Goal: Transaction & Acquisition: Purchase product/service

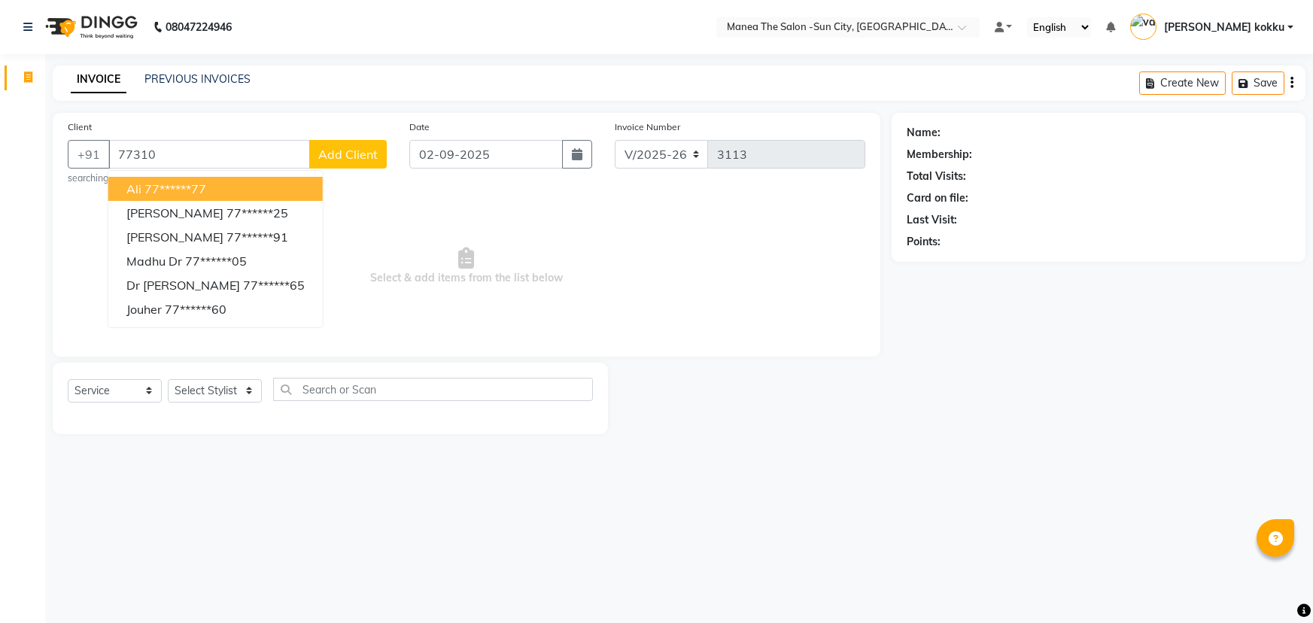
select select "5822"
select select "service"
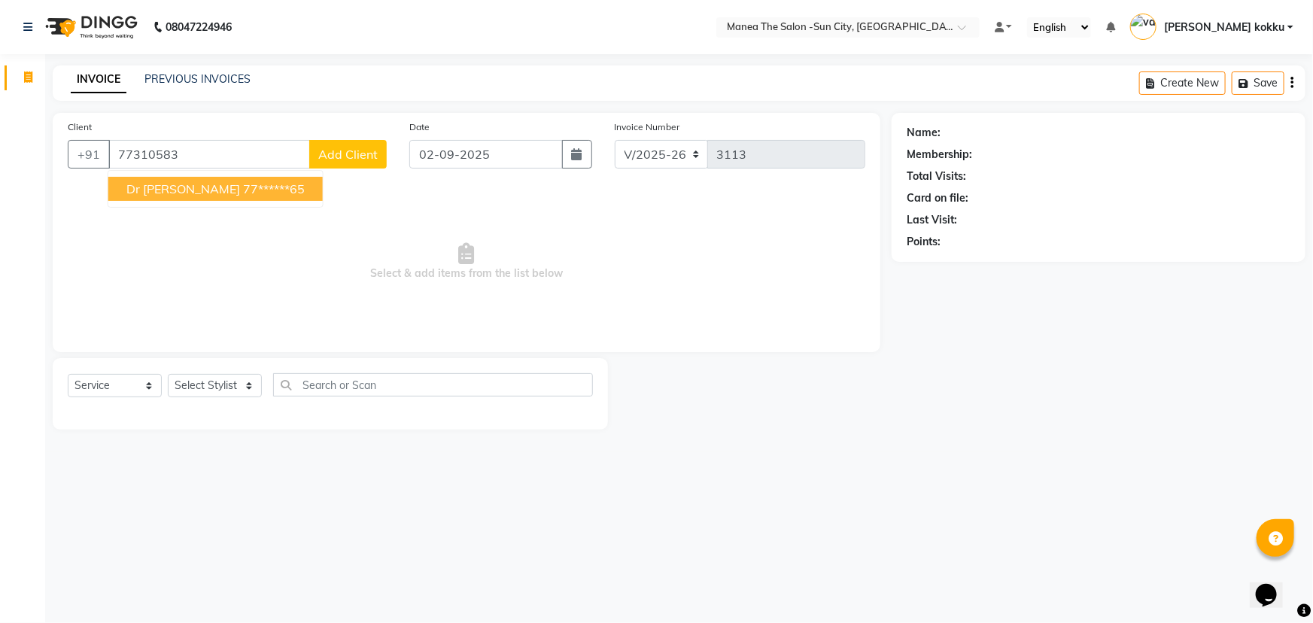
click at [243, 193] on ngb-highlight "77******65" at bounding box center [274, 188] width 62 height 15
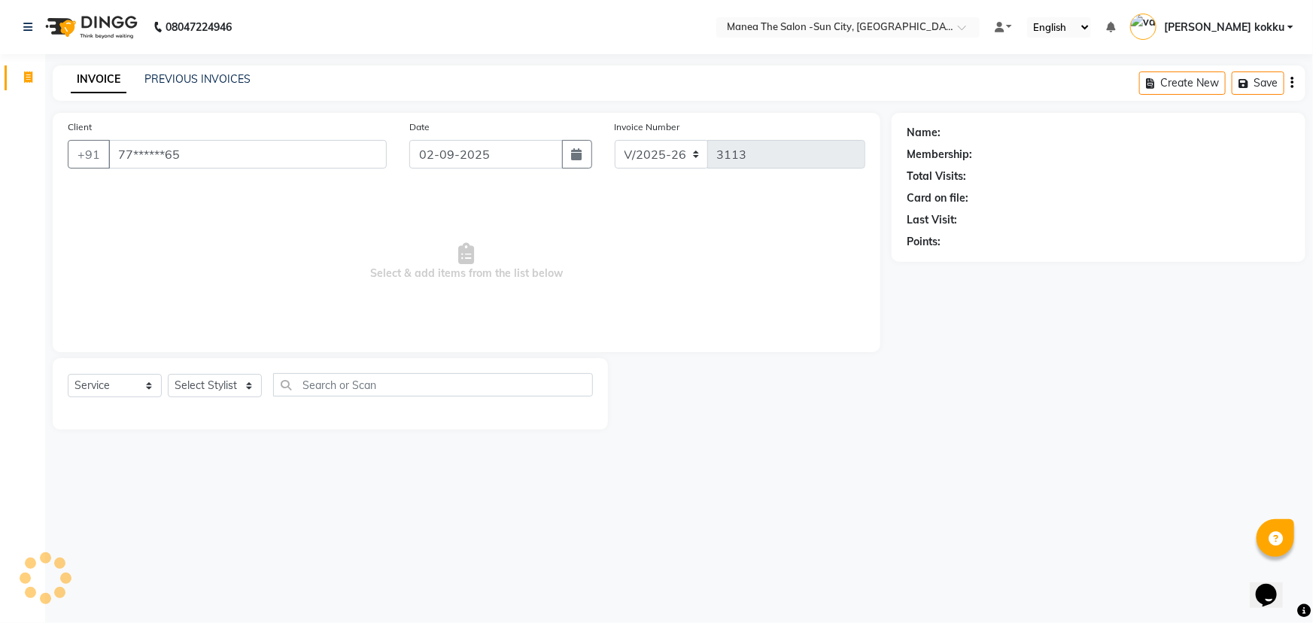
type input "77******65"
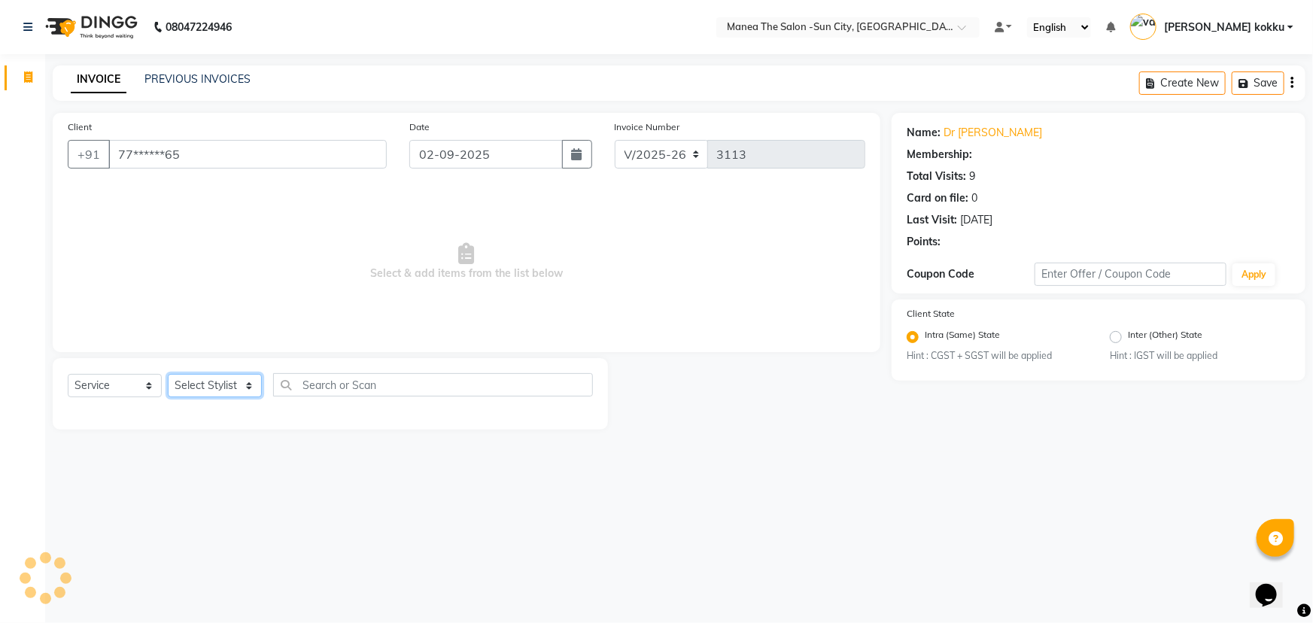
click at [211, 388] on select "Select Stylist basanth kumar BHURA KHAN Chandrika Ikrar Kavya K sai sruthi Lali…" at bounding box center [215, 385] width 94 height 23
select select "85914"
click at [168, 374] on select "Select Stylist basanth kumar BHURA KHAN Chandrika Ikrar Kavya K sai sruthi Lali…" at bounding box center [215, 385] width 94 height 23
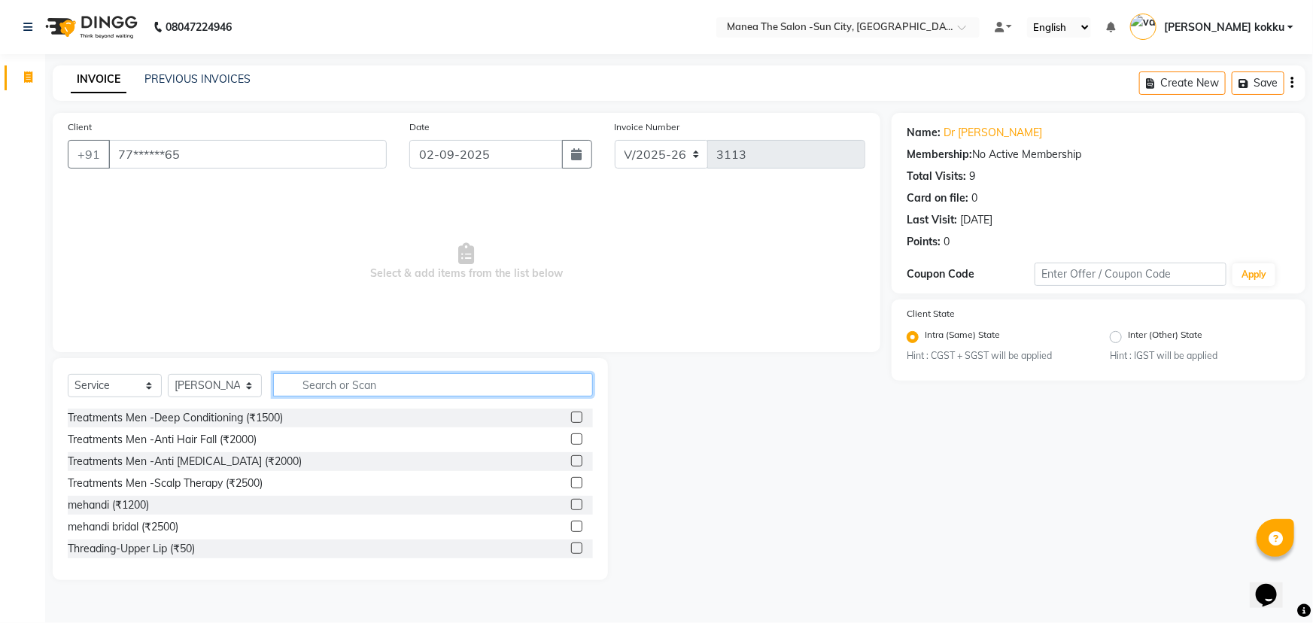
click at [371, 386] on input "text" at bounding box center [433, 384] width 320 height 23
type input "thre"
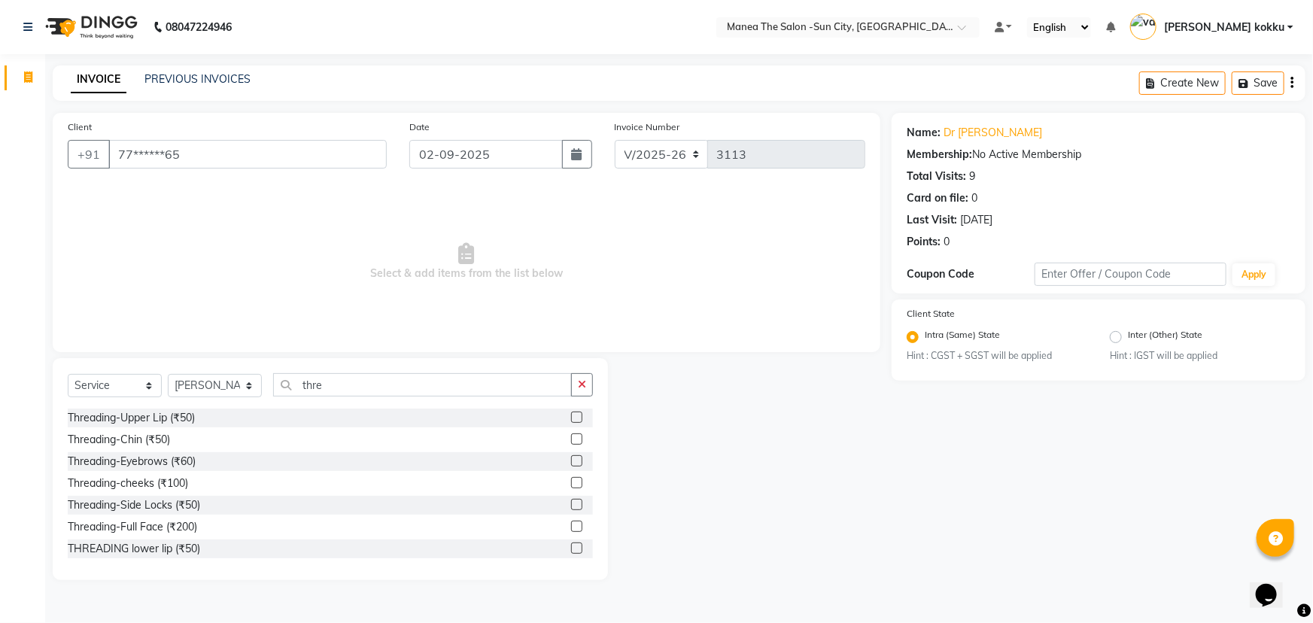
click at [571, 462] on label at bounding box center [576, 460] width 11 height 11
click at [571, 462] on input "checkbox" at bounding box center [576, 462] width 10 height 10
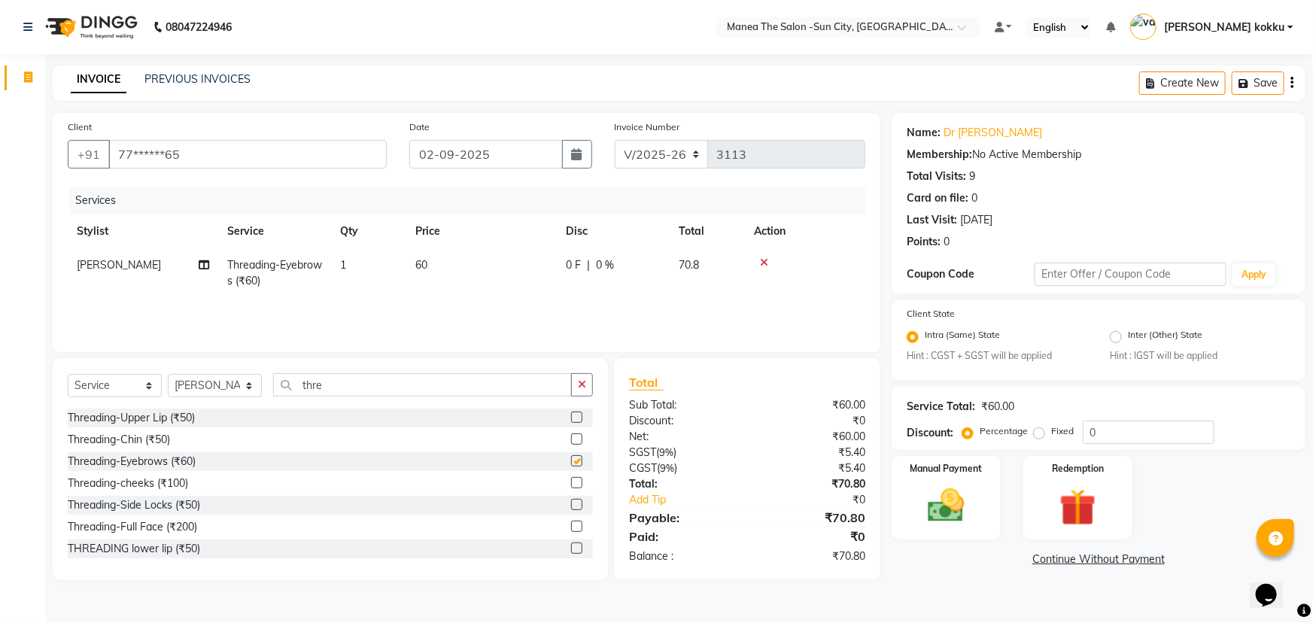
checkbox input "false"
click at [571, 413] on label at bounding box center [576, 417] width 11 height 11
click at [571, 413] on input "checkbox" at bounding box center [576, 418] width 10 height 10
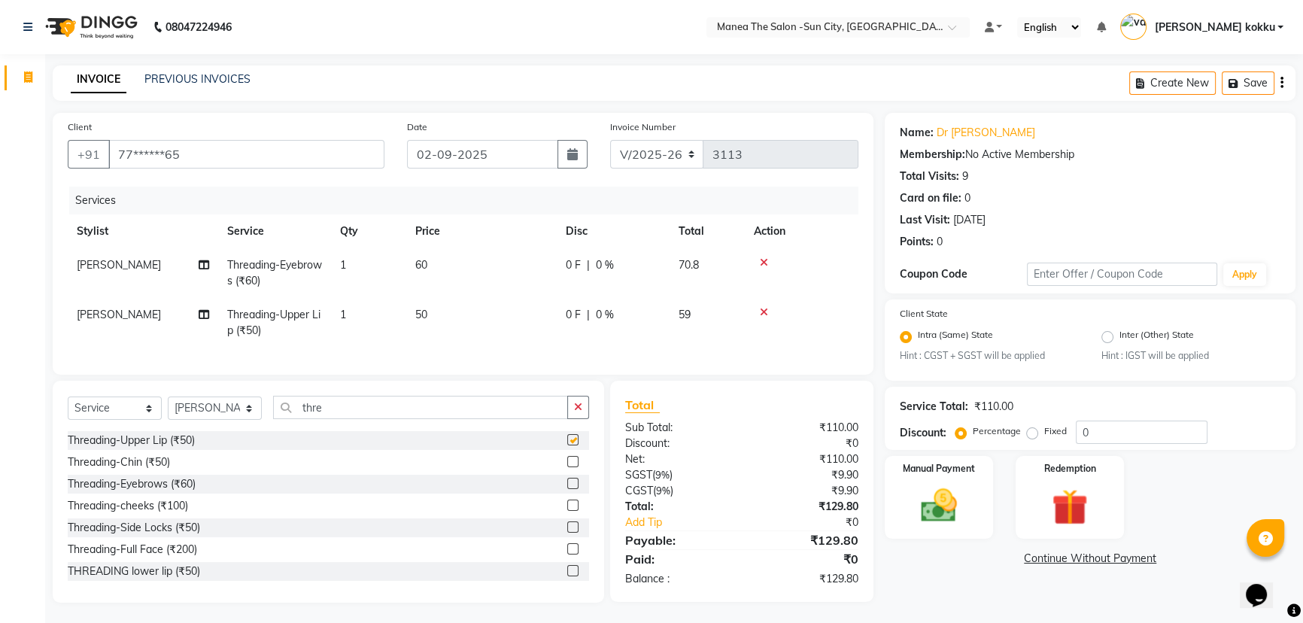
checkbox input "false"
click at [929, 494] on img at bounding box center [939, 503] width 61 height 43
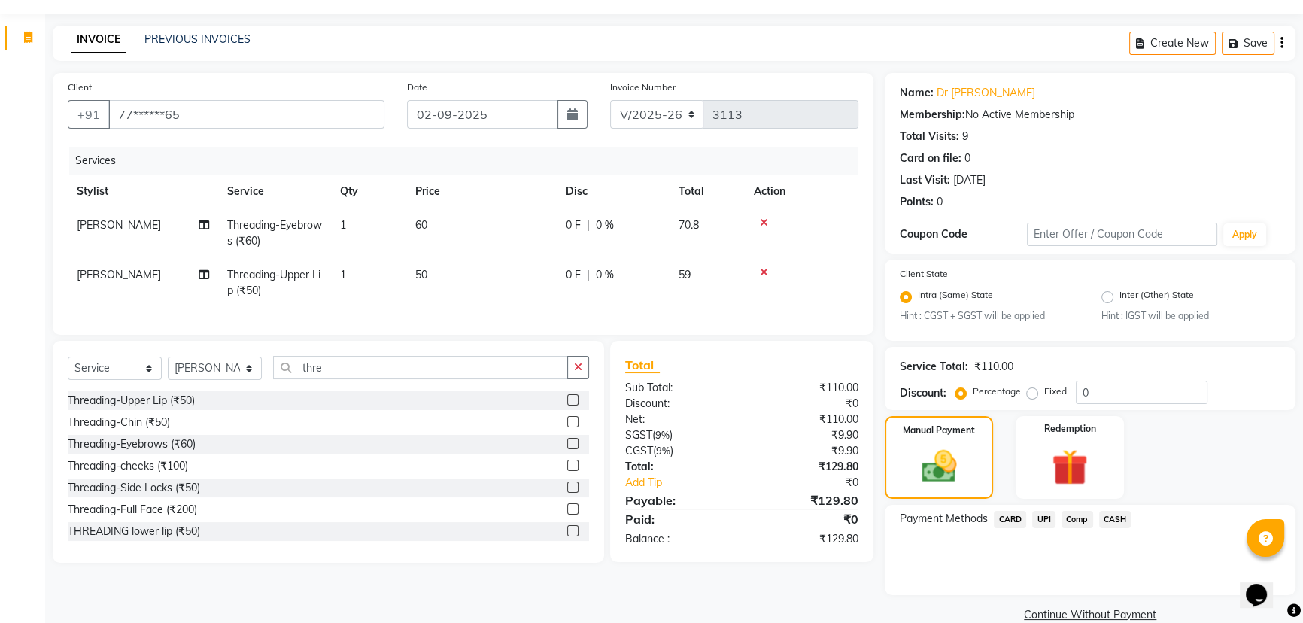
scroll to position [66, 0]
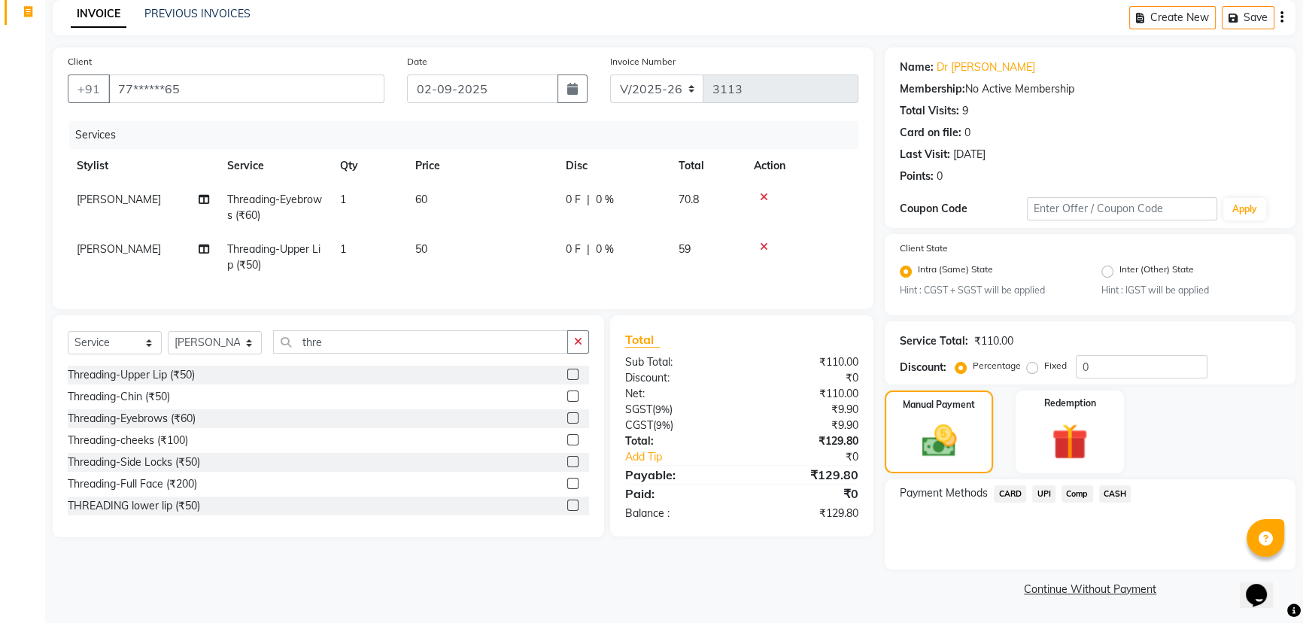
click at [1045, 494] on span "UPI" at bounding box center [1043, 493] width 23 height 17
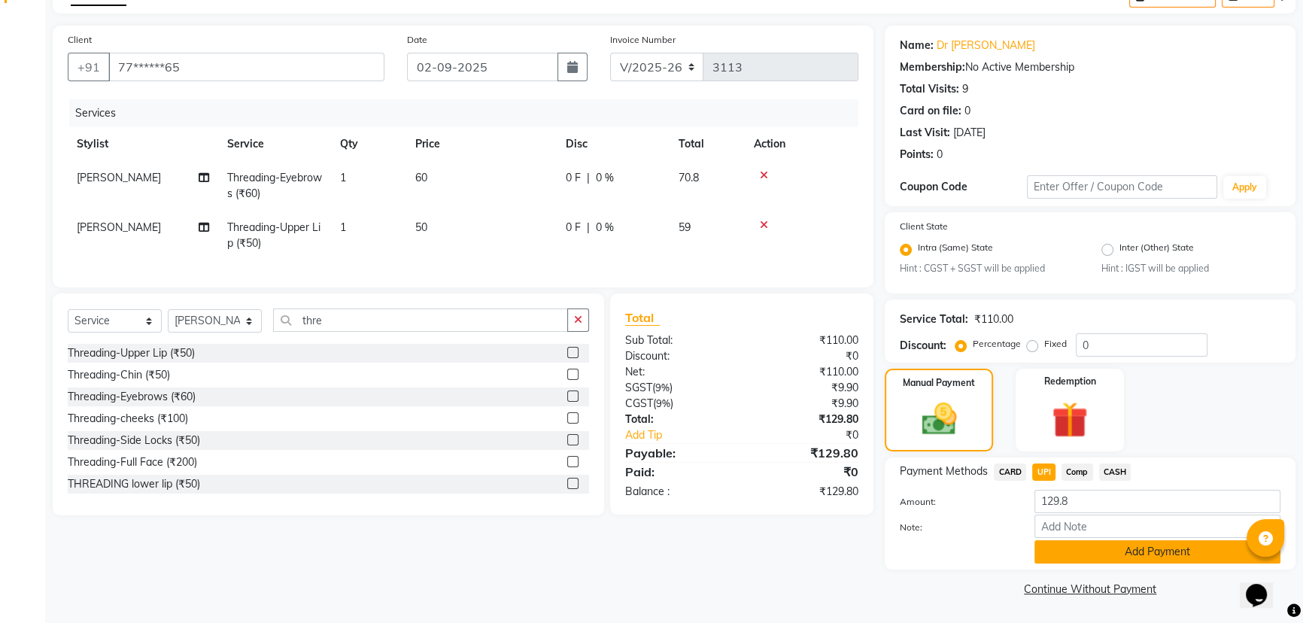
click at [1052, 552] on button "Add Payment" at bounding box center [1158, 551] width 246 height 23
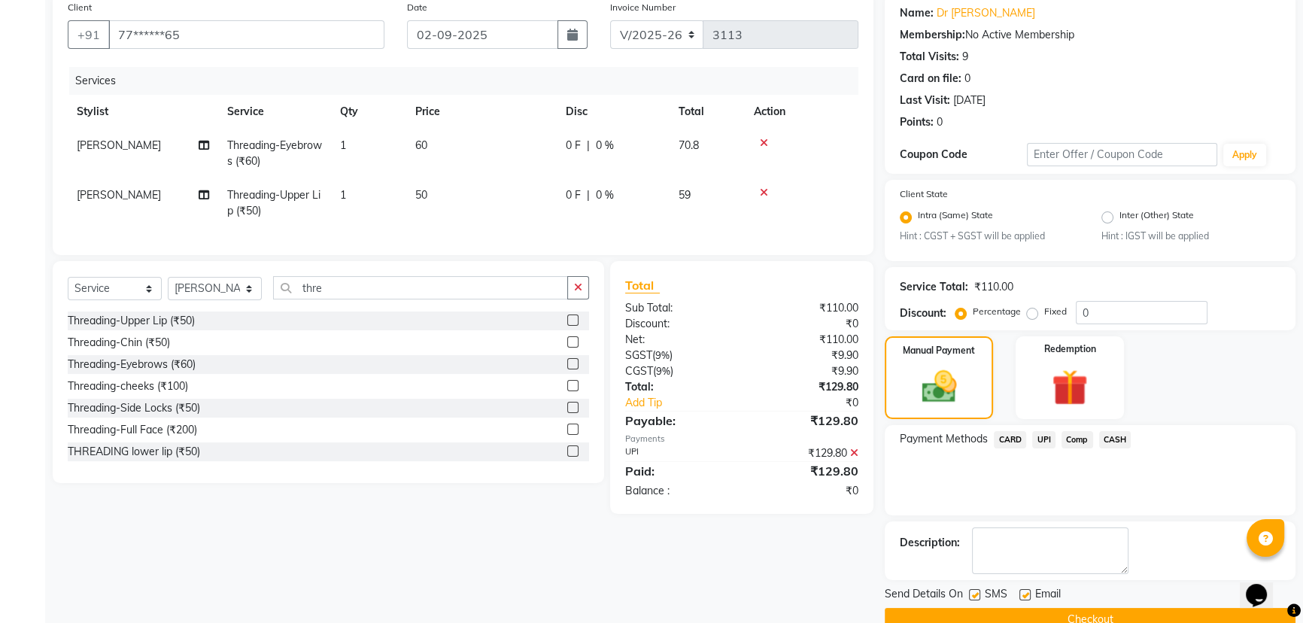
scroll to position [150, 0]
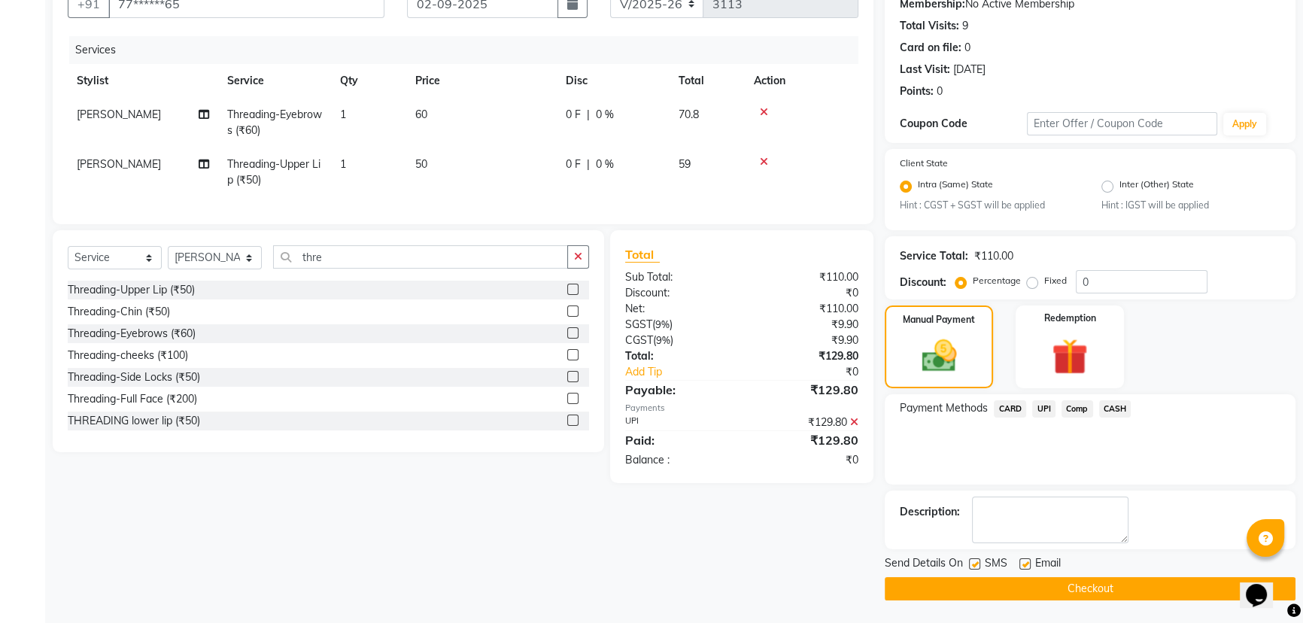
click at [976, 561] on label at bounding box center [974, 563] width 11 height 11
click at [976, 561] on input "checkbox" at bounding box center [974, 565] width 10 height 10
checkbox input "false"
click at [996, 600] on button "Checkout" at bounding box center [1090, 588] width 411 height 23
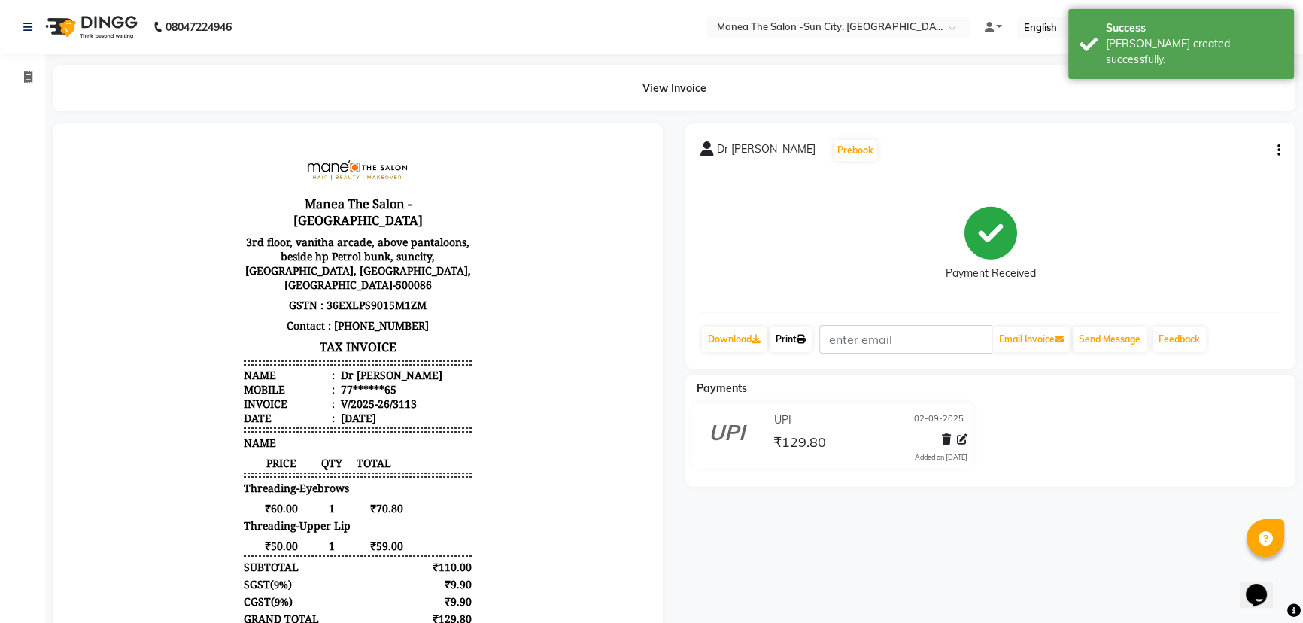
drag, startPoint x: 790, startPoint y: 336, endPoint x: 779, endPoint y: 341, distance: 12.5
click at [790, 336] on link "Print" at bounding box center [791, 340] width 42 height 26
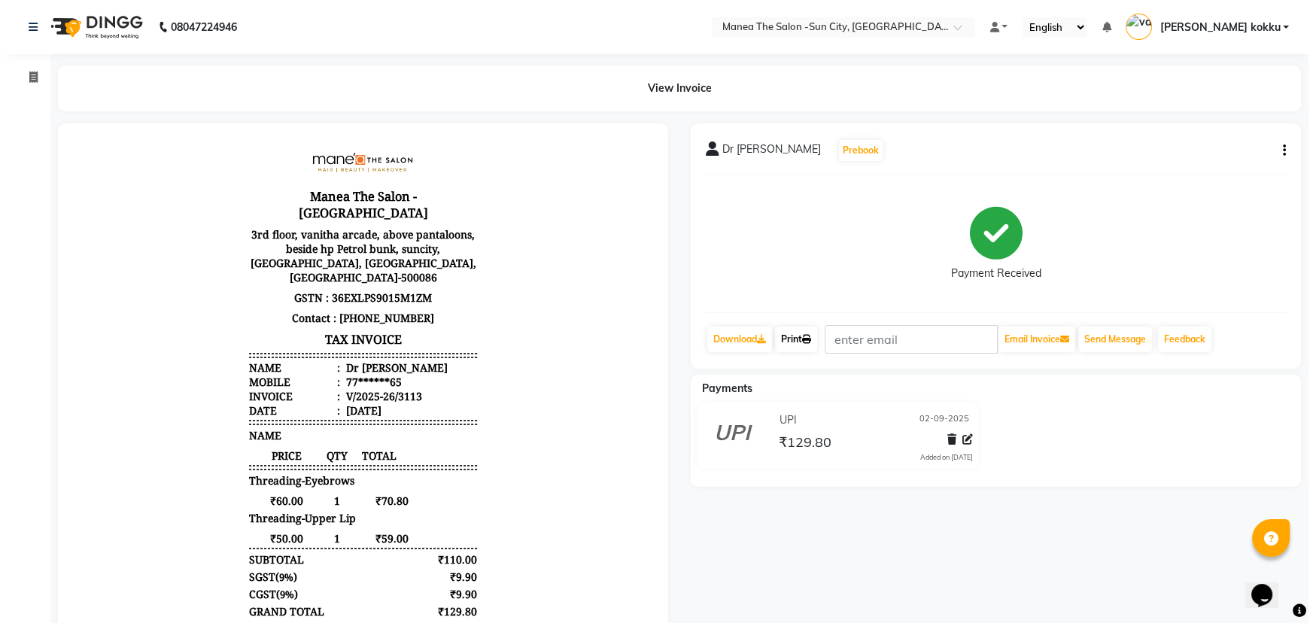
scroll to position [11, 0]
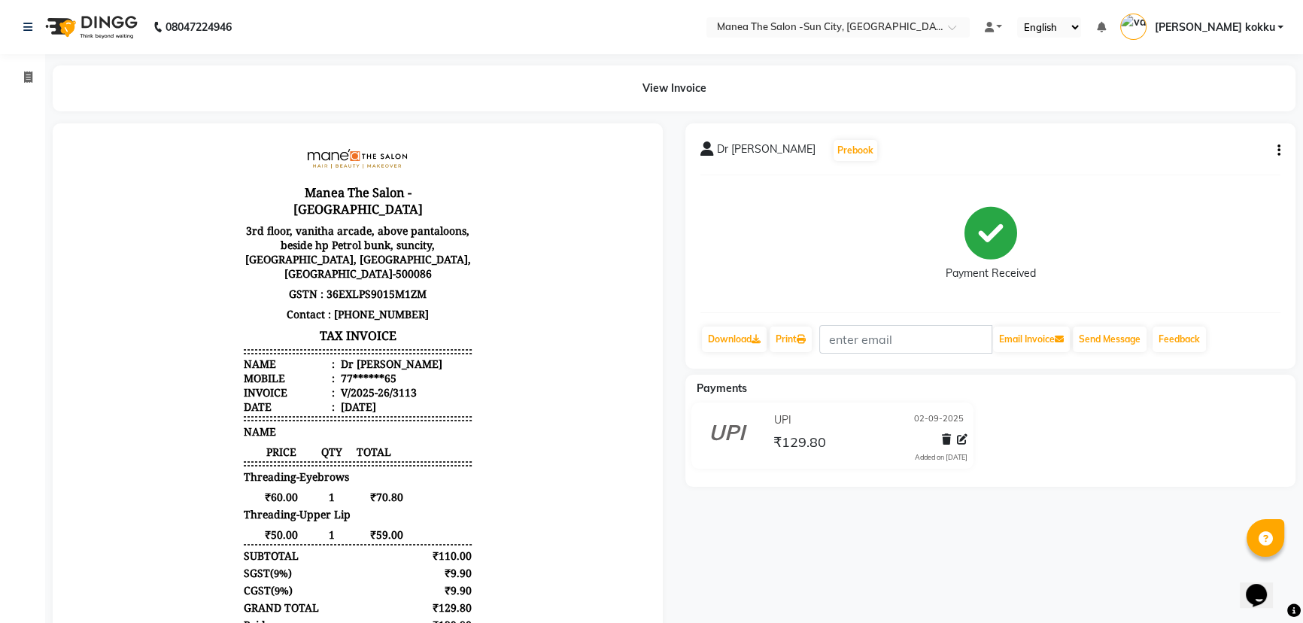
click at [1279, 151] on icon "button" at bounding box center [1279, 150] width 3 height 1
click at [1224, 164] on div "Edit Item Staff" at bounding box center [1203, 159] width 103 height 19
select select
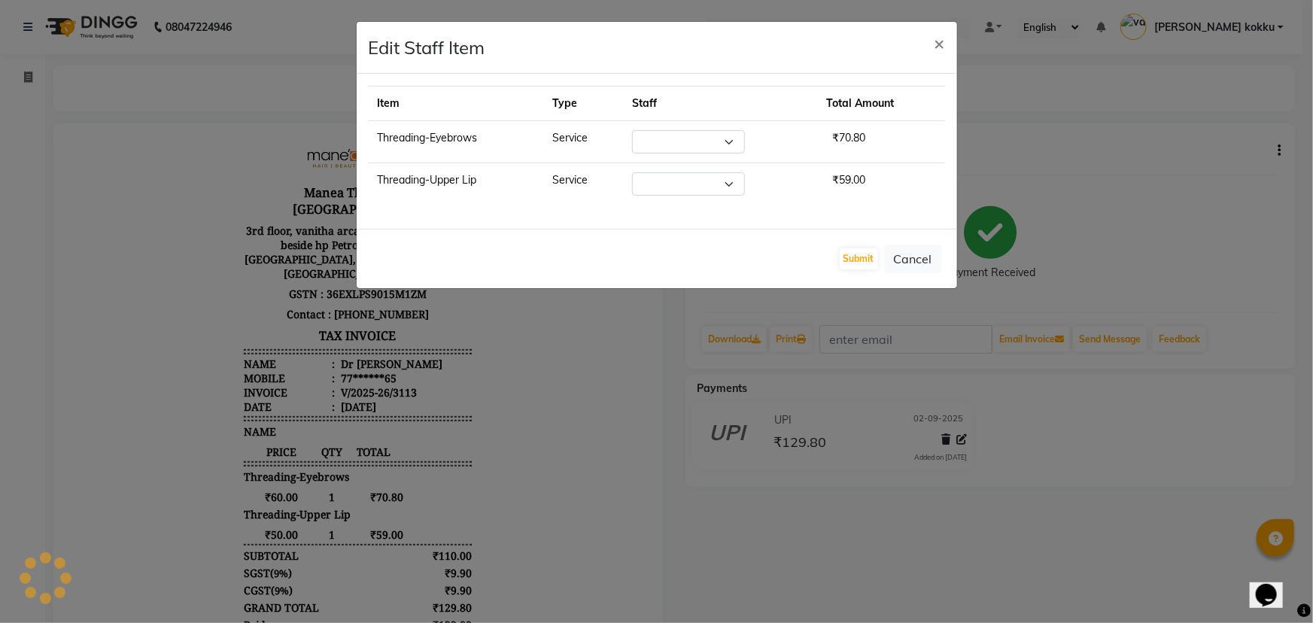
select select "85914"
click at [859, 263] on button "Submit" at bounding box center [859, 258] width 38 height 21
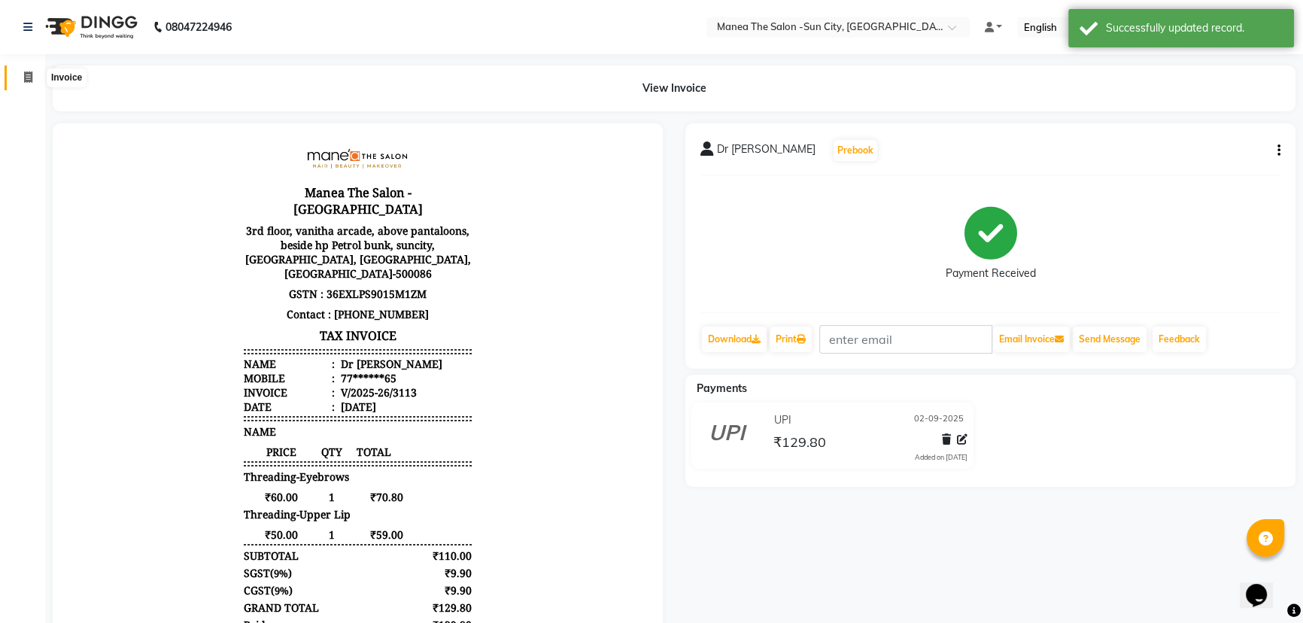
click at [27, 76] on icon at bounding box center [28, 76] width 8 height 11
select select "service"
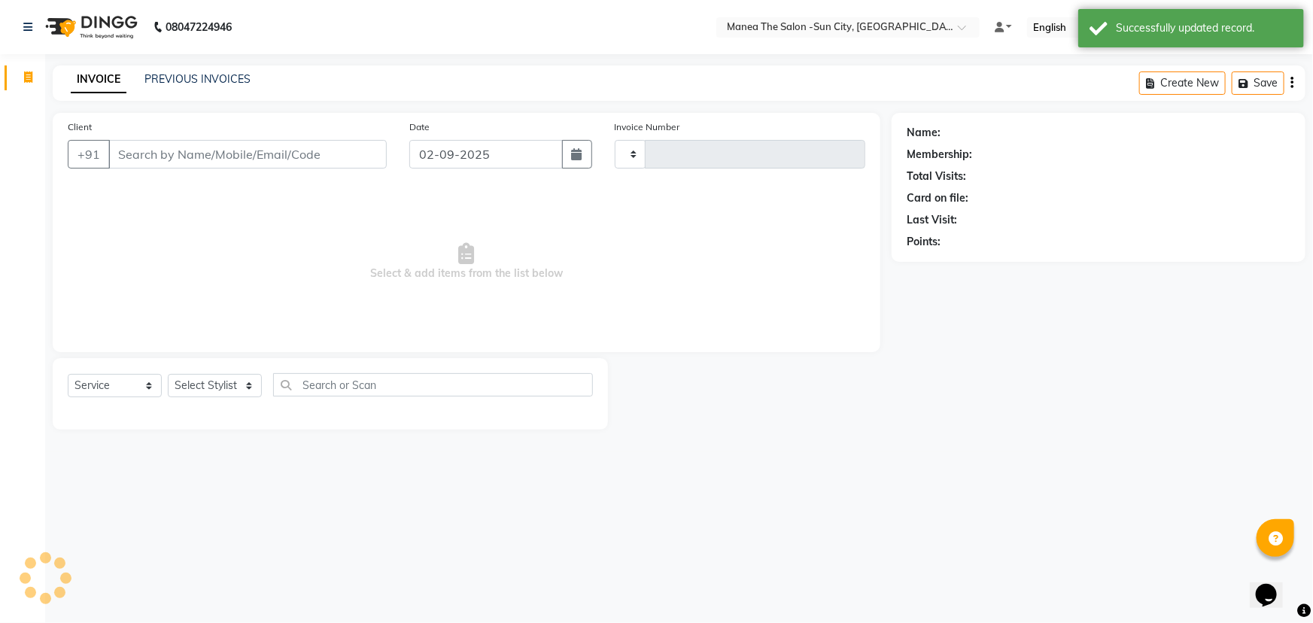
type input "3114"
select select "5822"
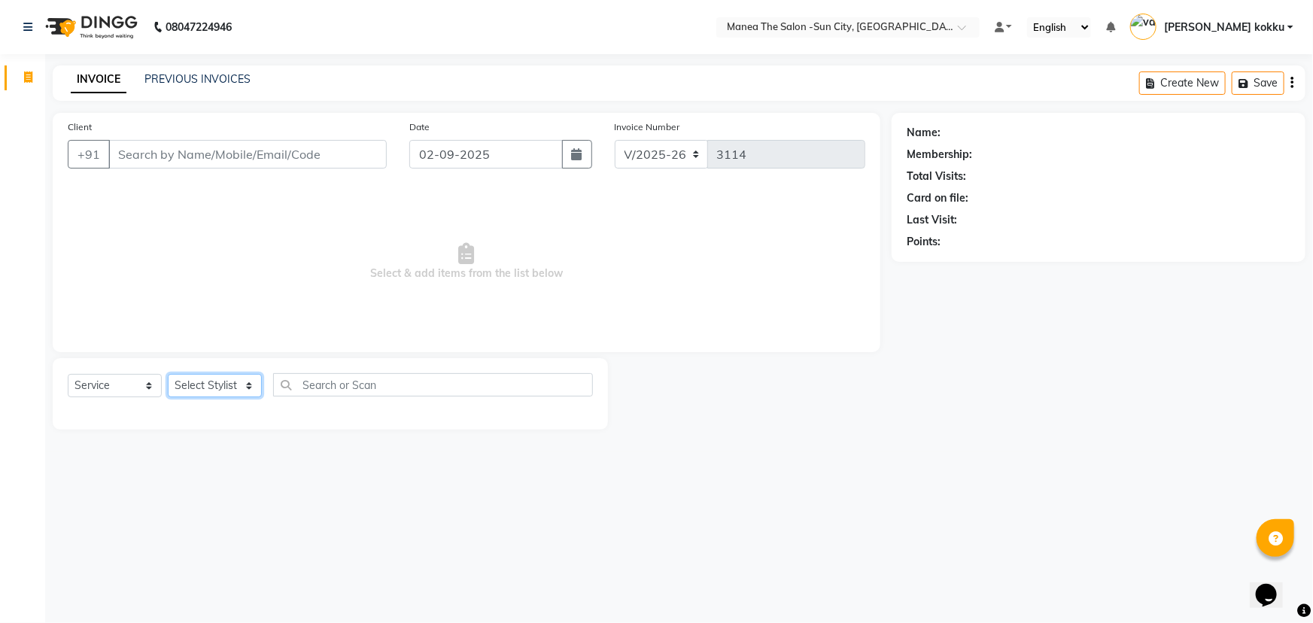
click at [199, 386] on select "Select Stylist basanth kumar BHURA KHAN Chandrika Ikrar Kavya K sai sruthi Lali…" at bounding box center [215, 385] width 94 height 23
select select "60026"
click at [168, 374] on select "Select Stylist basanth kumar BHURA KHAN Chandrika Ikrar Kavya K sai sruthi Lali…" at bounding box center [215, 385] width 94 height 23
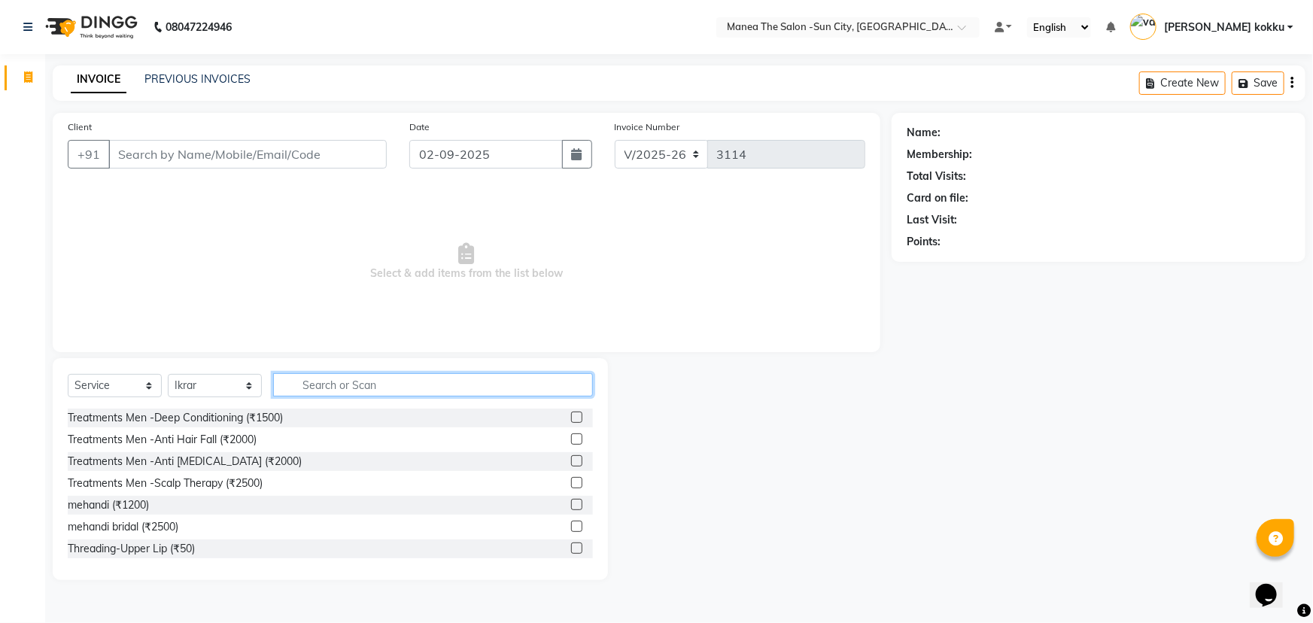
click at [330, 385] on input "text" at bounding box center [433, 384] width 320 height 23
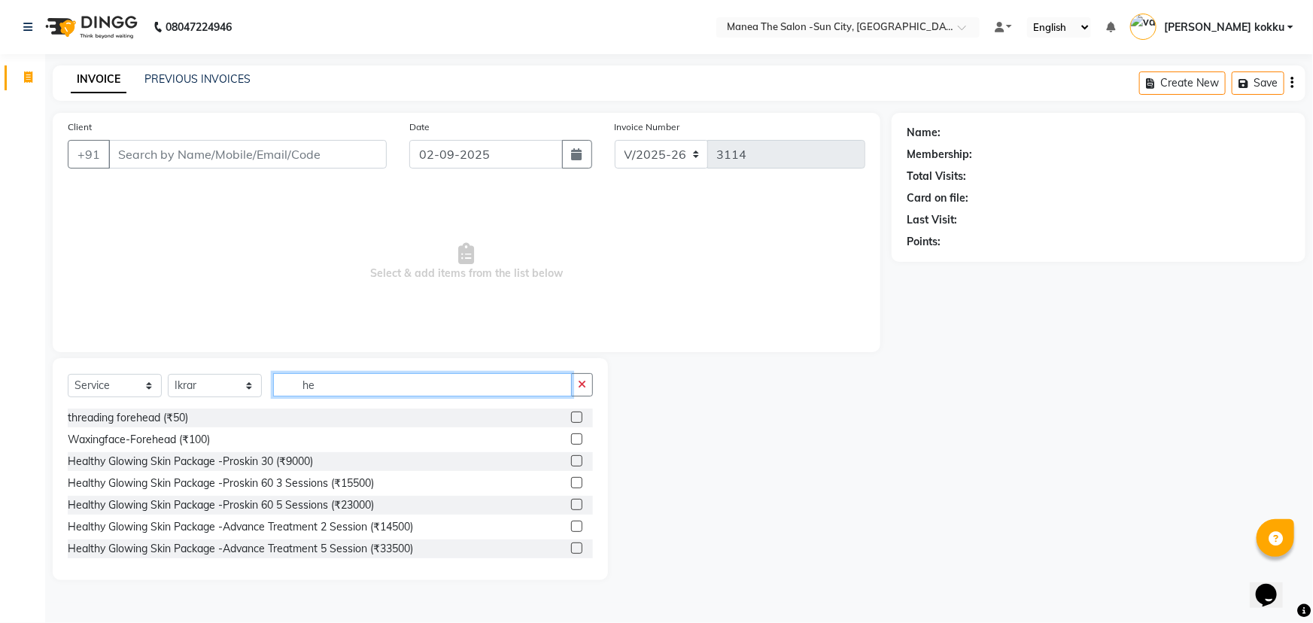
type input "h"
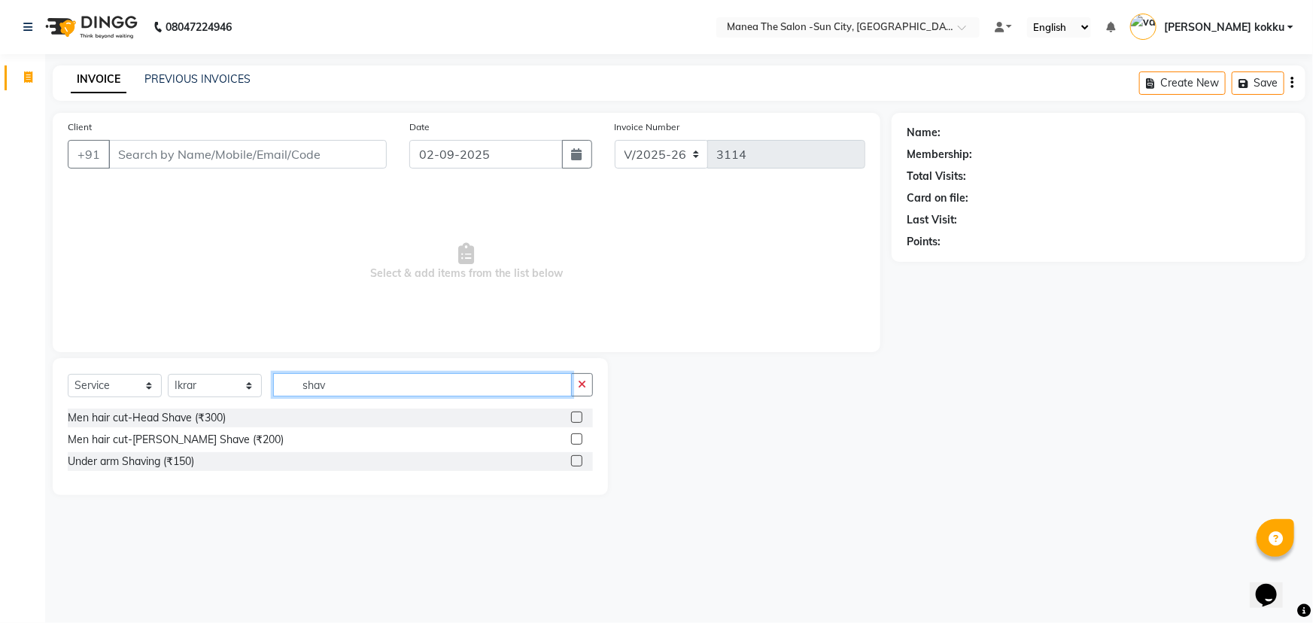
type input "shav"
click at [576, 420] on label at bounding box center [576, 417] width 11 height 11
click at [576, 420] on input "checkbox" at bounding box center [576, 418] width 10 height 10
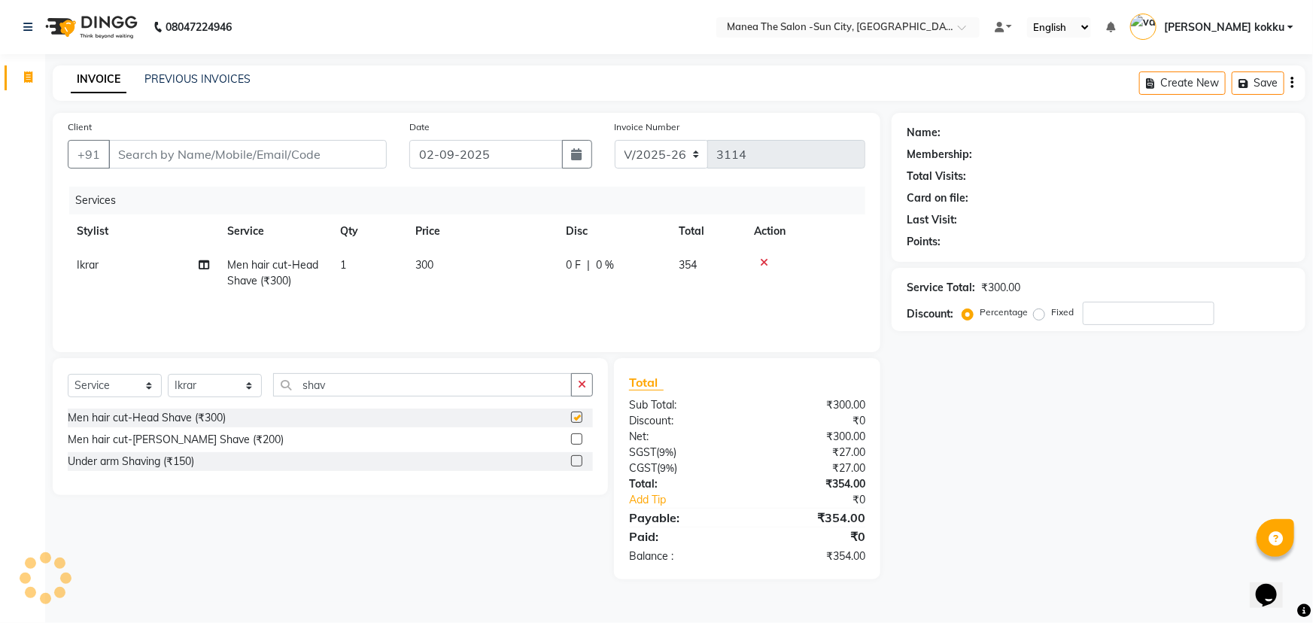
checkbox input "false"
click at [451, 256] on td "300" at bounding box center [481, 273] width 150 height 50
select select "60026"
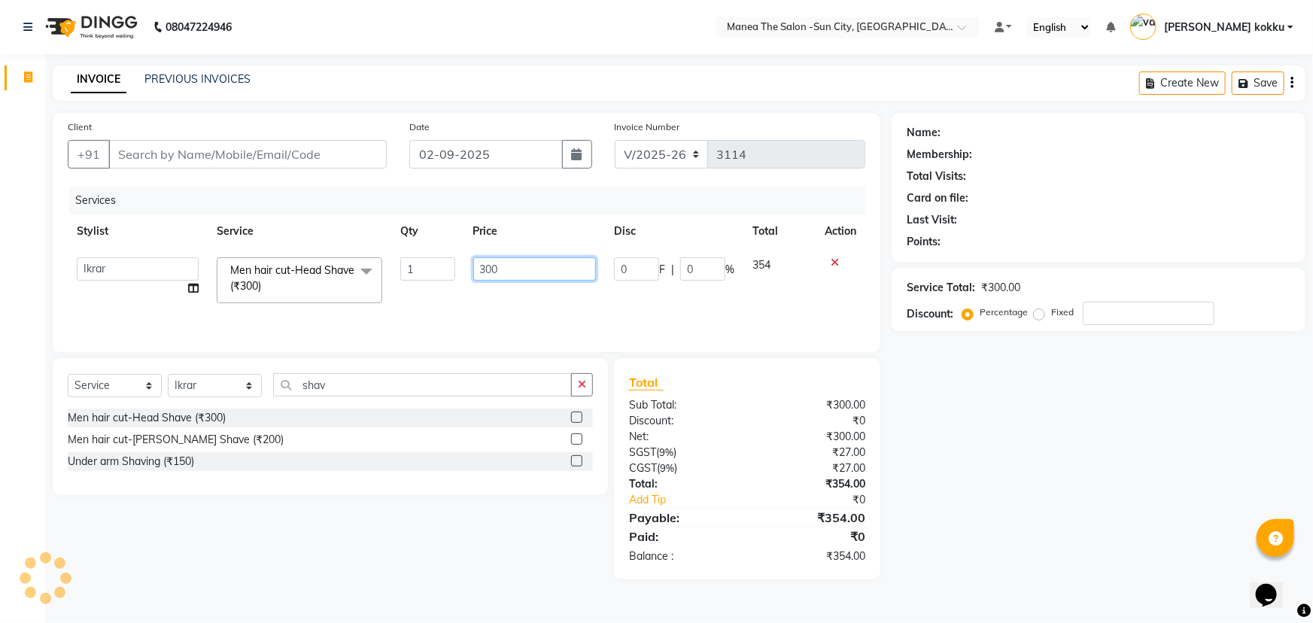
drag, startPoint x: 519, startPoint y: 269, endPoint x: 473, endPoint y: 550, distance: 284.5
click at [454, 542] on div "Client +91 Date 02-09-2025 Invoice Number V/2025 V/2025-26 3114 Services Stylis…" at bounding box center [466, 346] width 850 height 467
type input "400"
click at [535, 528] on div "Select Service Product Membership Package Voucher Prepaid Gift Card Select Styl…" at bounding box center [324, 468] width 567 height 221
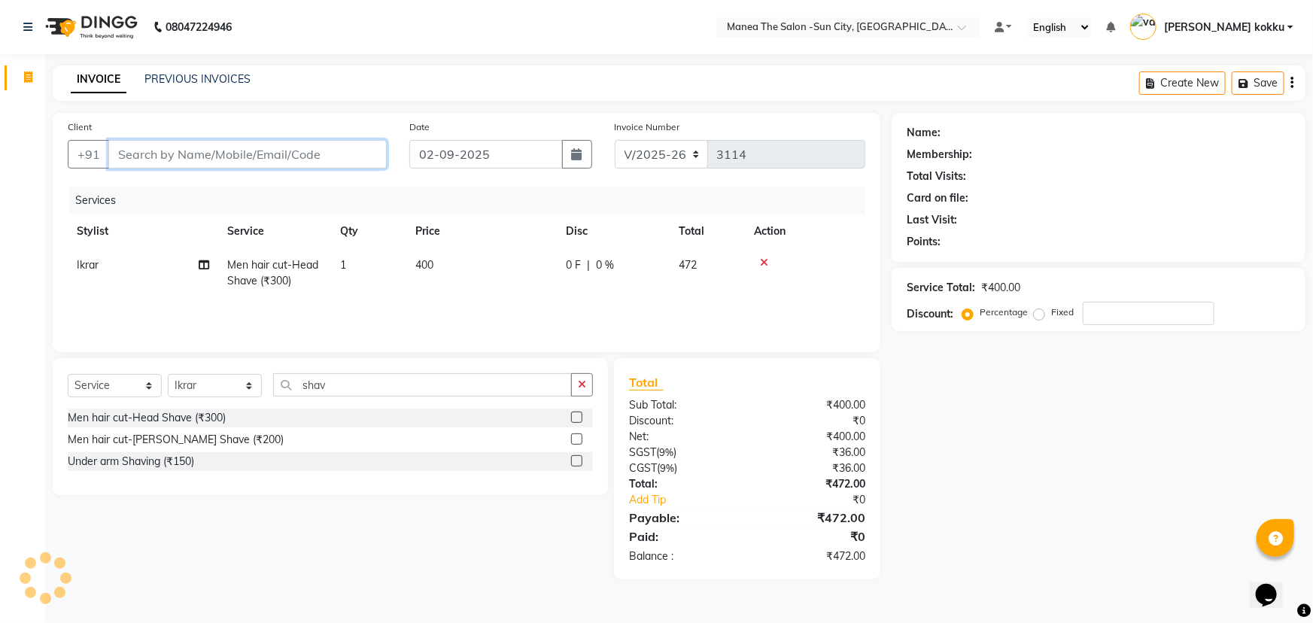
click at [347, 157] on input "Client" at bounding box center [247, 154] width 278 height 29
click at [250, 159] on input "Client" at bounding box center [247, 154] width 278 height 29
type input "8"
type input "0"
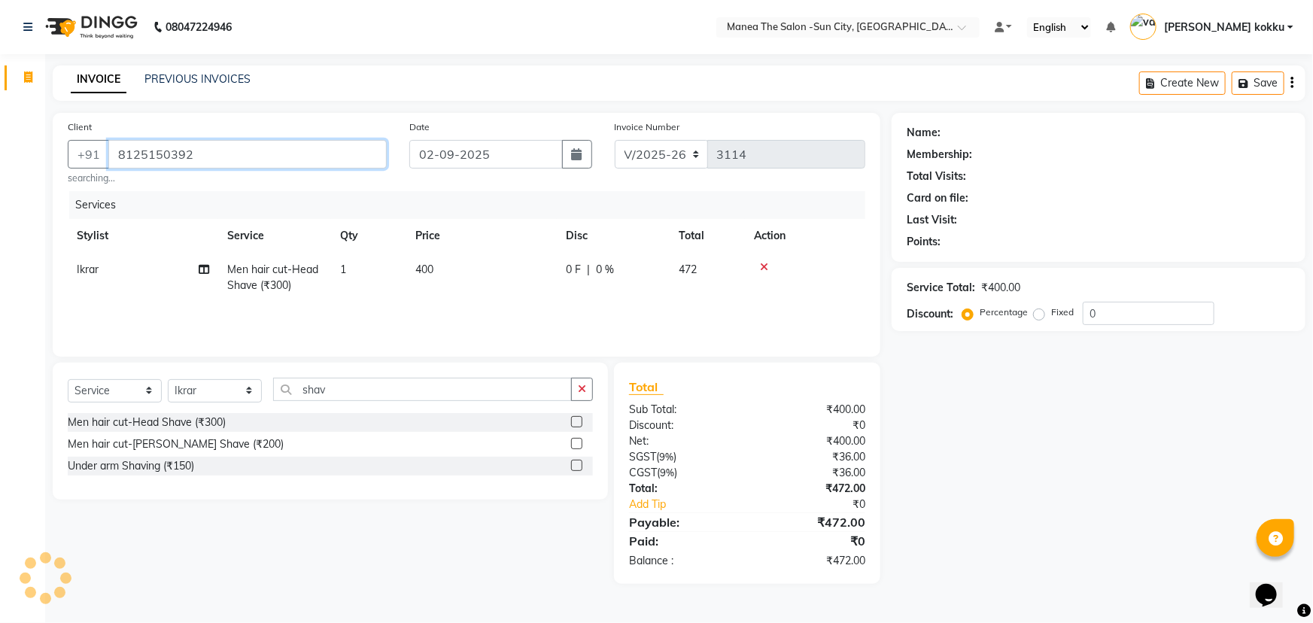
type input "8125150392"
drag, startPoint x: 963, startPoint y: 421, endPoint x: 937, endPoint y: 406, distance: 30.7
click at [963, 421] on div "Name: Membership: Total Visits: Card on file: Last Visit: Points: Service Total…" at bounding box center [1104, 348] width 425 height 471
click at [362, 154] on span "Add Client" at bounding box center [347, 154] width 59 height 15
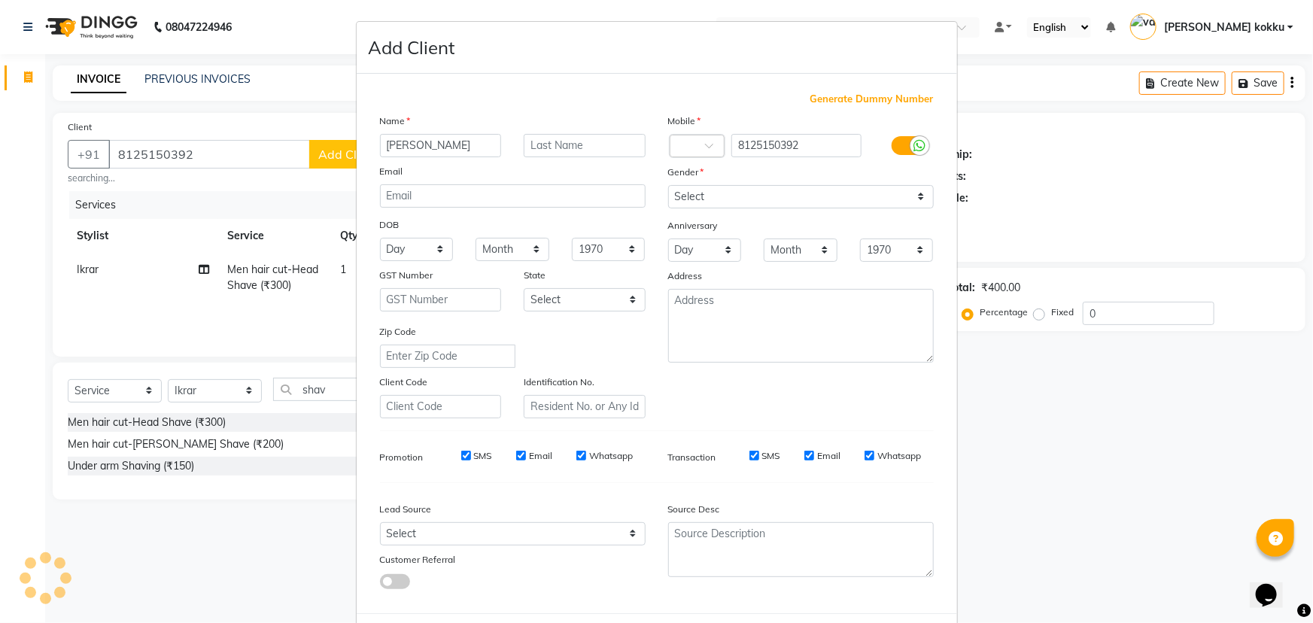
type input "Panduranga"
click at [689, 203] on select "Select Male Female Other Prefer Not To Say" at bounding box center [801, 196] width 266 height 23
select select "male"
click at [668, 185] on select "Select Male Female Other Prefer Not To Say" at bounding box center [801, 196] width 266 height 23
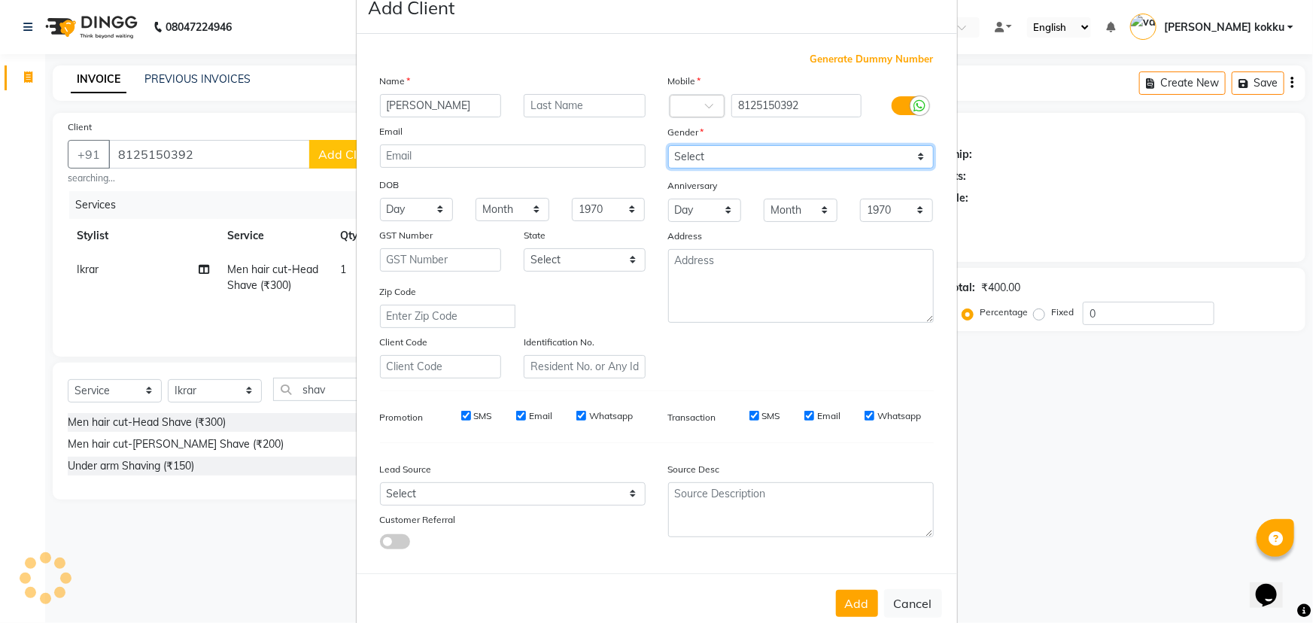
scroll to position [75, 0]
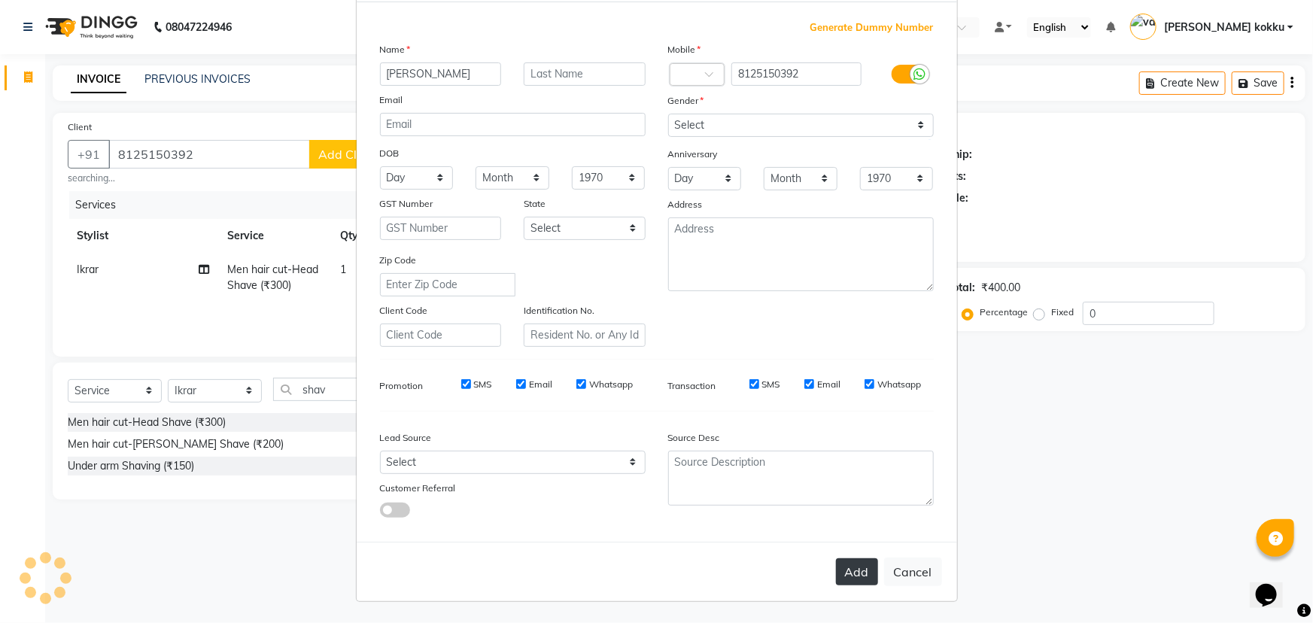
click at [853, 575] on button "Add" at bounding box center [857, 571] width 42 height 27
click at [906, 578] on button "Cancel" at bounding box center [913, 572] width 58 height 29
select select
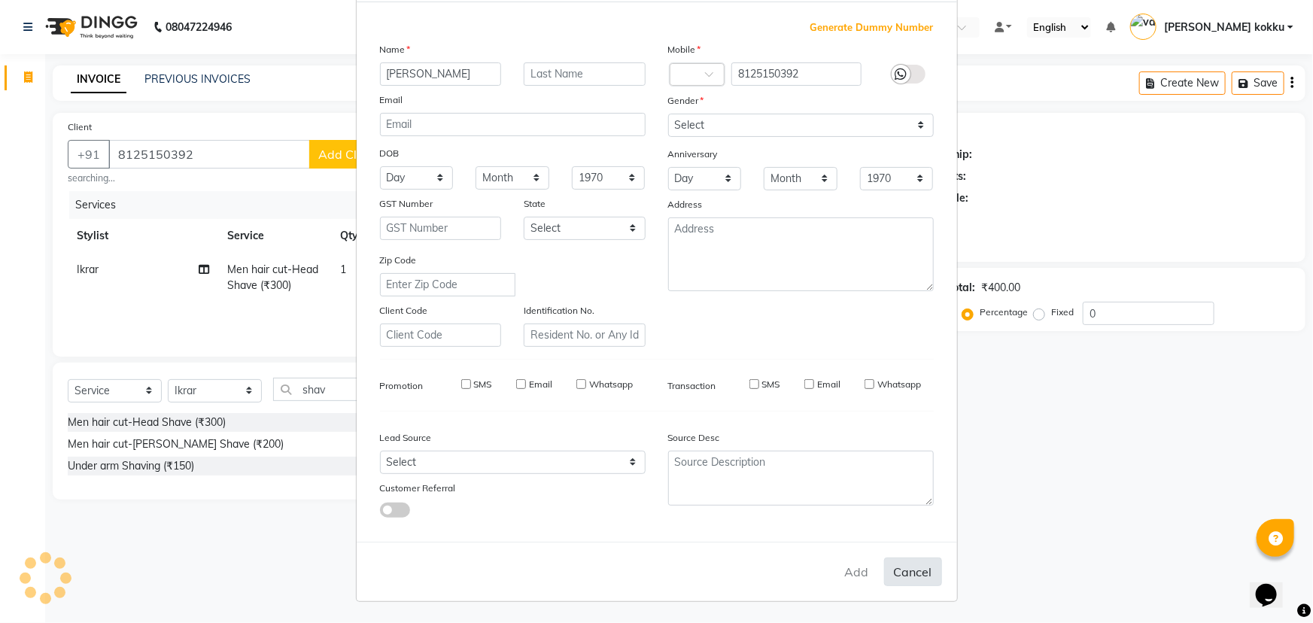
select select
checkbox input "false"
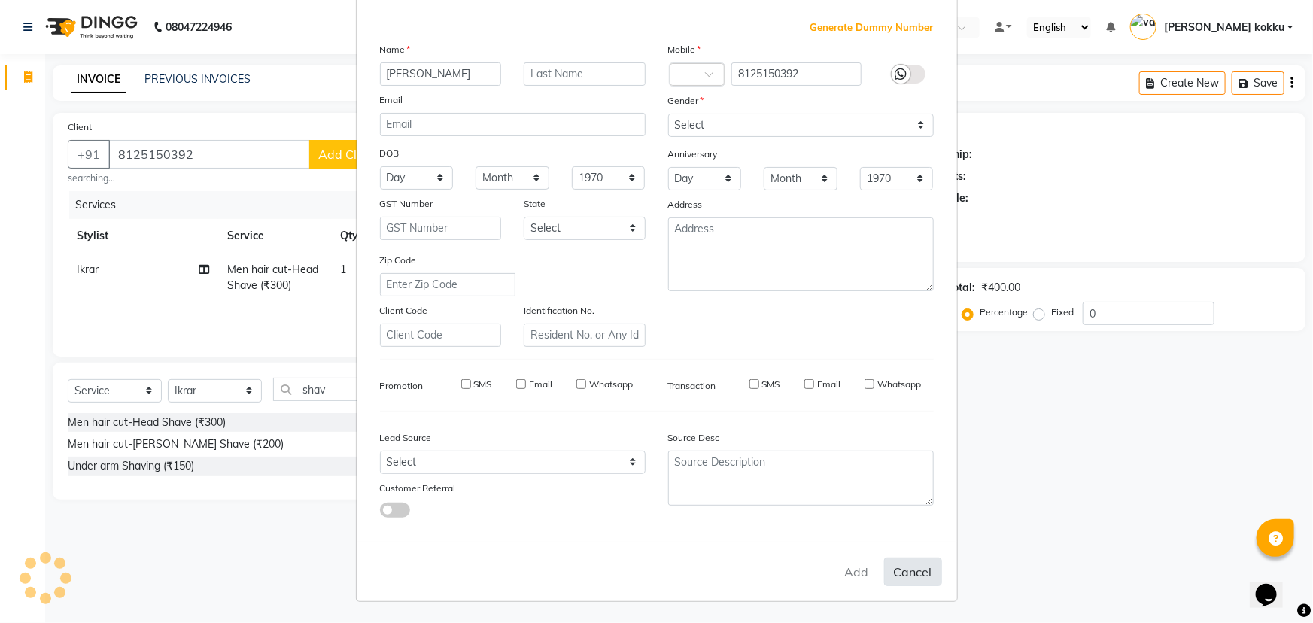
checkbox input "false"
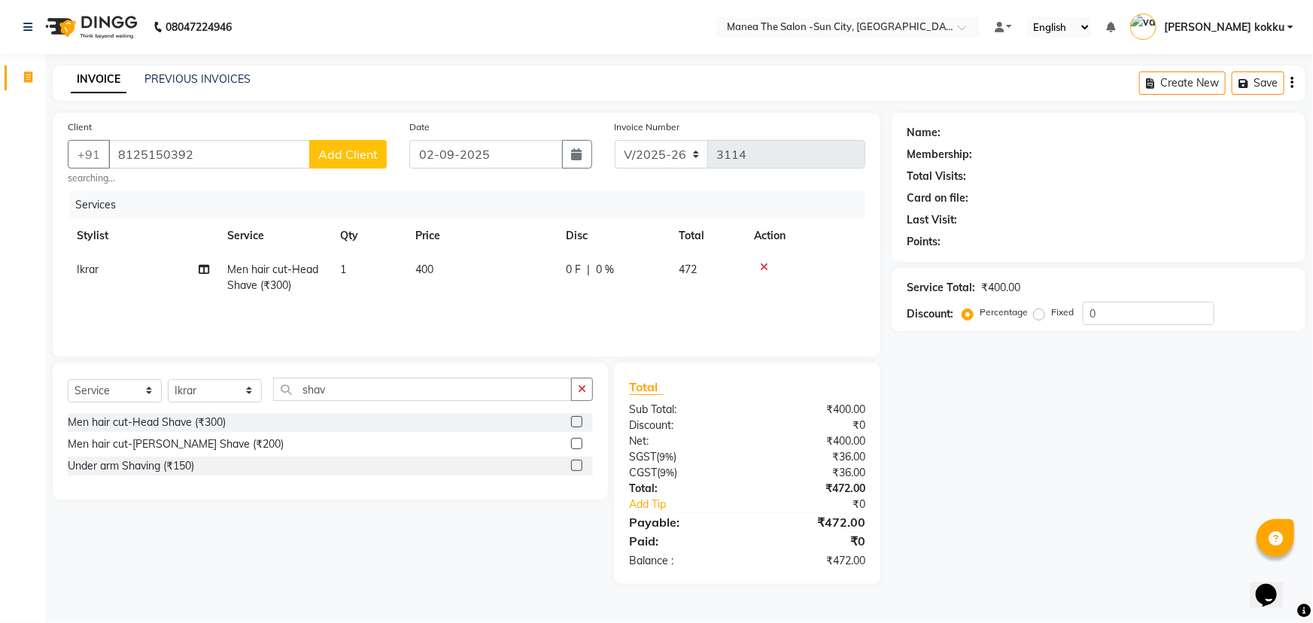
click at [342, 153] on span "Add Client" at bounding box center [347, 154] width 59 height 15
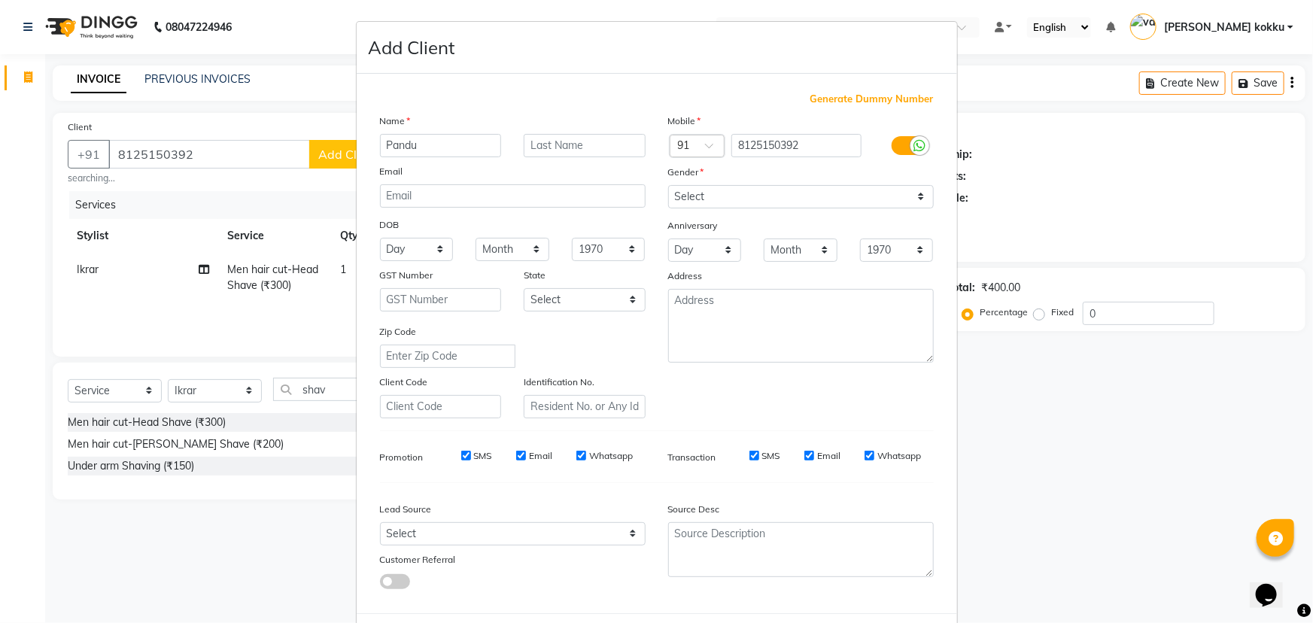
type input "Pandu"
click at [724, 199] on select "Select Male Female Other Prefer Not To Say" at bounding box center [801, 196] width 266 height 23
select select "male"
click at [668, 185] on select "Select Male Female Other Prefer Not To Say" at bounding box center [801, 196] width 266 height 23
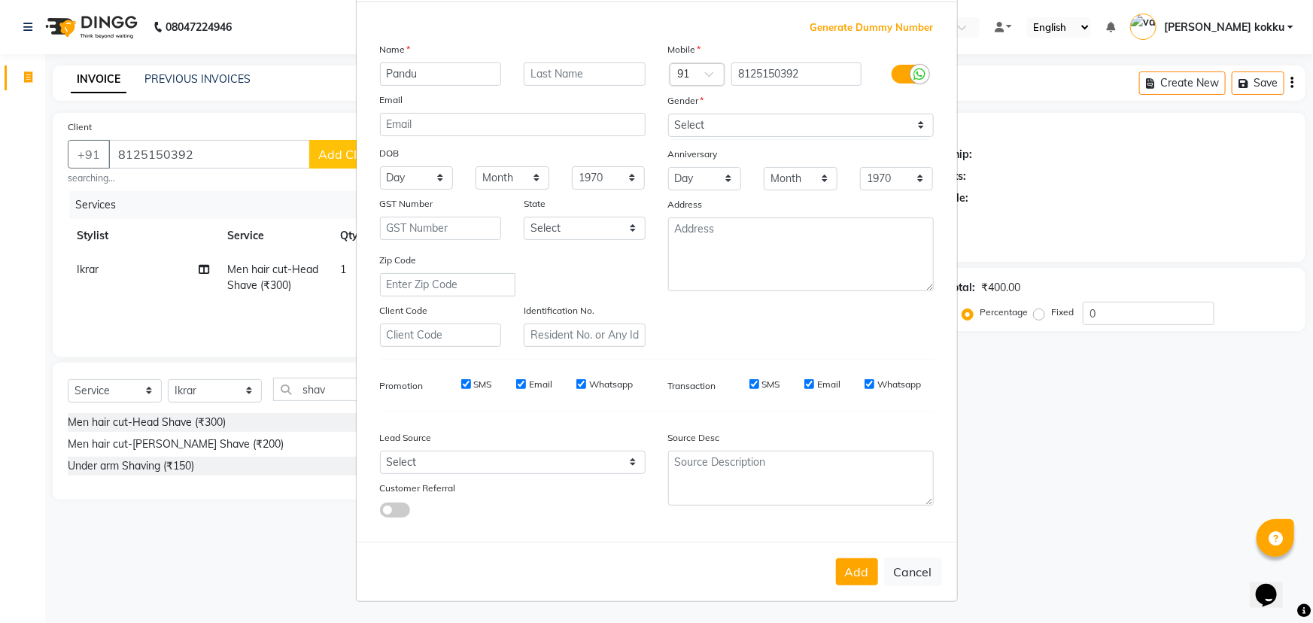
click at [843, 577] on button "Add" at bounding box center [857, 571] width 42 height 27
type input "81******92"
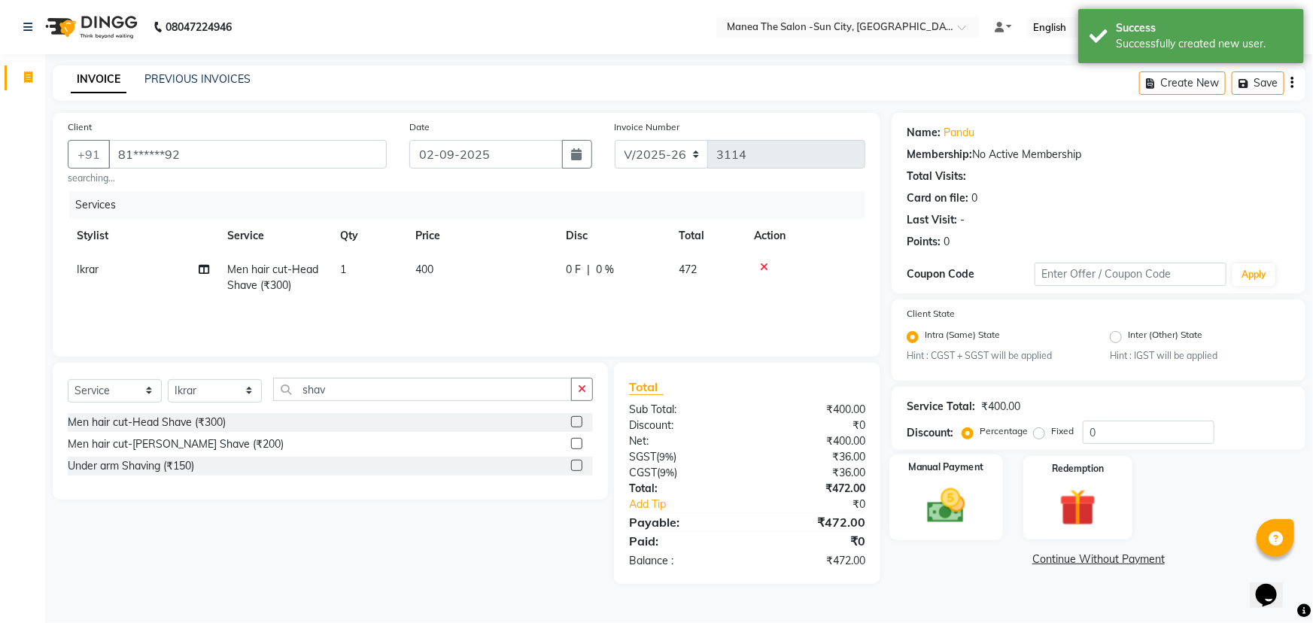
click at [958, 501] on img at bounding box center [947, 507] width 62 height 44
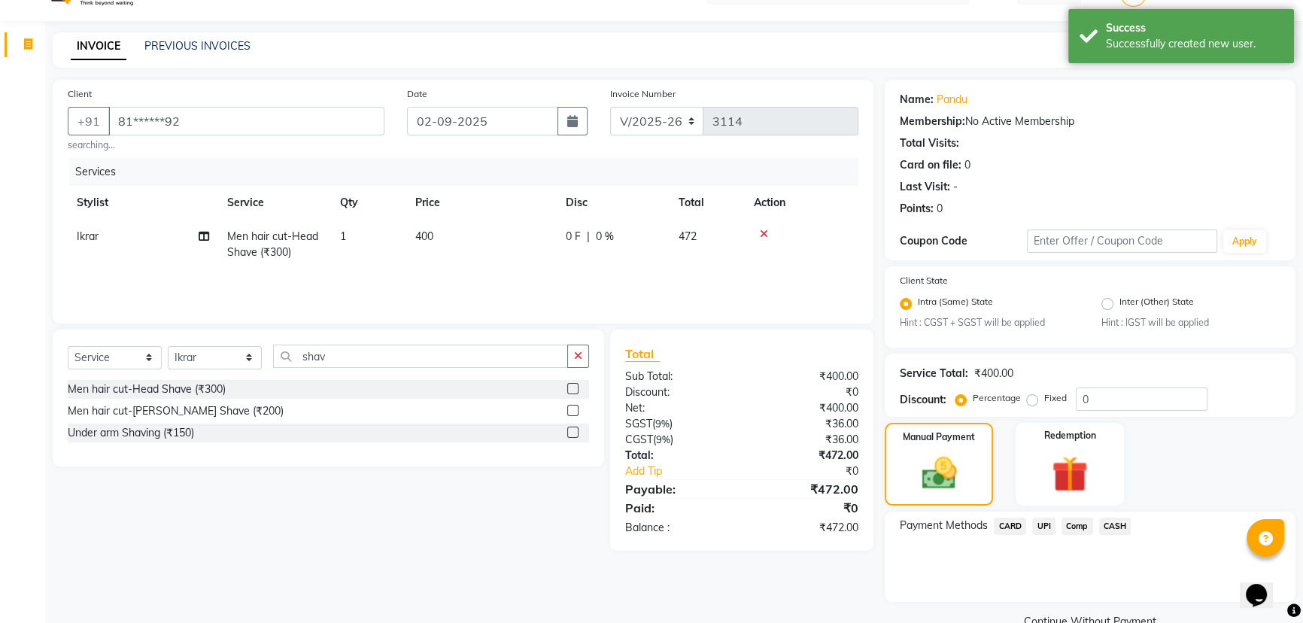
scroll to position [66, 0]
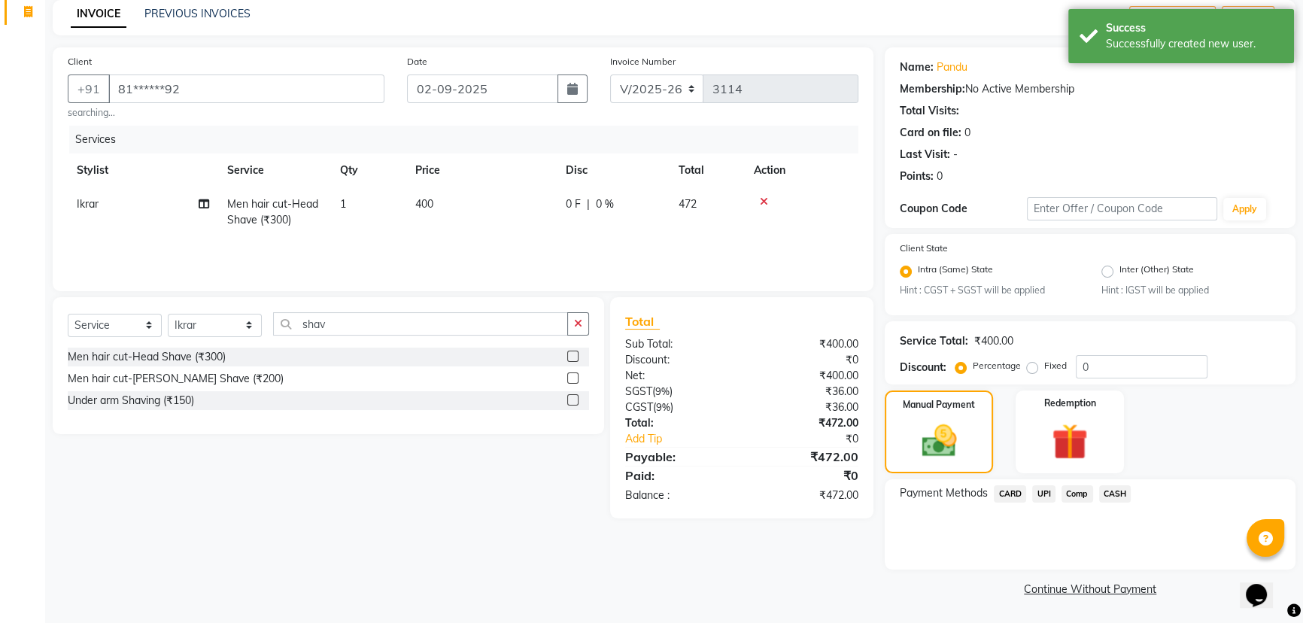
click at [1040, 494] on span "UPI" at bounding box center [1043, 493] width 23 height 17
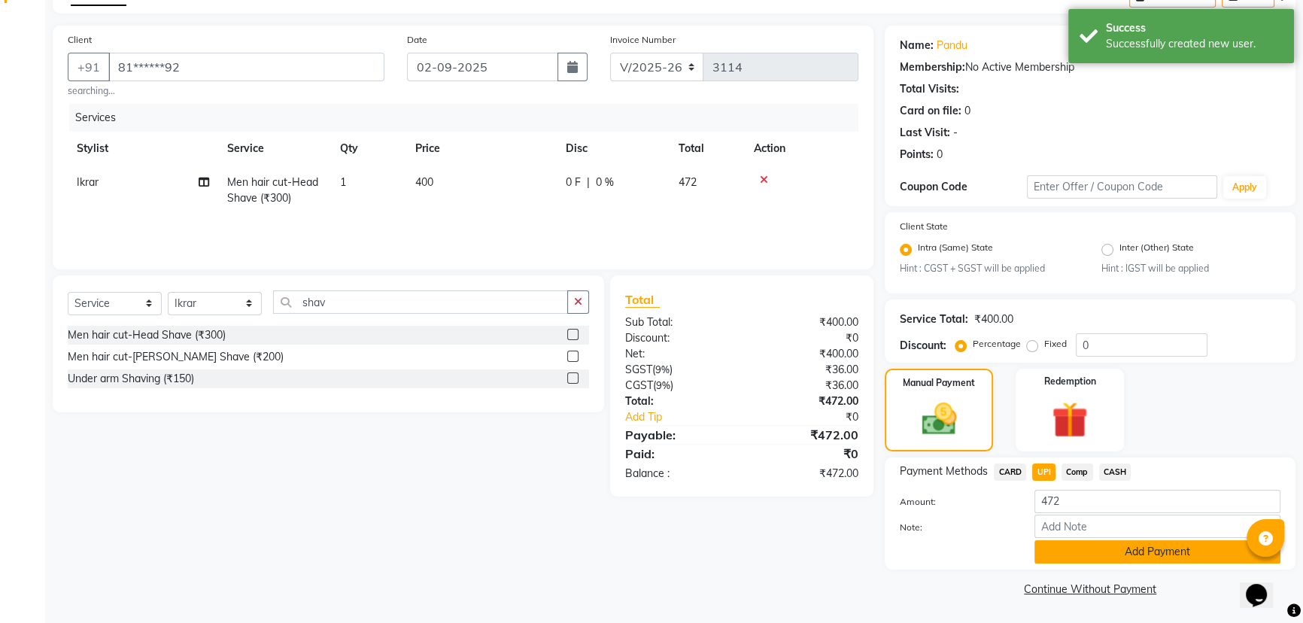
click at [1074, 548] on button "Add Payment" at bounding box center [1158, 551] width 246 height 23
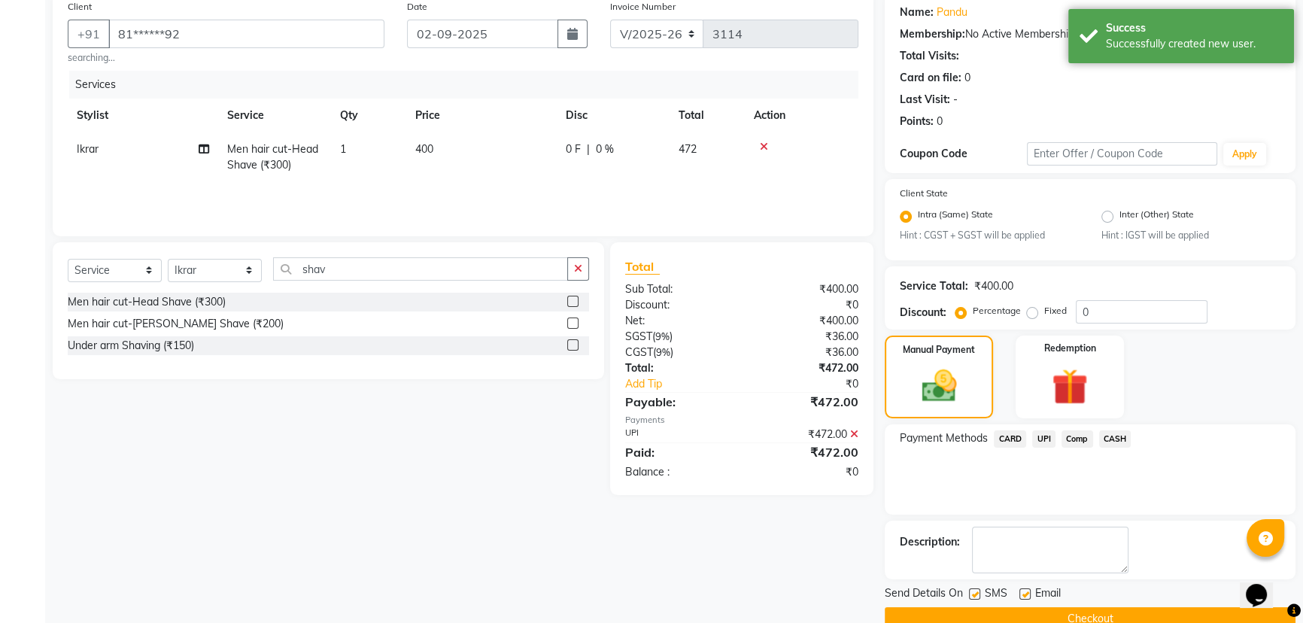
scroll to position [150, 0]
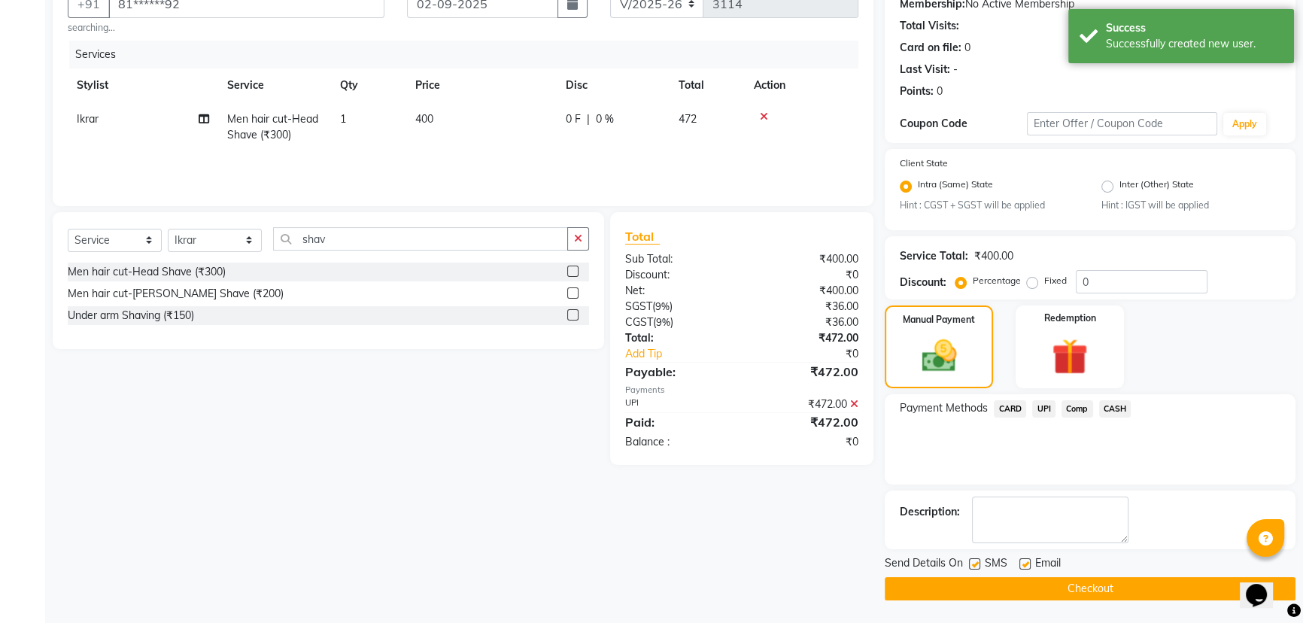
click at [975, 563] on label at bounding box center [974, 563] width 11 height 11
click at [975, 563] on input "checkbox" at bounding box center [974, 565] width 10 height 10
checkbox input "false"
click at [1026, 564] on label at bounding box center [1025, 563] width 11 height 11
click at [1026, 564] on input "checkbox" at bounding box center [1025, 565] width 10 height 10
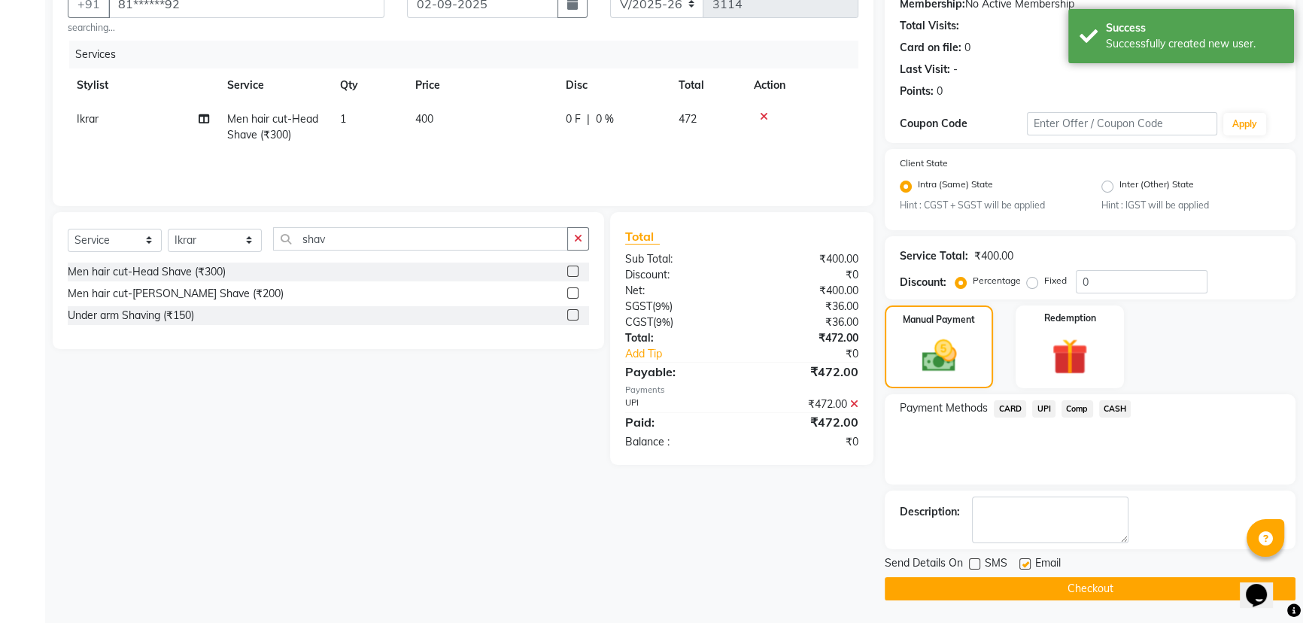
checkbox input "false"
click at [1042, 589] on button "Checkout" at bounding box center [1090, 588] width 411 height 23
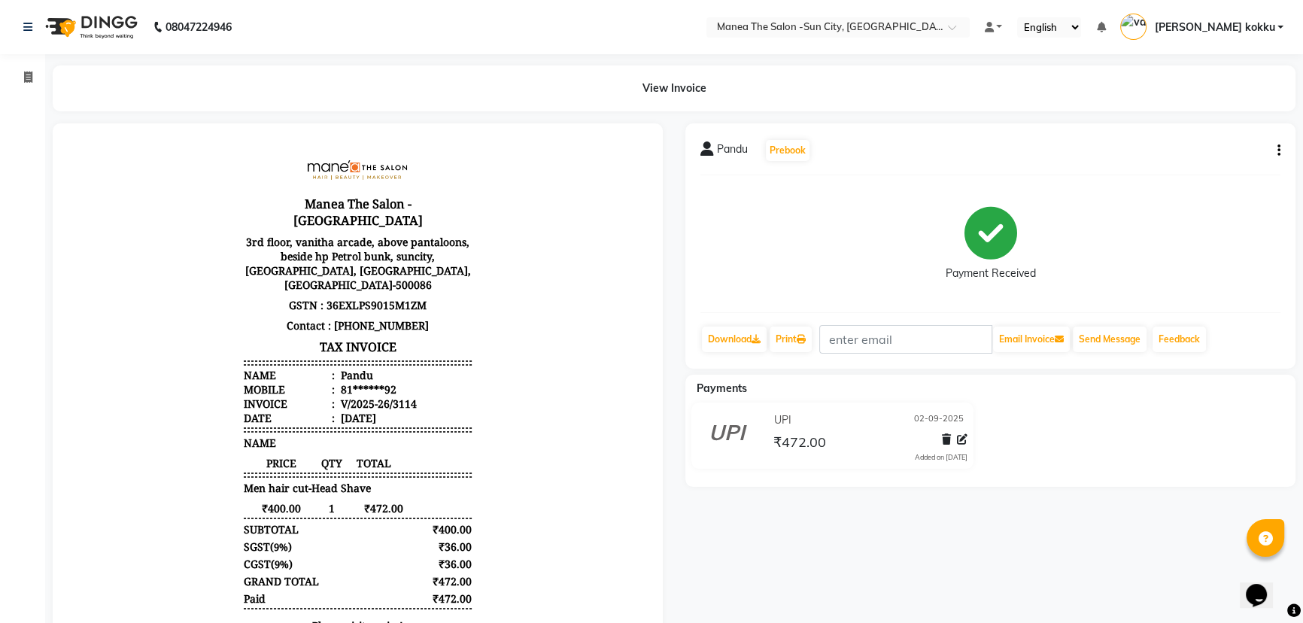
click at [1278, 151] on icon "button" at bounding box center [1279, 150] width 3 height 1
click at [1234, 160] on div "Edit Item Staff" at bounding box center [1203, 159] width 103 height 19
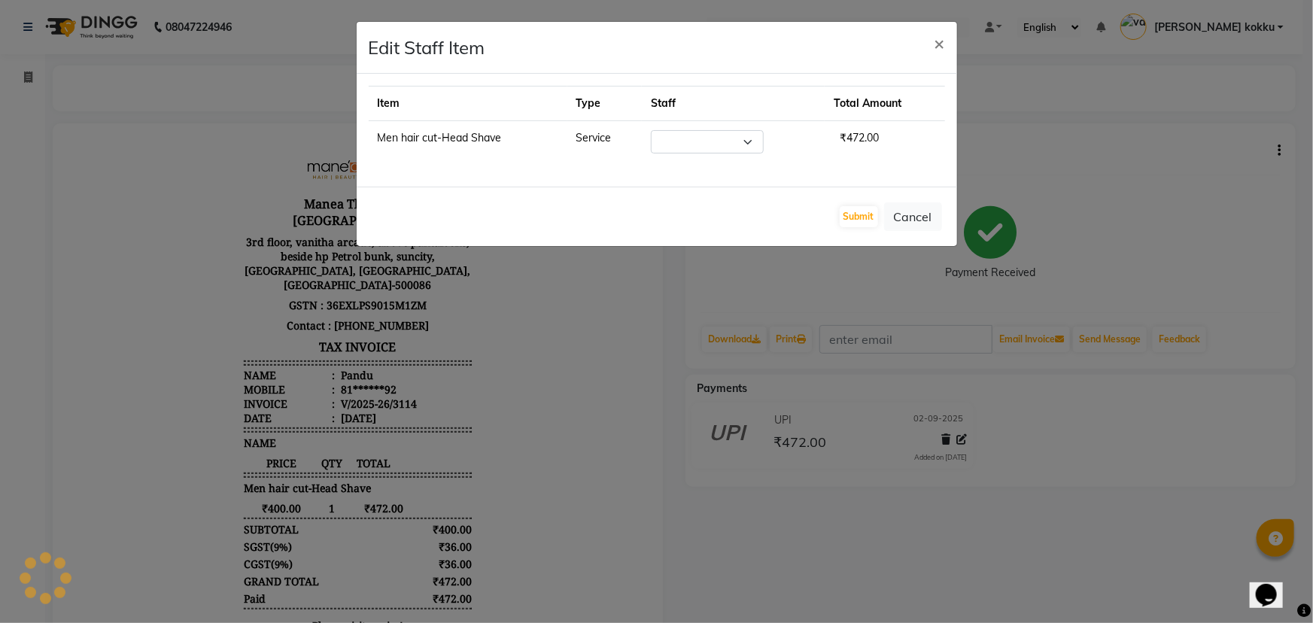
select select "60026"
click at [850, 214] on button "Submit" at bounding box center [859, 216] width 38 height 21
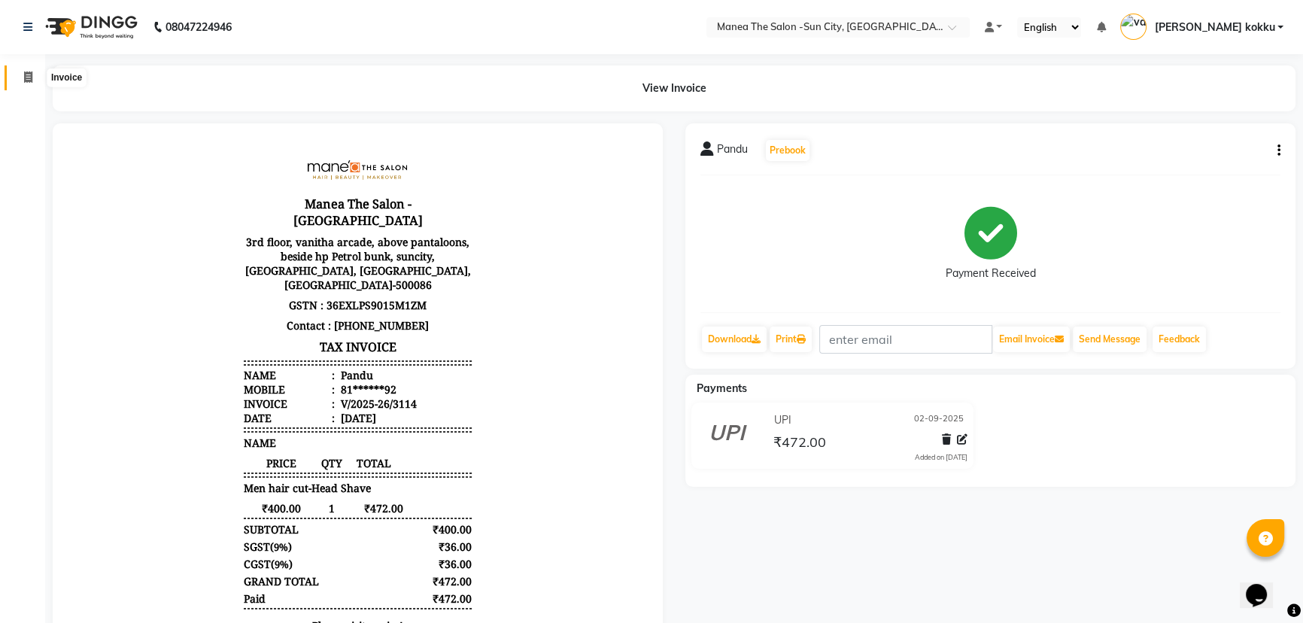
click at [32, 76] on span at bounding box center [28, 77] width 26 height 17
select select "service"
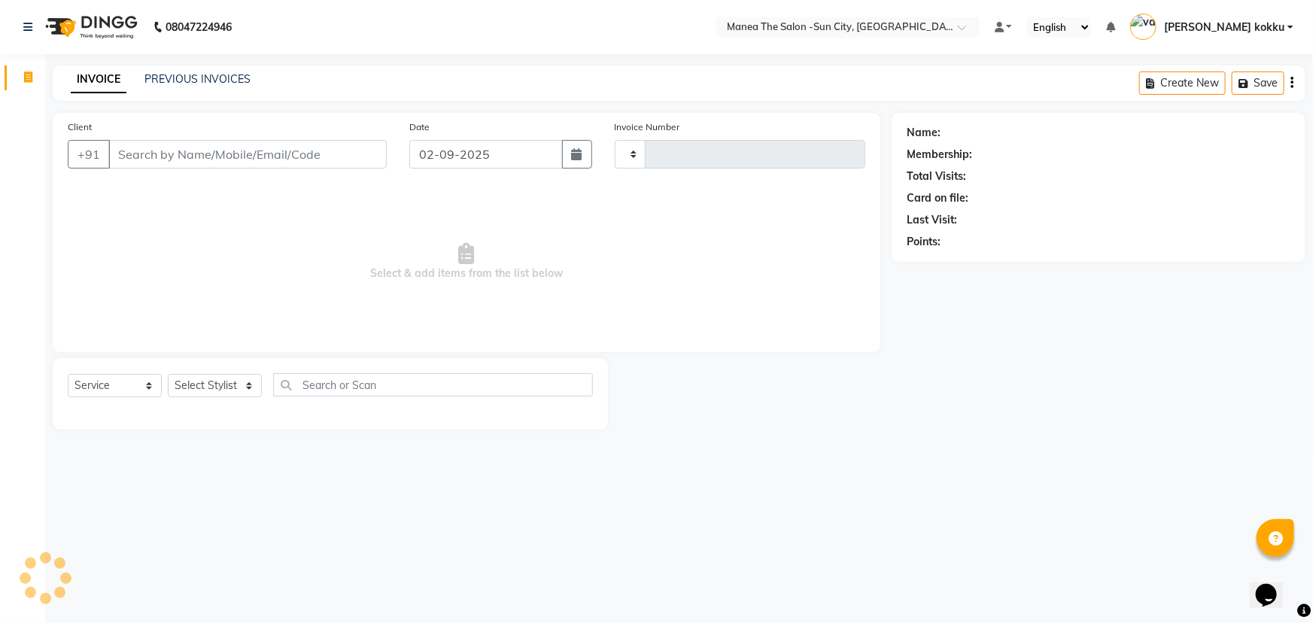
type input "3115"
select select "5822"
click at [210, 383] on select "Select Stylist basanth kumar BHURA KHAN Chandrika Ikrar Kavya K sai sruthi Lali…" at bounding box center [215, 385] width 94 height 23
select select "78639"
click at [168, 374] on select "Select Stylist basanth kumar BHURA KHAN Chandrika Ikrar Kavya K sai sruthi Lali…" at bounding box center [215, 385] width 94 height 23
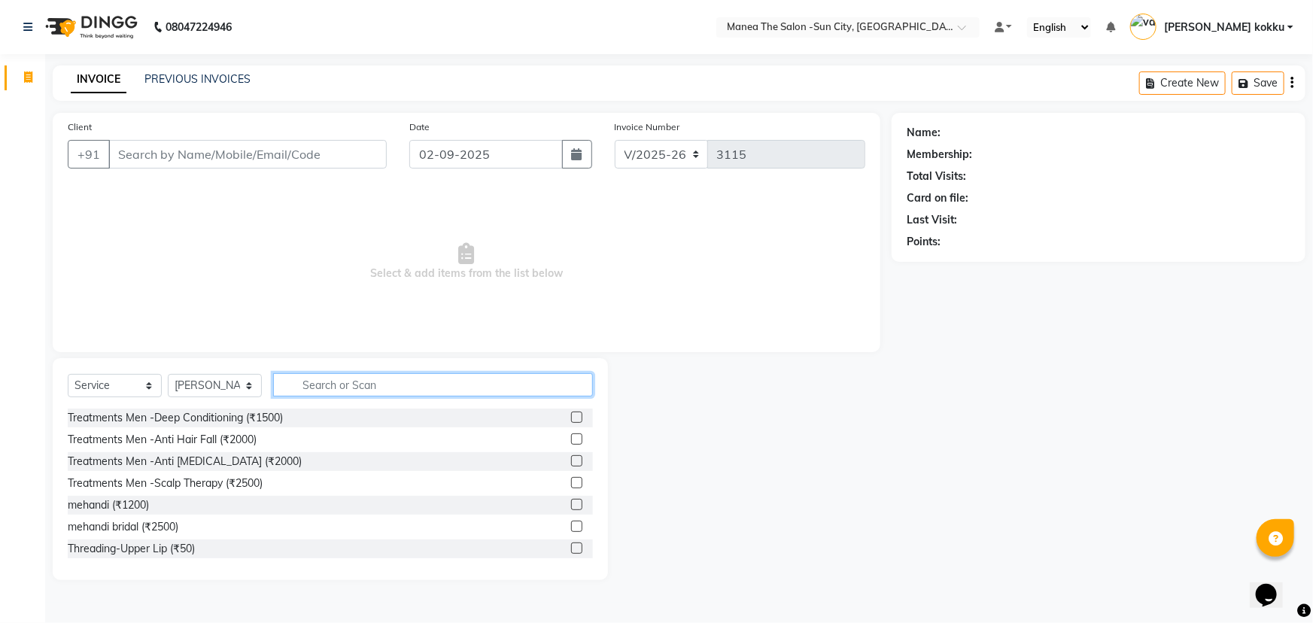
click at [370, 383] on input "text" at bounding box center [433, 384] width 320 height 23
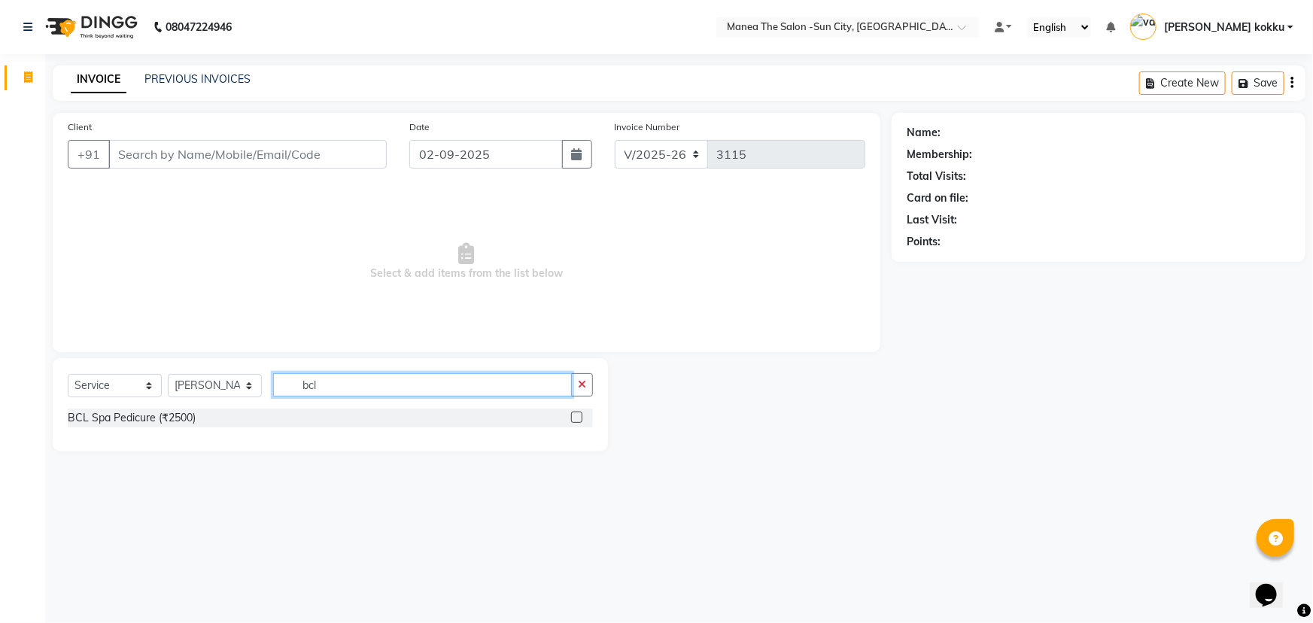
type input "bcl"
click at [574, 415] on label at bounding box center [576, 417] width 11 height 11
click at [574, 415] on input "checkbox" at bounding box center [576, 418] width 10 height 10
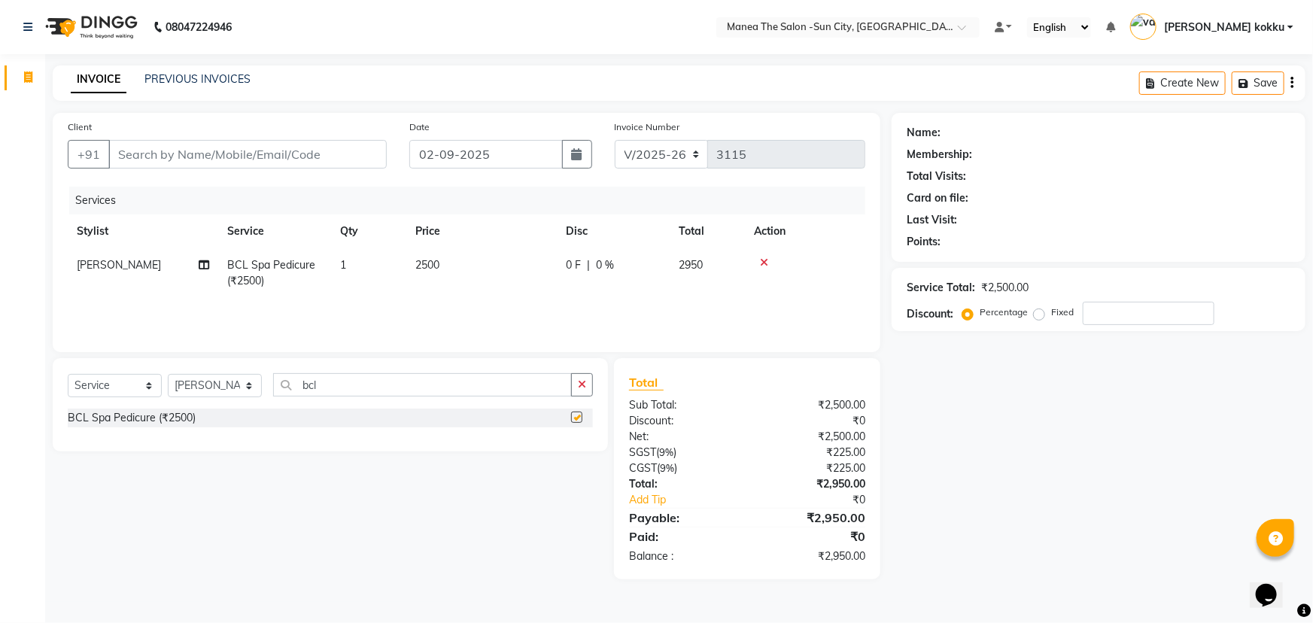
checkbox input "false"
click at [229, 388] on select "Select Stylist basanth kumar BHURA KHAN Chandrika Ikrar Kavya K sai sruthi Lali…" at bounding box center [215, 385] width 94 height 23
select select "84191"
click at [168, 374] on select "Select Stylist basanth kumar BHURA KHAN Chandrika Ikrar Kavya K sai sruthi Lali…" at bounding box center [215, 385] width 94 height 23
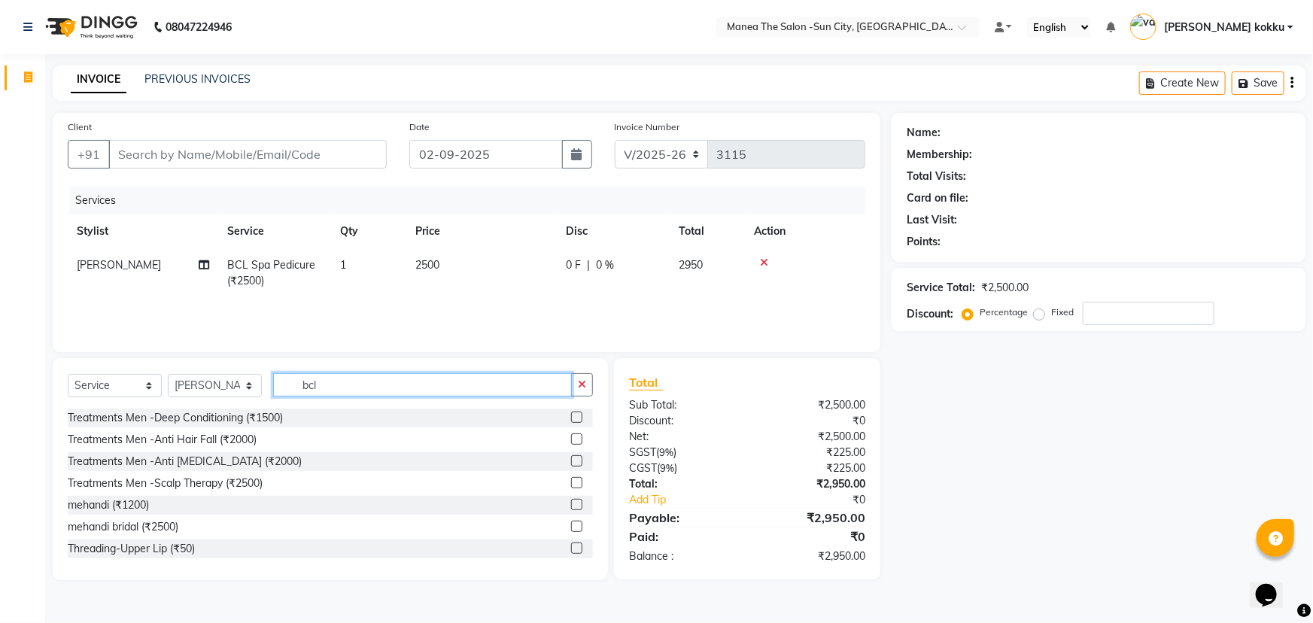
click at [369, 387] on input "bcl" at bounding box center [422, 384] width 299 height 23
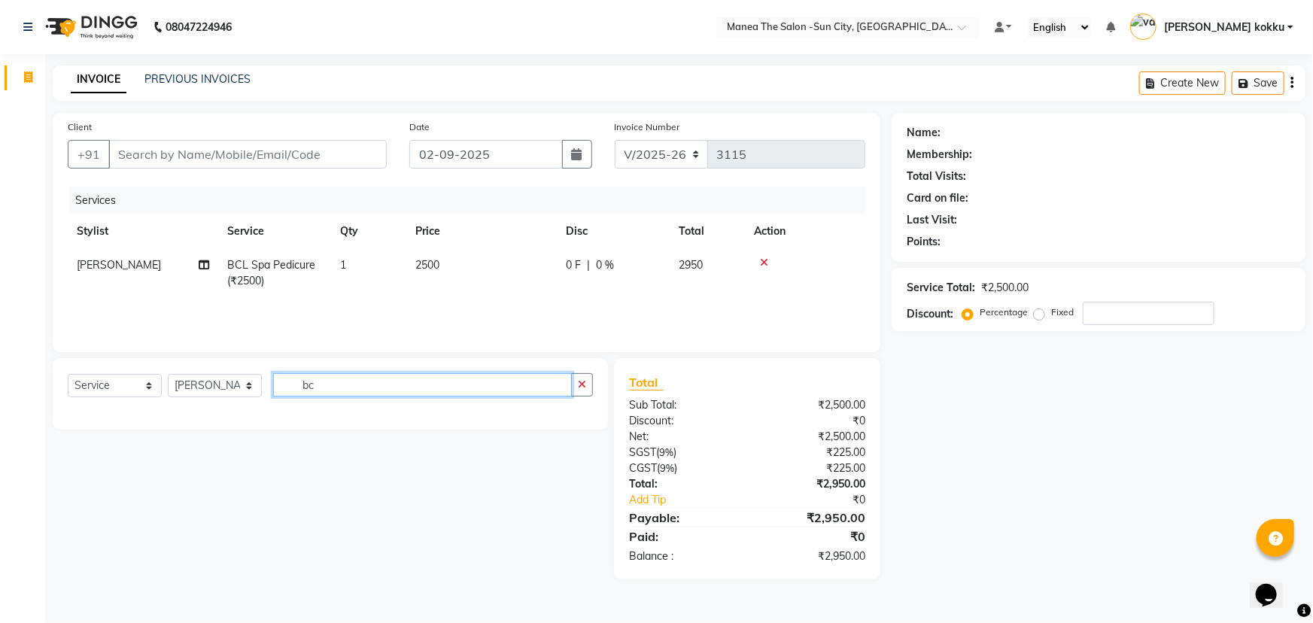
type input "b"
type input "spa m"
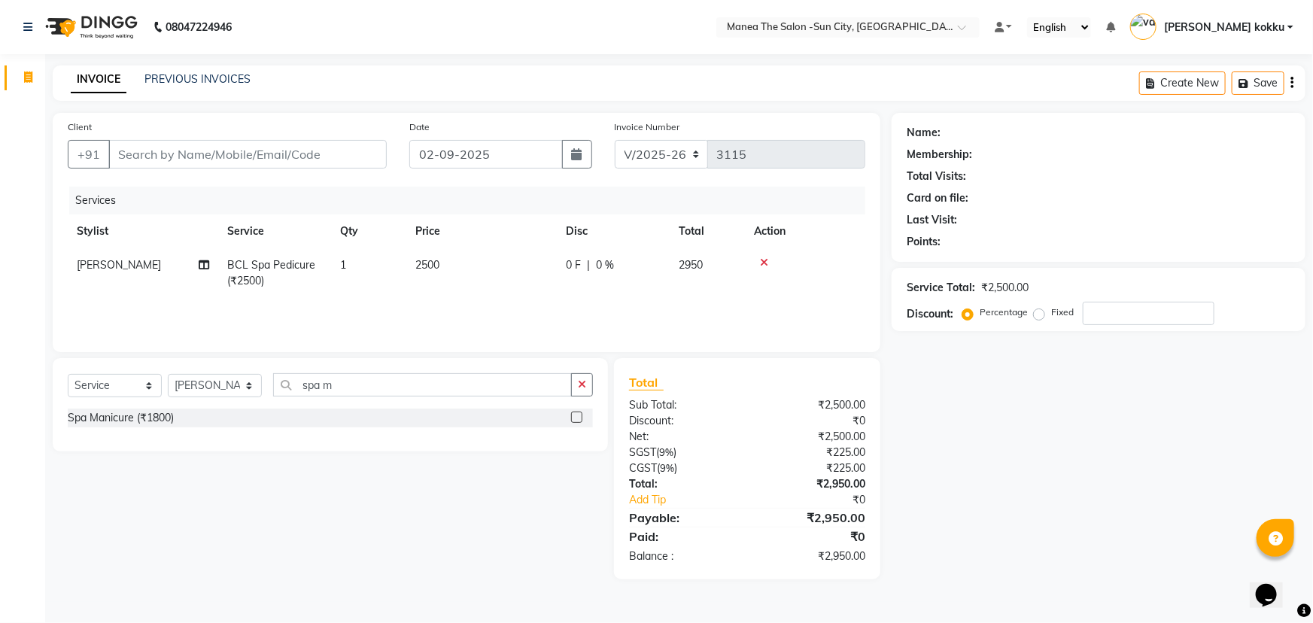
click at [578, 418] on label at bounding box center [576, 417] width 11 height 11
click at [578, 418] on input "checkbox" at bounding box center [576, 418] width 10 height 10
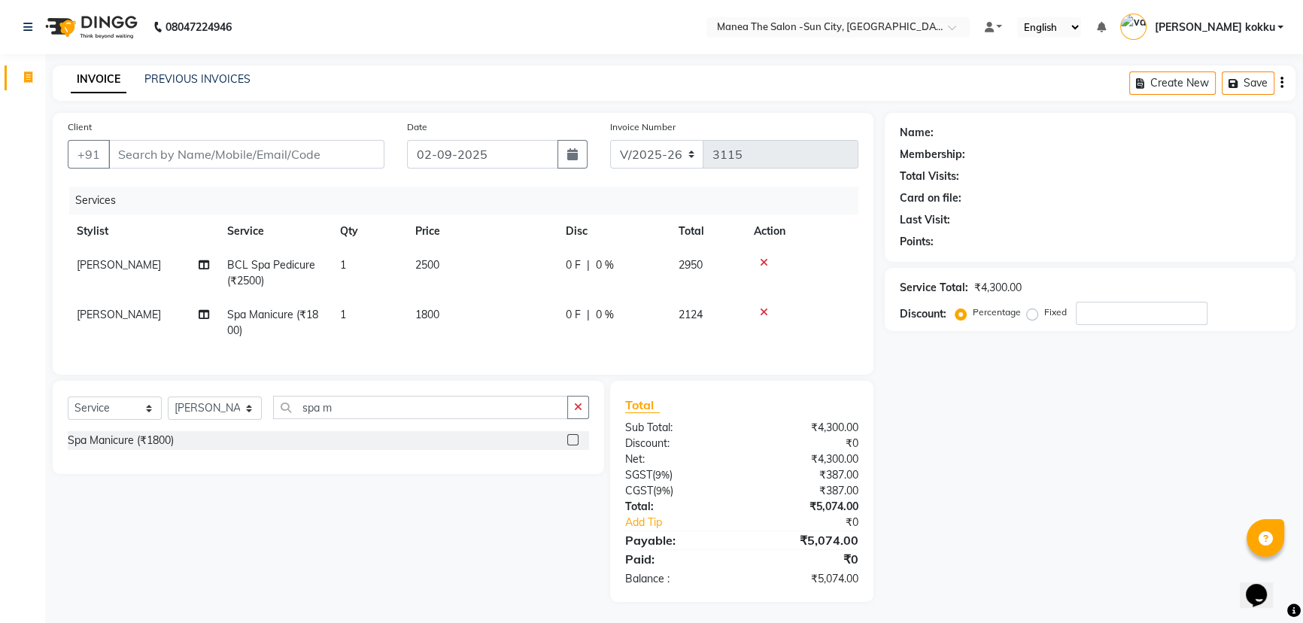
checkbox input "false"
click at [578, 412] on icon "button" at bounding box center [578, 407] width 8 height 11
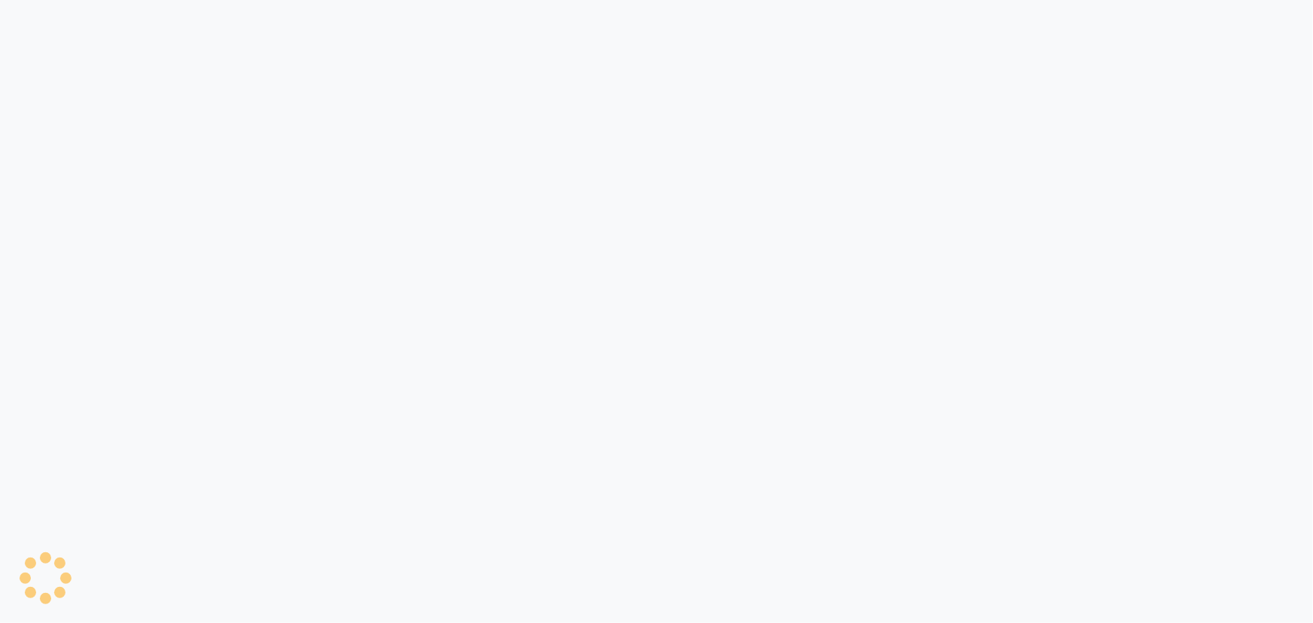
select select "service"
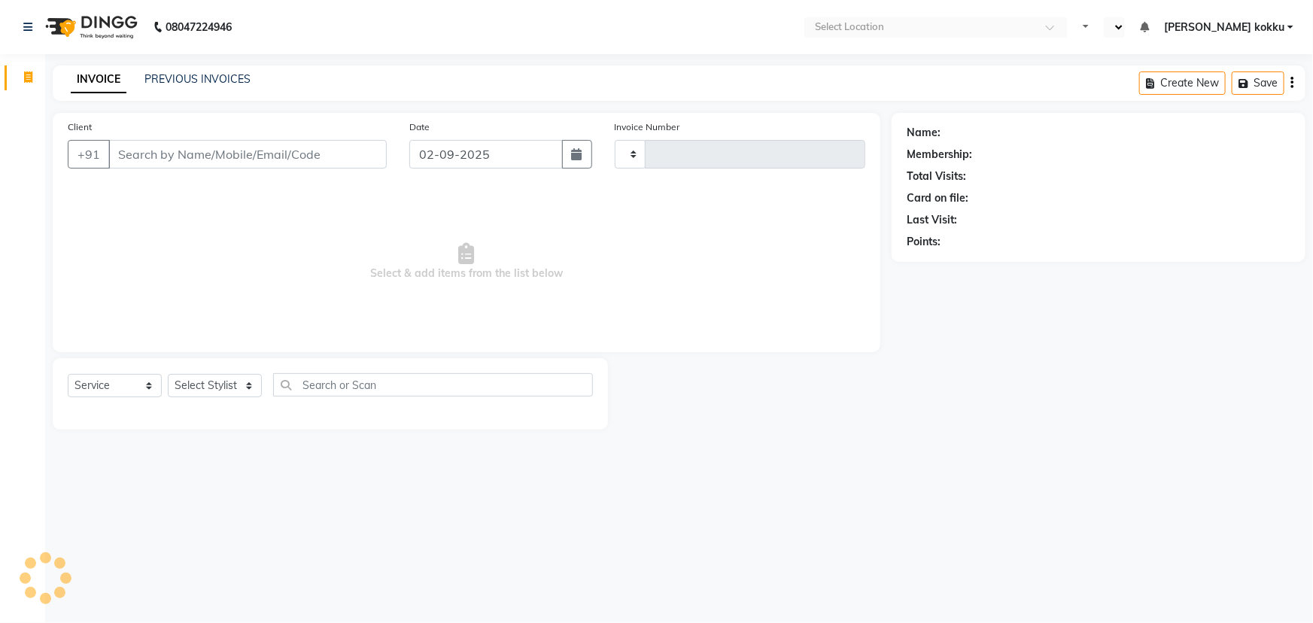
type input "3114"
select select "en"
select select "5822"
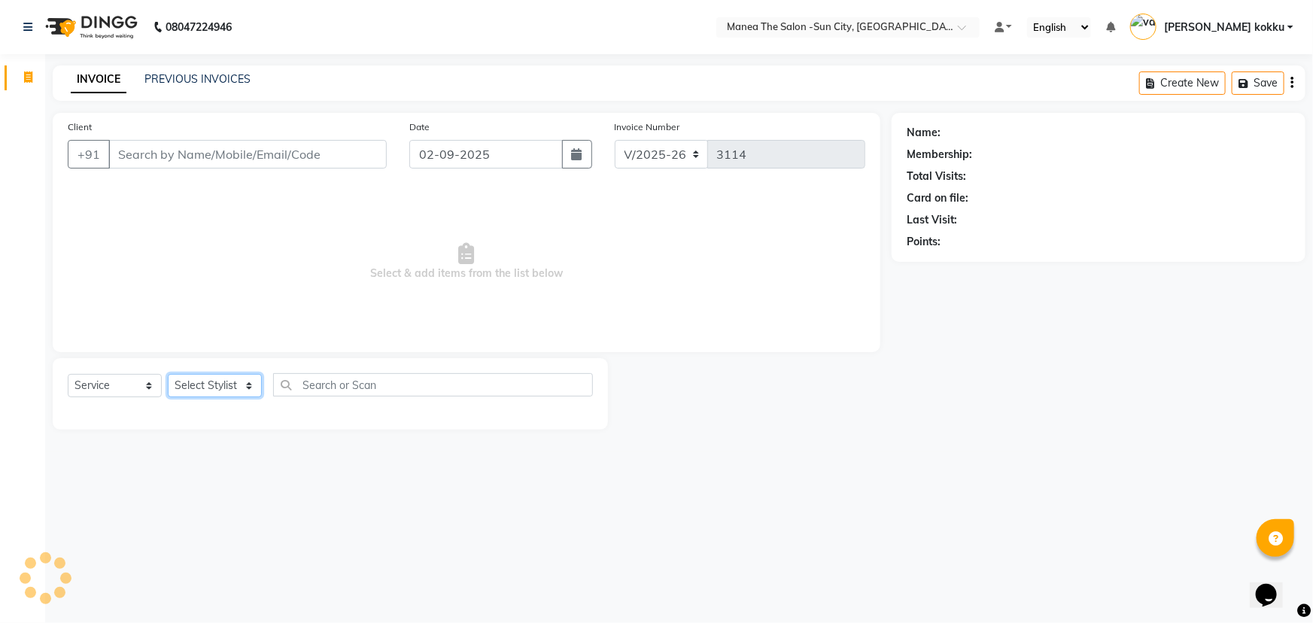
click at [203, 385] on select "Select Stylist basanth kumar BHURA KHAN Chandrika Ikrar Kavya K sai sruthi Lali…" at bounding box center [215, 385] width 94 height 23
select select "60026"
click at [168, 374] on select "Select Stylist basanth kumar BHURA KHAN Chandrika Ikrar Kavya K sai sruthi Lali…" at bounding box center [215, 385] width 94 height 23
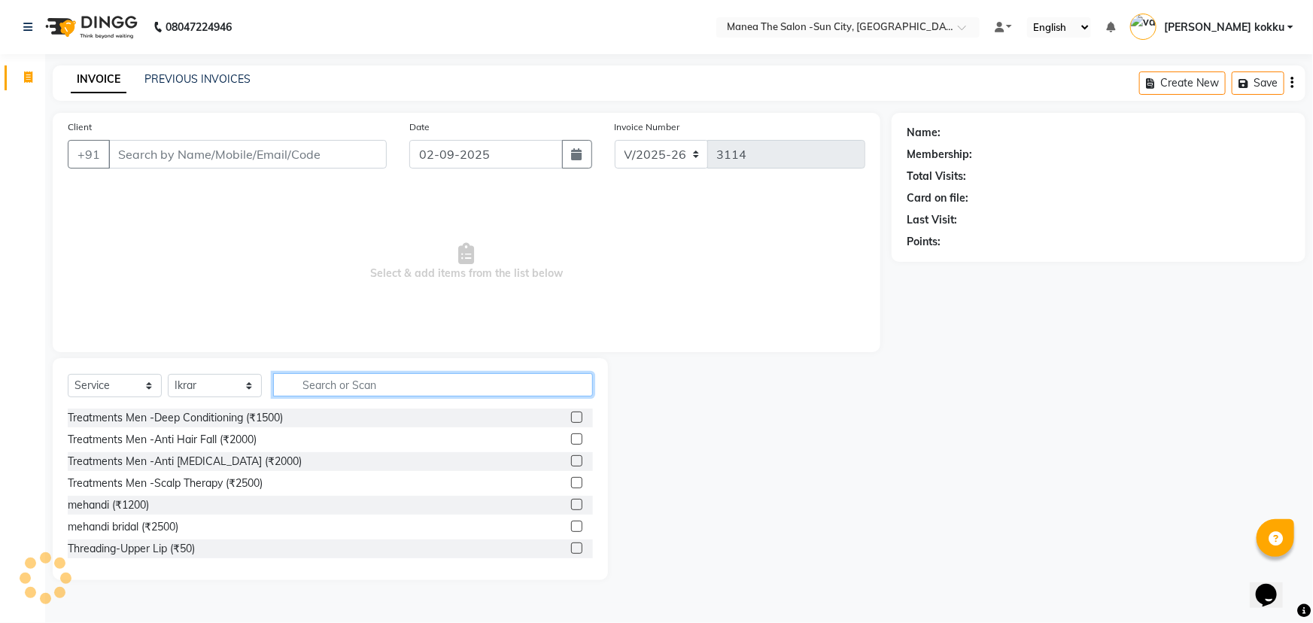
click at [369, 391] on input "text" at bounding box center [433, 384] width 320 height 23
type input "thre"
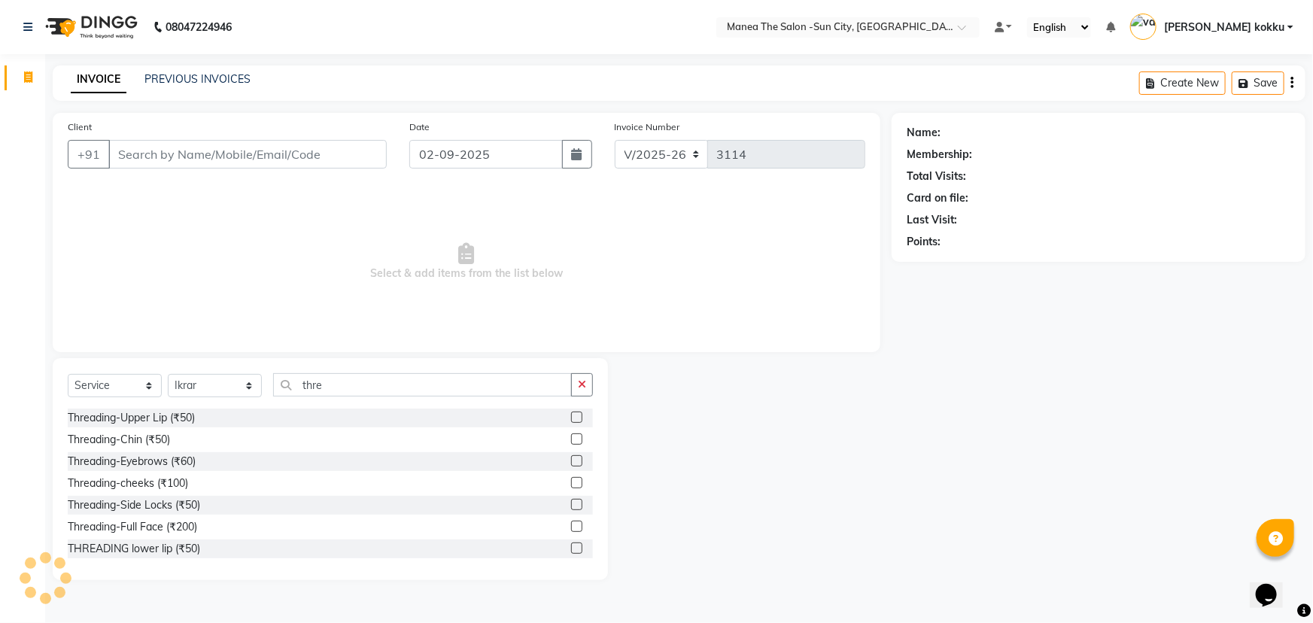
click at [571, 459] on label at bounding box center [576, 460] width 11 height 11
click at [571, 459] on input "checkbox" at bounding box center [576, 462] width 10 height 10
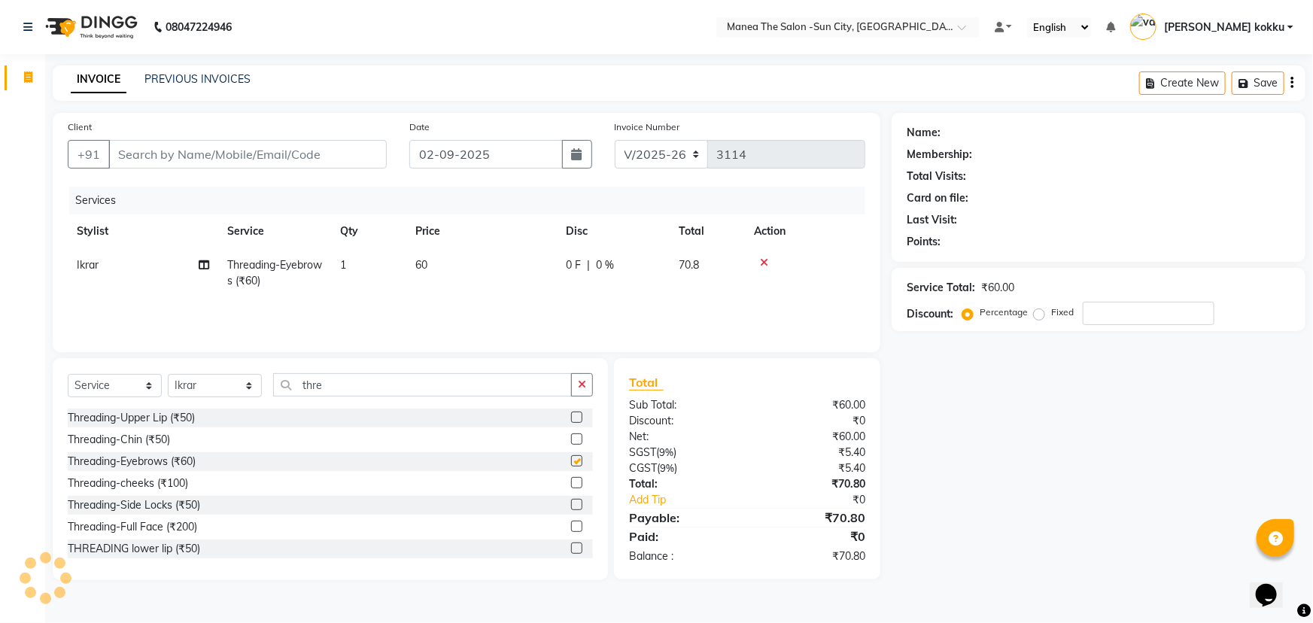
checkbox input "false"
click at [571, 414] on label at bounding box center [576, 417] width 11 height 11
click at [571, 414] on input "checkbox" at bounding box center [576, 418] width 10 height 10
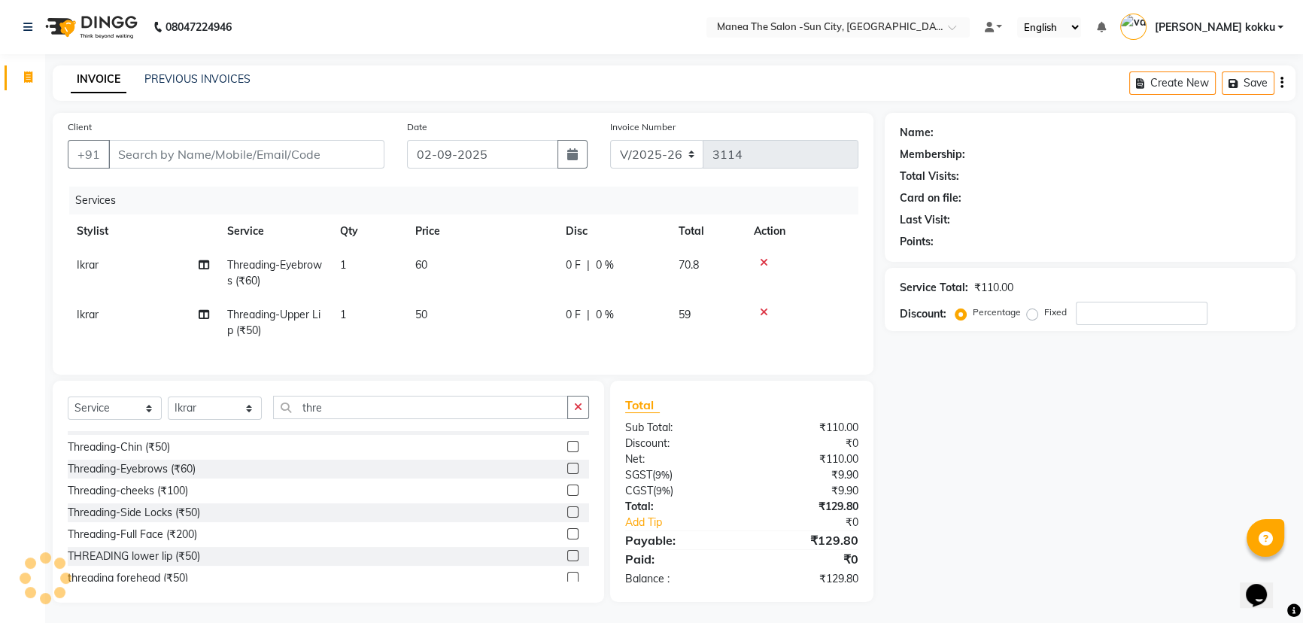
scroll to position [23, 0]
checkbox input "false"
click at [567, 575] on label at bounding box center [572, 569] width 11 height 11
click at [567, 575] on input "checkbox" at bounding box center [572, 570] width 10 height 10
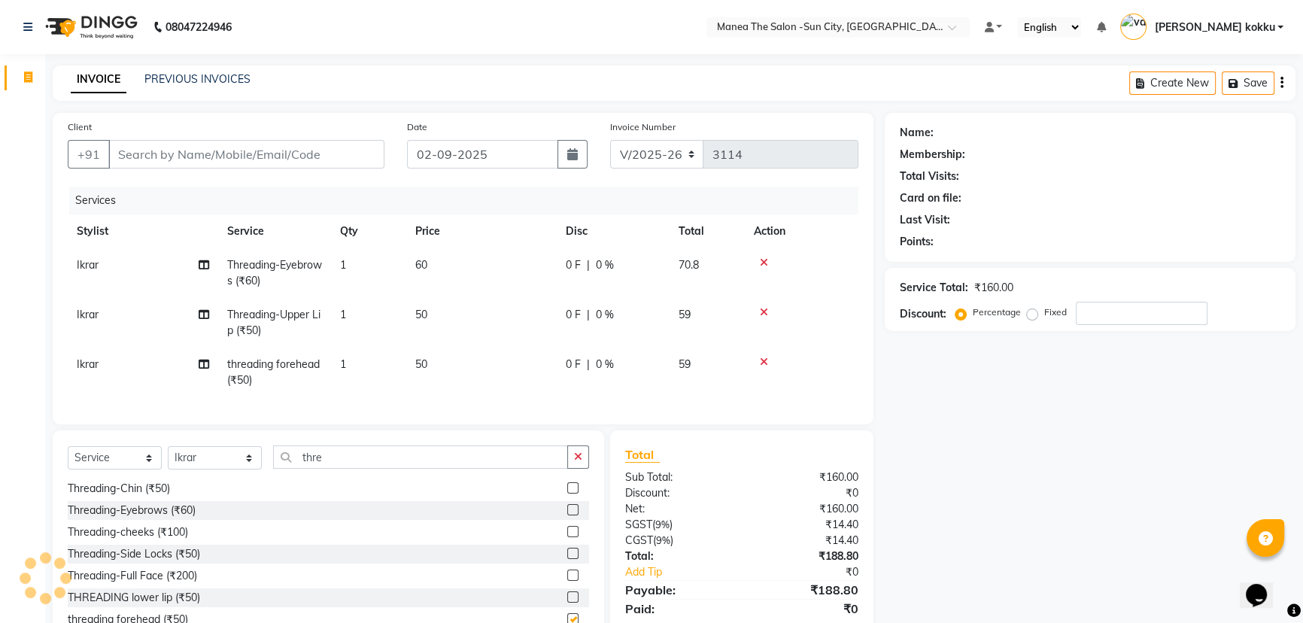
checkbox input "false"
click at [572, 467] on button "button" at bounding box center [578, 456] width 22 height 23
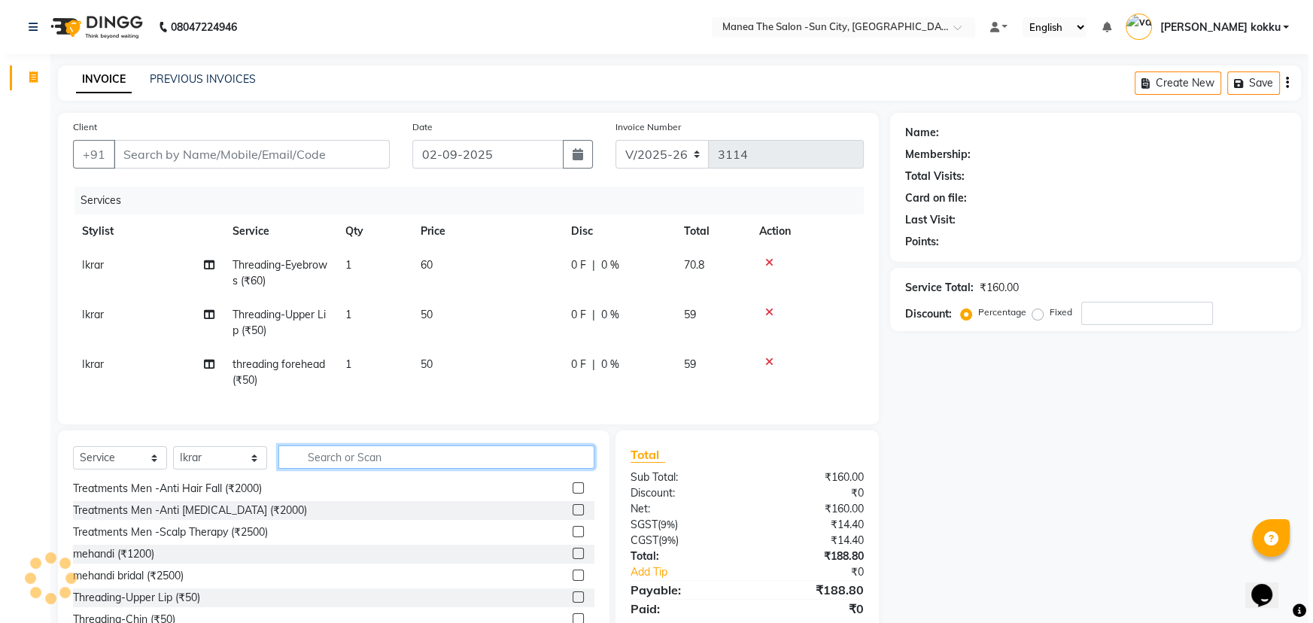
scroll to position [154, 0]
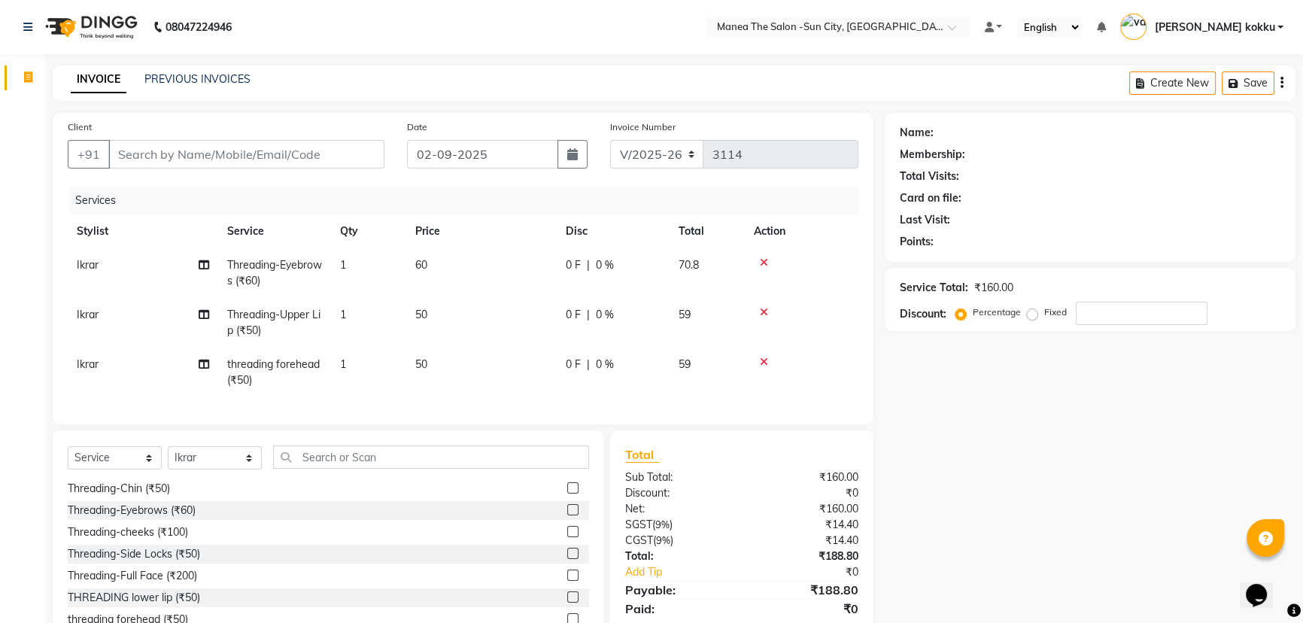
click at [763, 262] on icon at bounding box center [764, 262] width 8 height 11
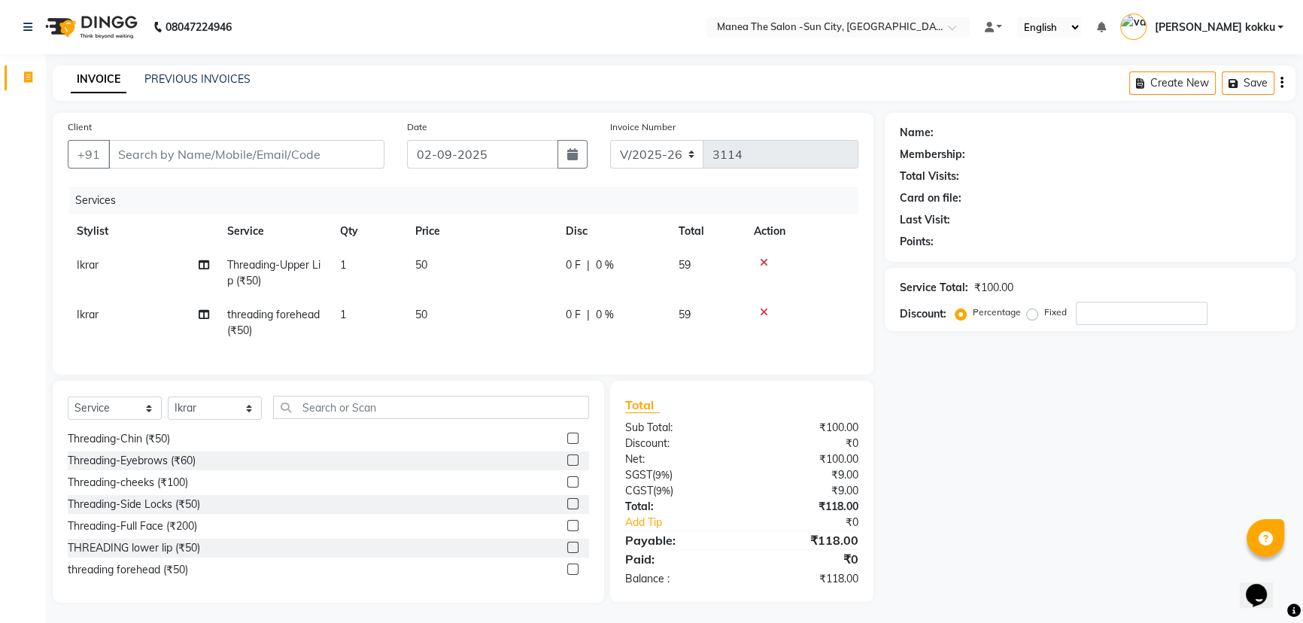
click at [763, 260] on icon at bounding box center [764, 262] width 8 height 11
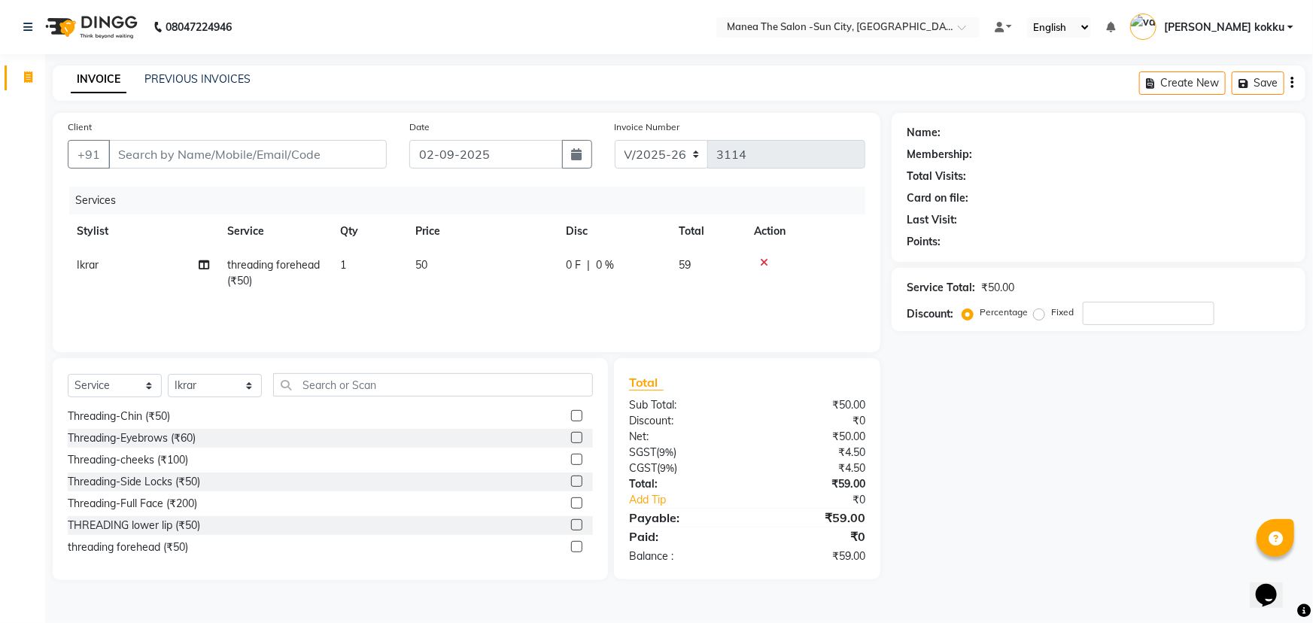
click at [763, 260] on icon at bounding box center [764, 262] width 8 height 11
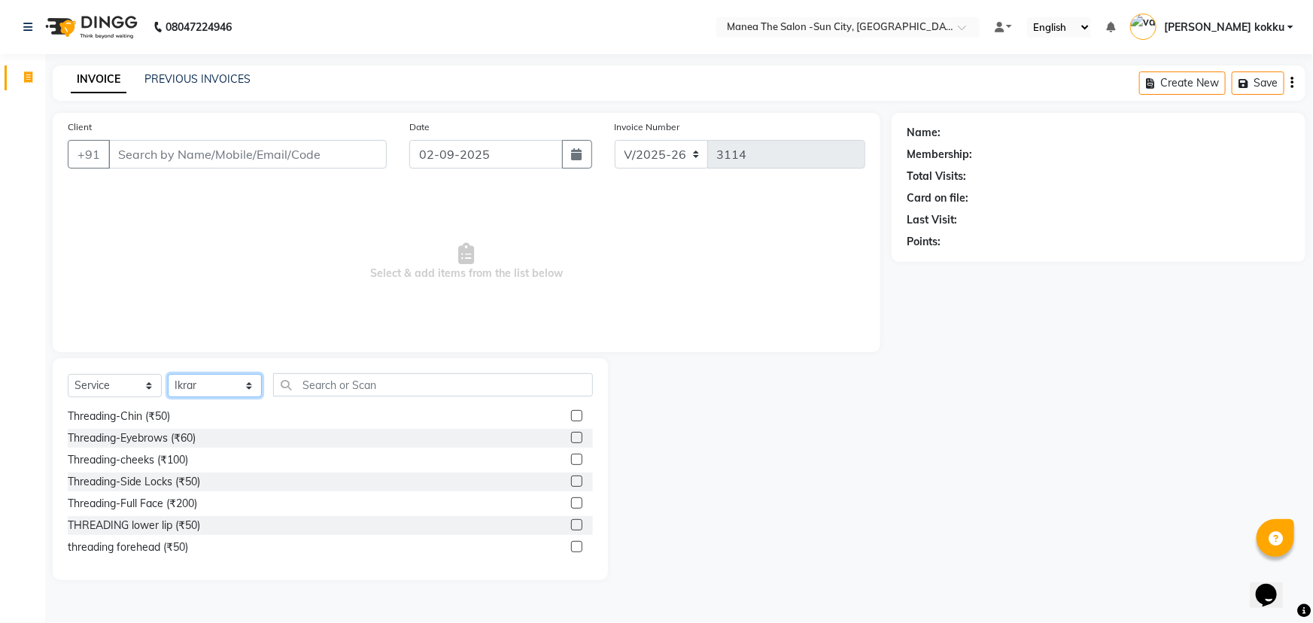
click at [225, 386] on select "Select Stylist basanth kumar BHURA KHAN Chandrika Ikrar Kavya K sai sruthi Lali…" at bounding box center [215, 385] width 94 height 23
select select "78639"
click at [168, 374] on select "Select Stylist basanth kumar BHURA KHAN Chandrika Ikrar Kavya K sai sruthi Lali…" at bounding box center [215, 385] width 94 height 23
click at [394, 386] on input "text" at bounding box center [433, 384] width 320 height 23
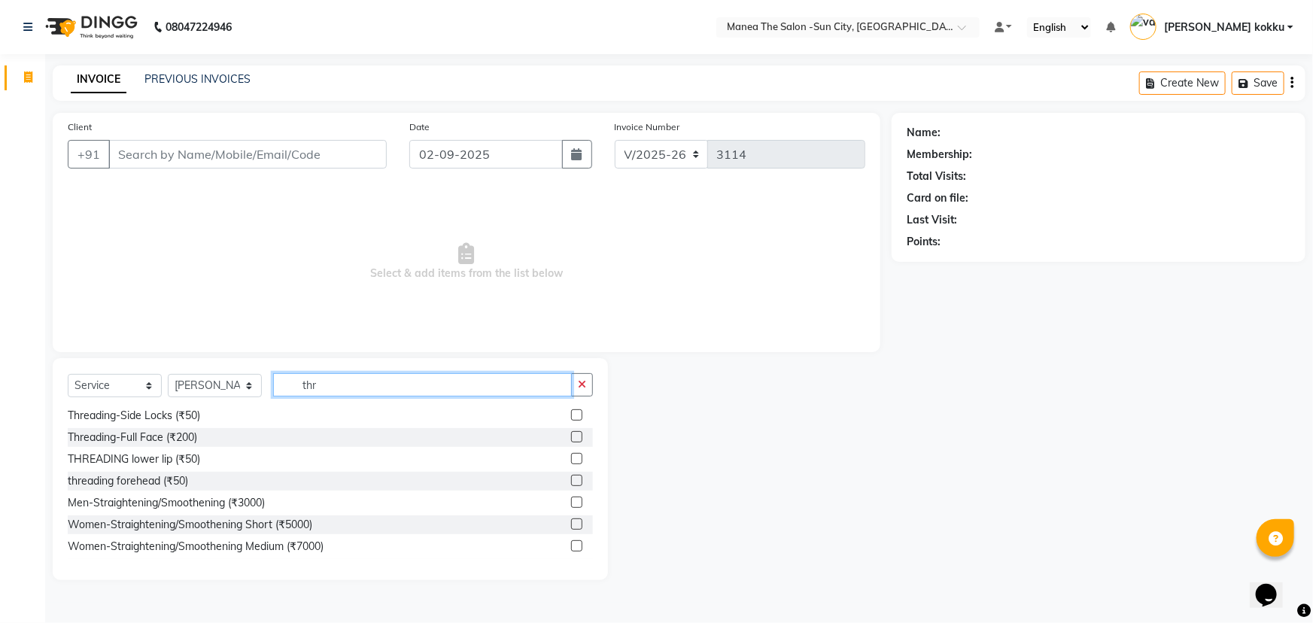
scroll to position [23, 0]
type input "thre"
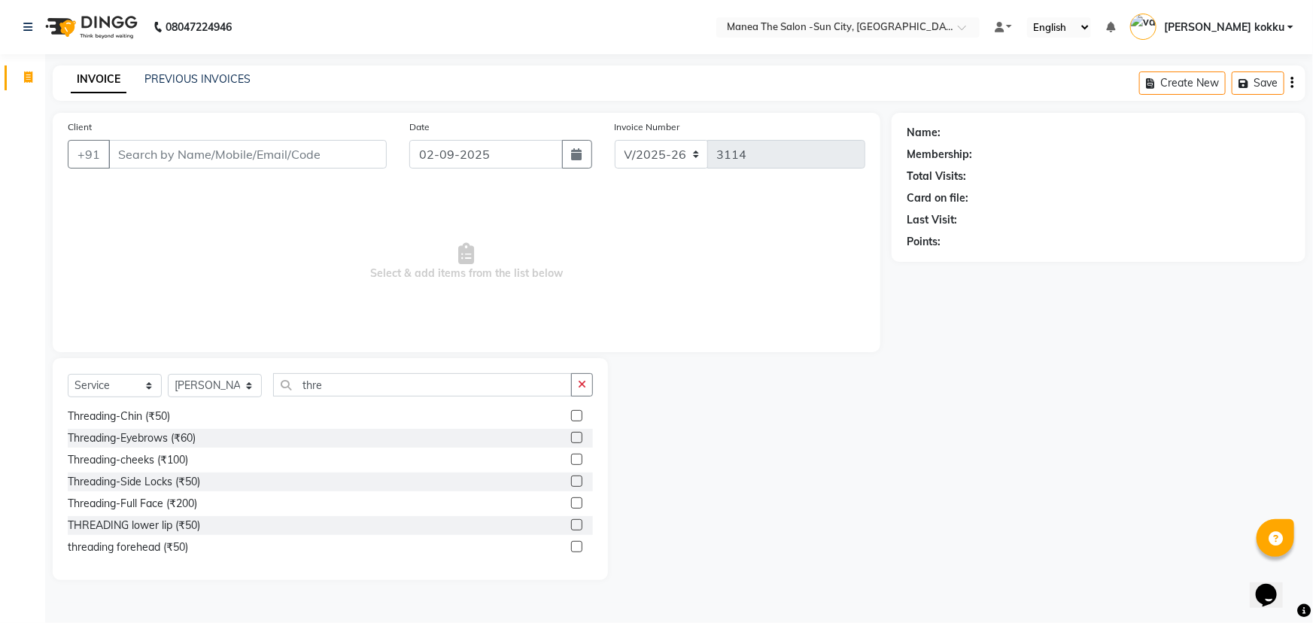
click at [571, 436] on label at bounding box center [576, 437] width 11 height 11
click at [571, 436] on input "checkbox" at bounding box center [576, 438] width 10 height 10
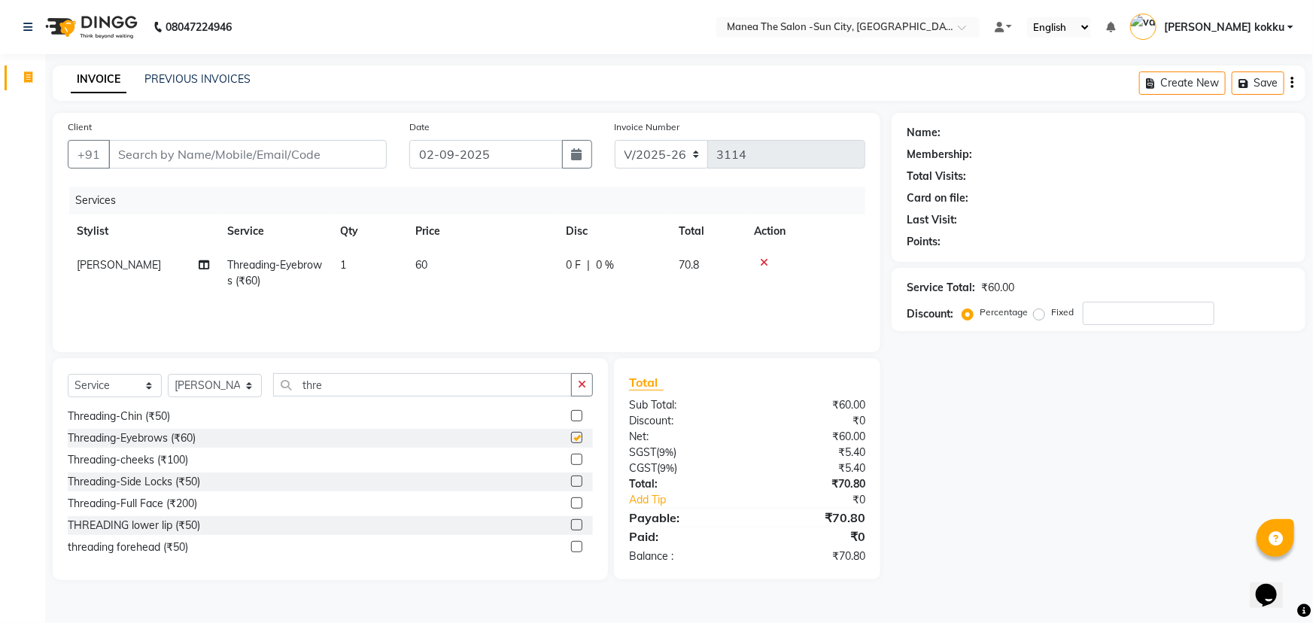
checkbox input "false"
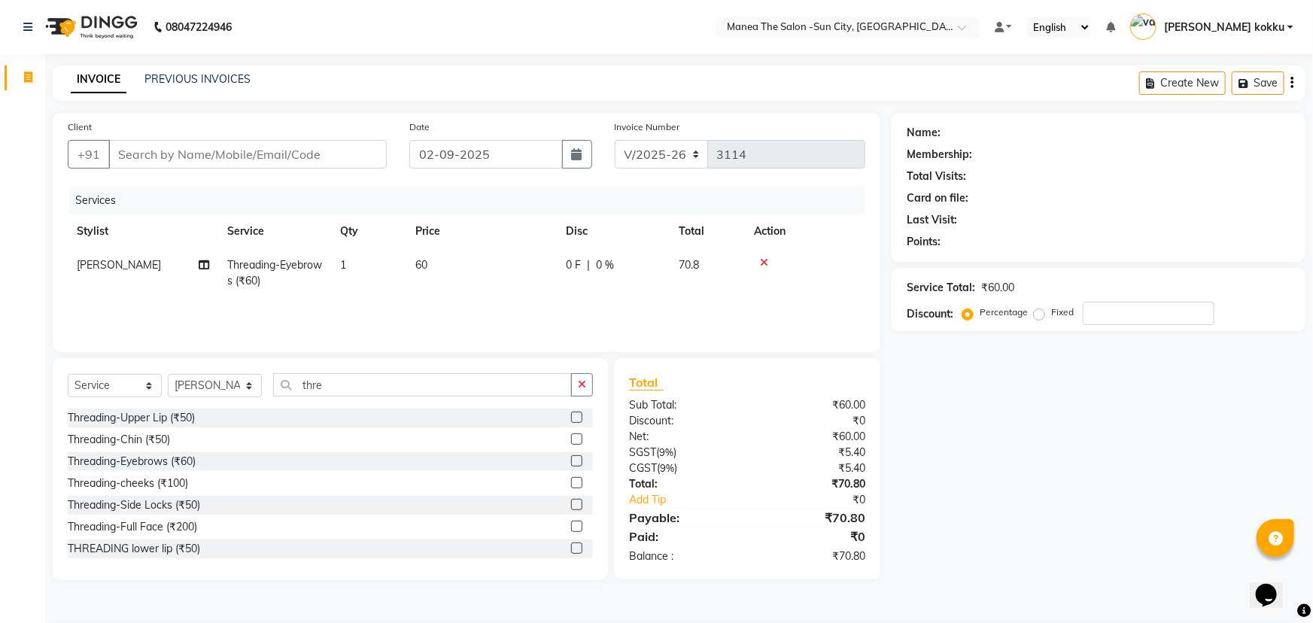
click at [571, 415] on label at bounding box center [576, 417] width 11 height 11
click at [571, 415] on input "checkbox" at bounding box center [576, 418] width 10 height 10
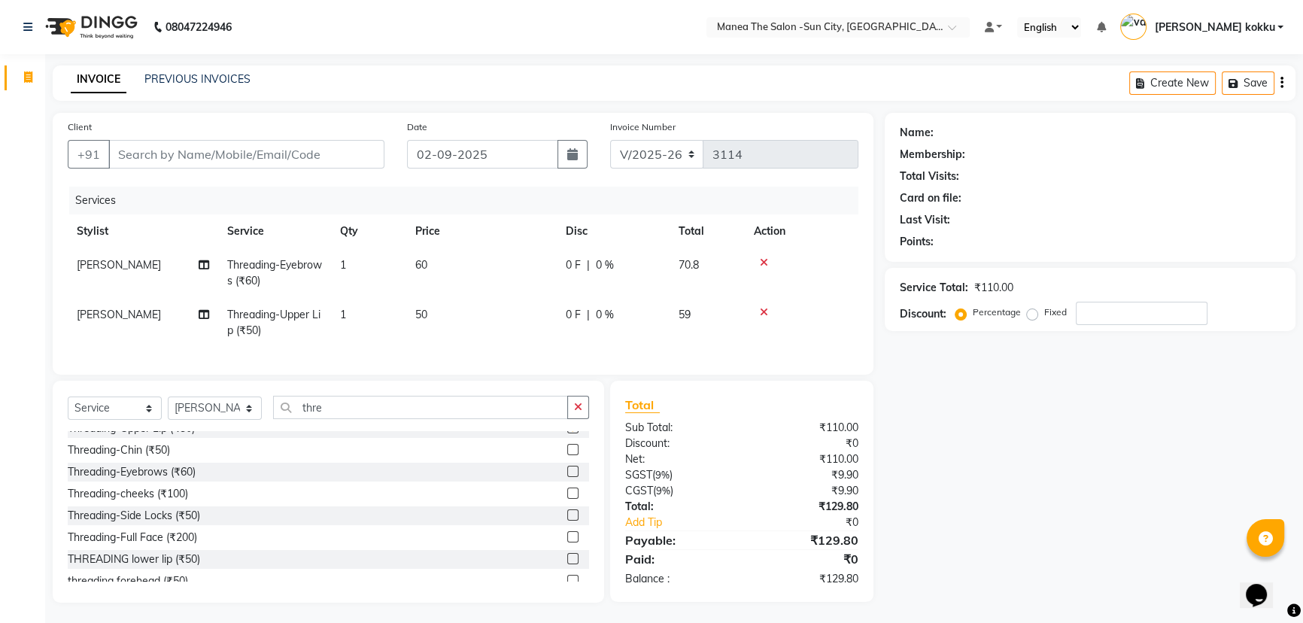
scroll to position [23, 0]
checkbox input "false"
click at [567, 575] on label at bounding box center [572, 569] width 11 height 11
click at [567, 575] on input "checkbox" at bounding box center [572, 570] width 10 height 10
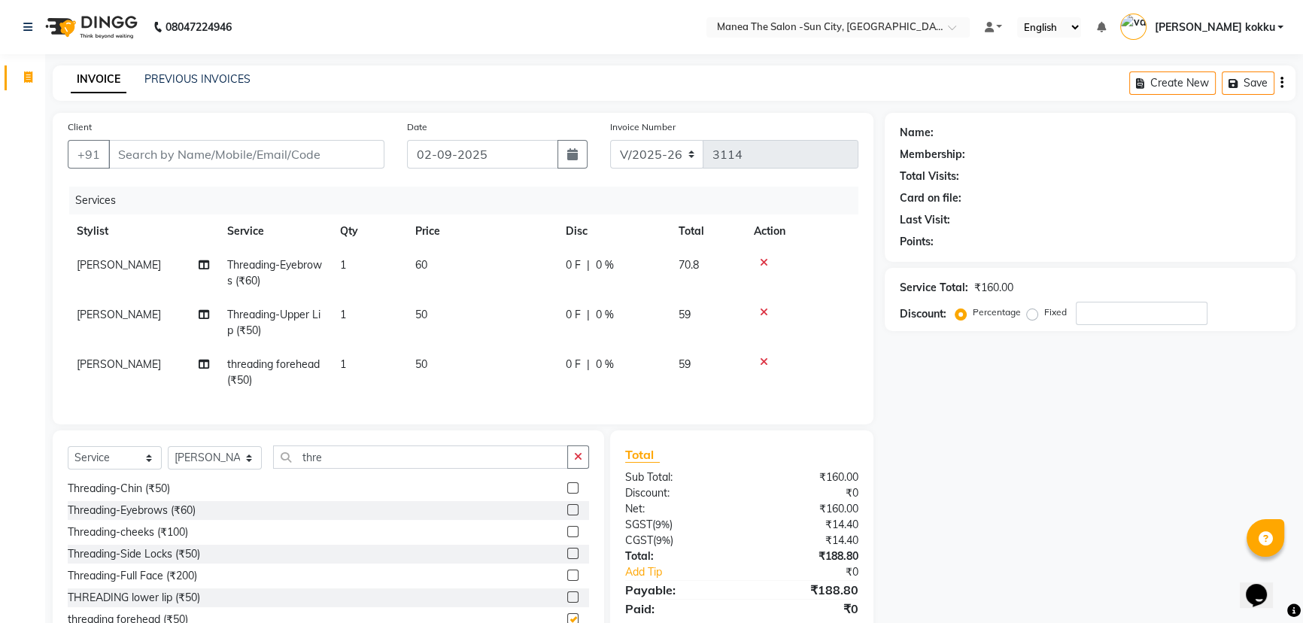
checkbox input "false"
click at [187, 468] on select "Select Stylist basanth kumar BHURA KHAN Chandrika Ikrar Kavya K sai sruthi Lali…" at bounding box center [215, 457] width 94 height 23
select select "82226"
click at [168, 457] on select "Select Stylist basanth kumar BHURA KHAN Chandrika Ikrar Kavya K sai sruthi Lali…" at bounding box center [215, 457] width 94 height 23
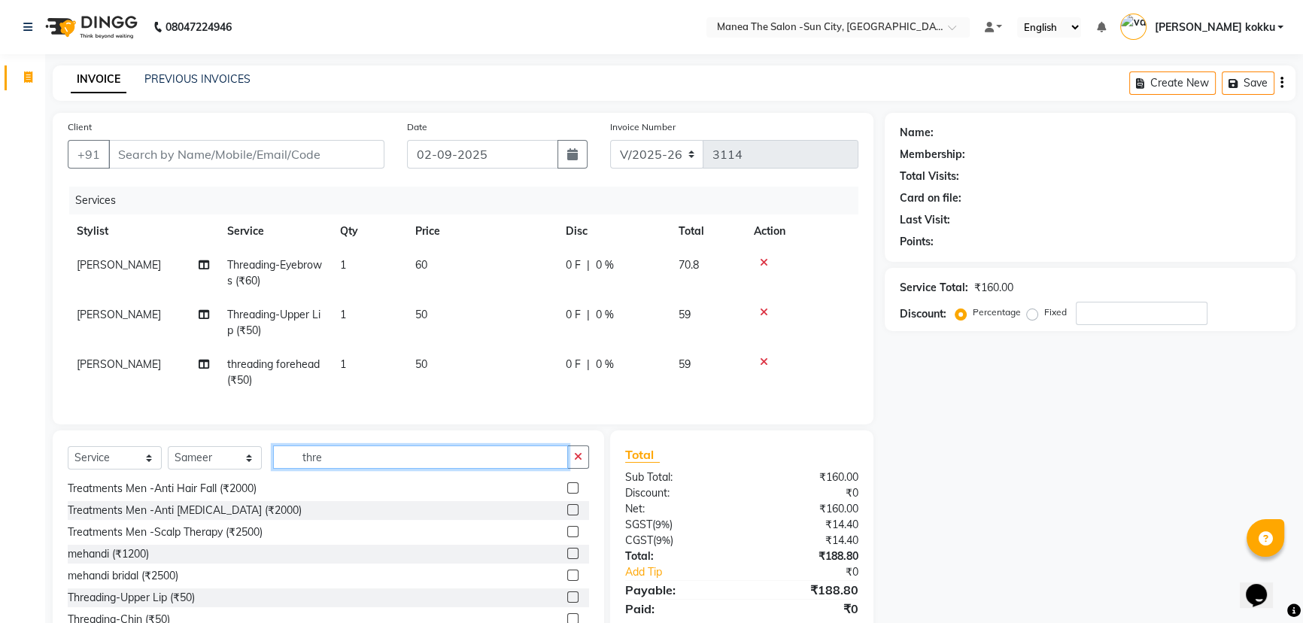
click at [340, 469] on input "thre" at bounding box center [420, 456] width 295 height 23
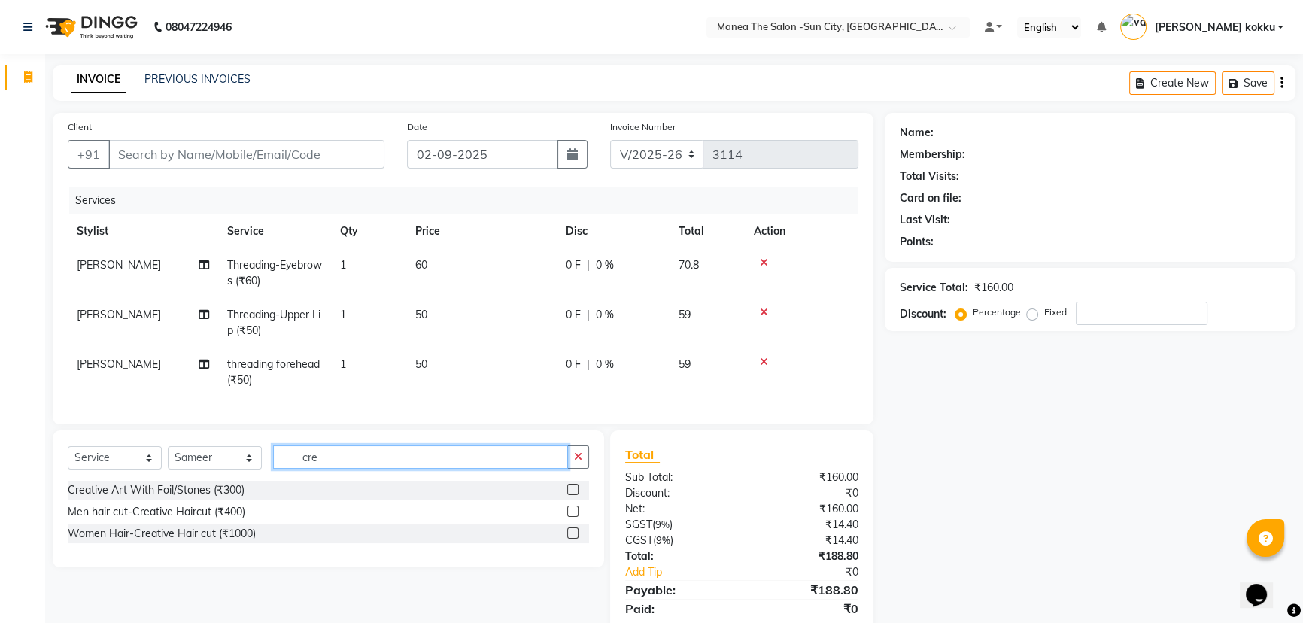
type input "cre"
click at [573, 517] on label at bounding box center [572, 511] width 11 height 11
click at [573, 517] on input "checkbox" at bounding box center [572, 512] width 10 height 10
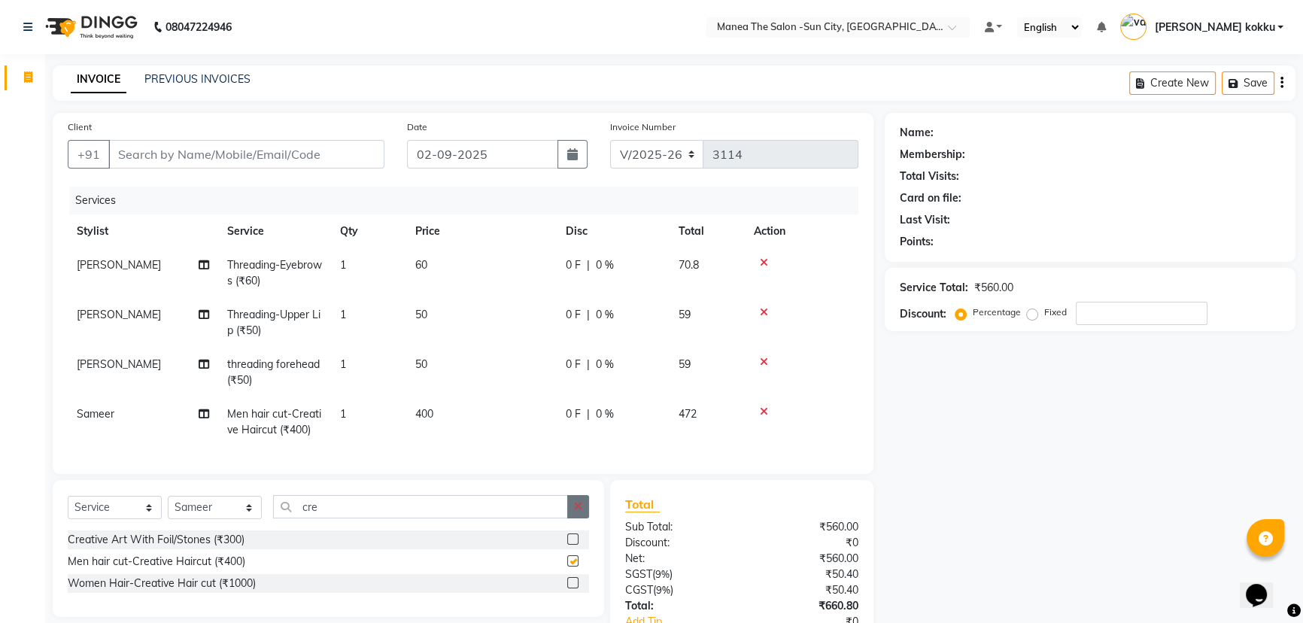
checkbox input "false"
click at [580, 512] on icon "button" at bounding box center [578, 506] width 8 height 11
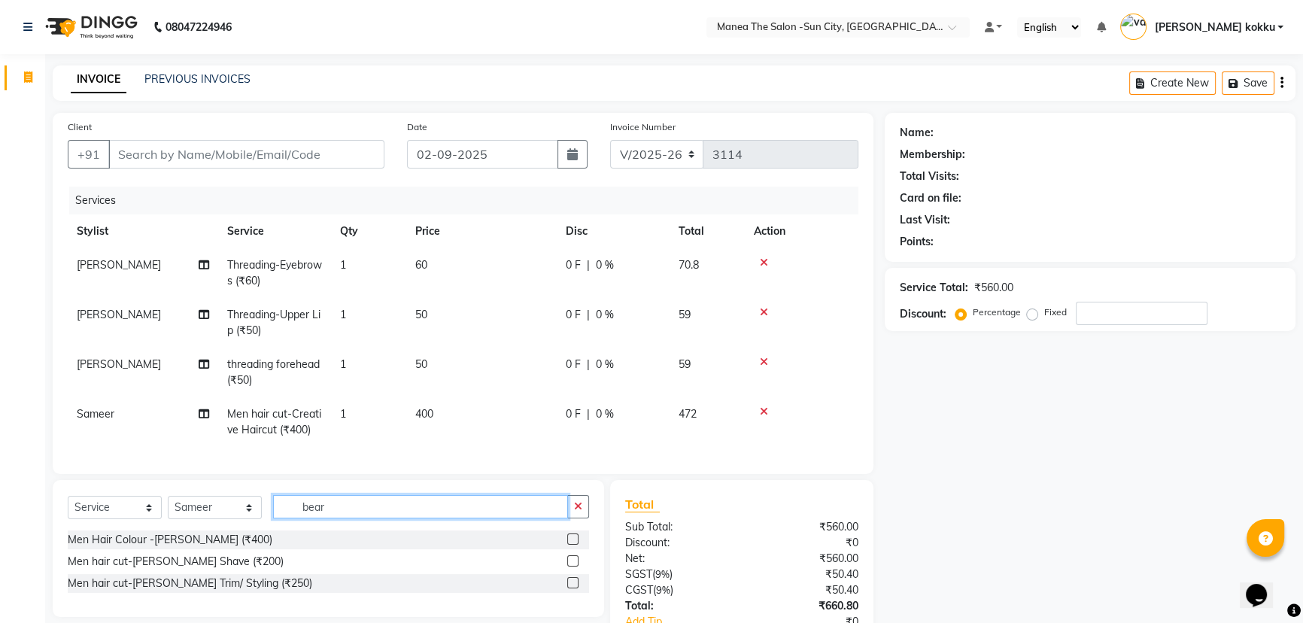
type input "bear"
click at [573, 588] on label at bounding box center [572, 582] width 11 height 11
click at [573, 588] on input "checkbox" at bounding box center [572, 584] width 10 height 10
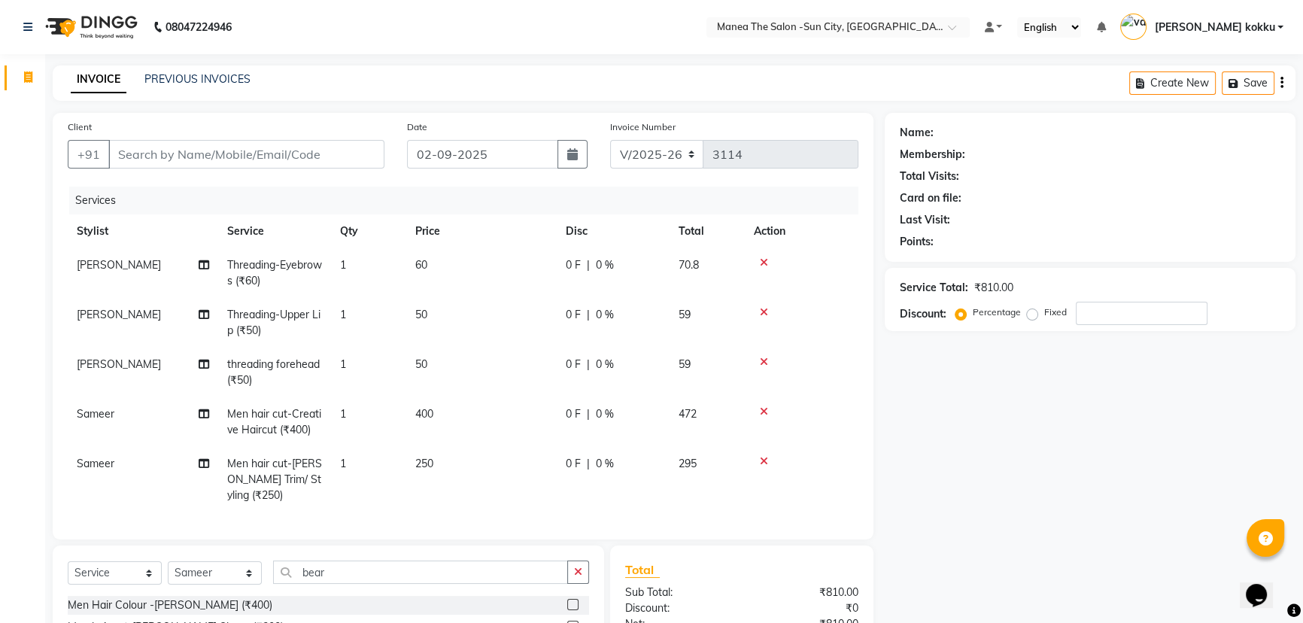
checkbox input "false"
click at [333, 150] on input "Client" at bounding box center [246, 154] width 276 height 29
type input "7"
type input "0"
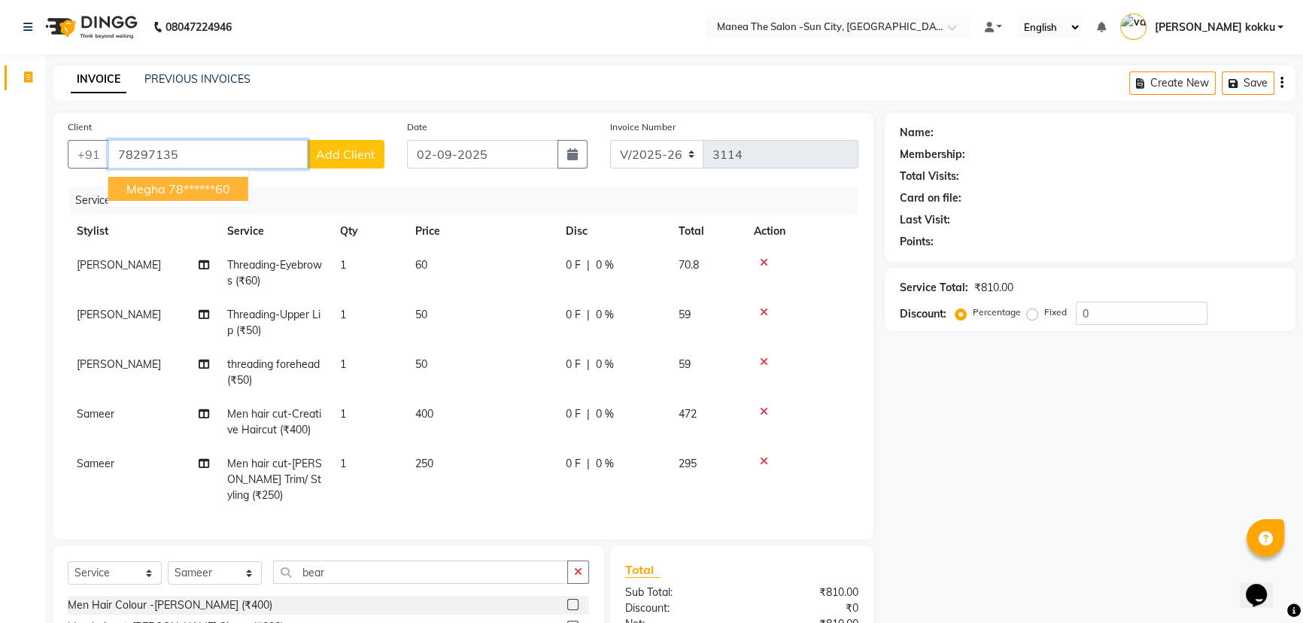
click at [205, 188] on ngb-highlight "78******60" at bounding box center [200, 188] width 62 height 15
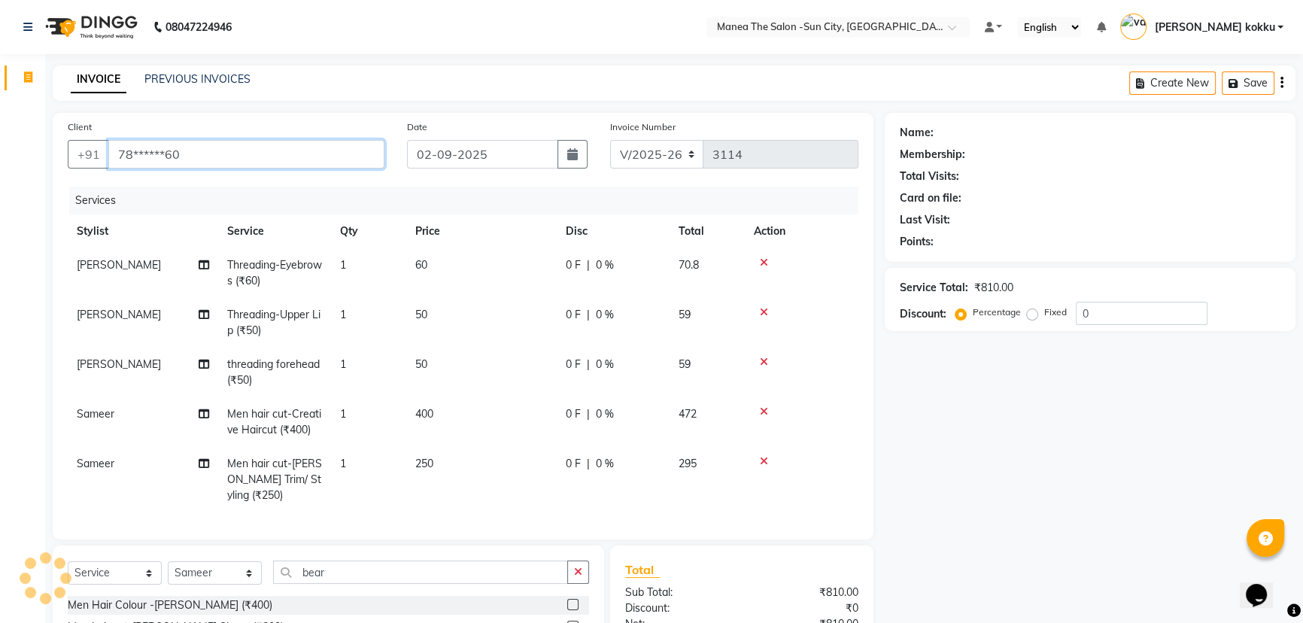
type input "78******60"
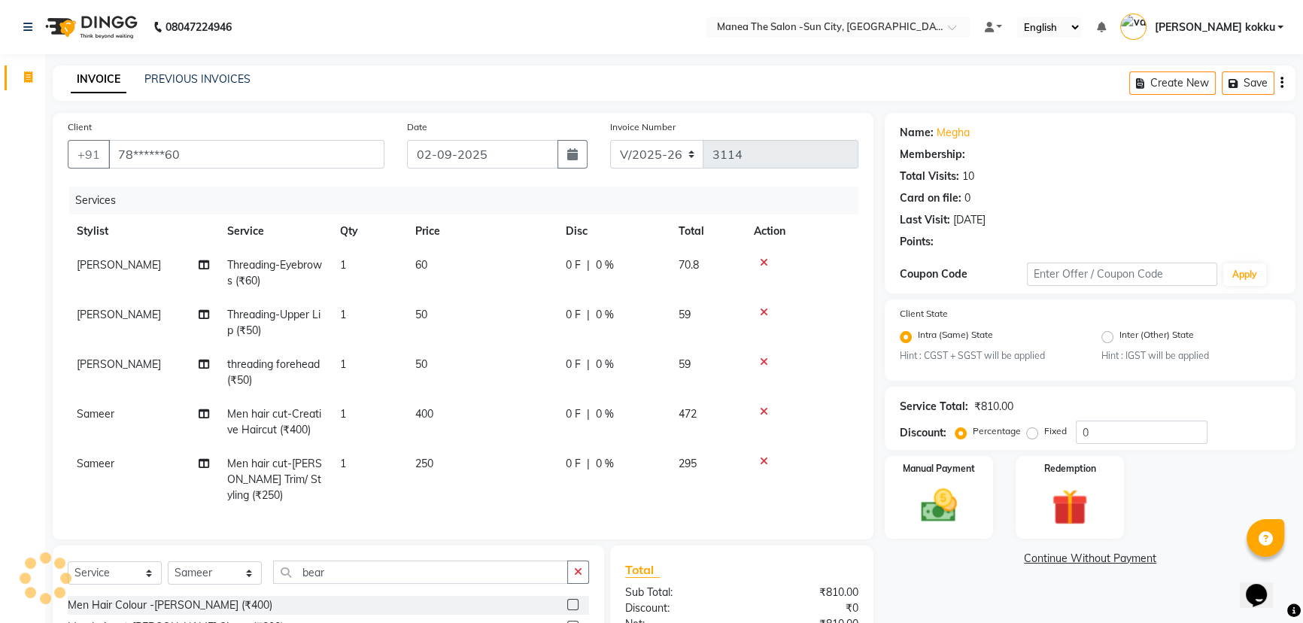
select select "1: Object"
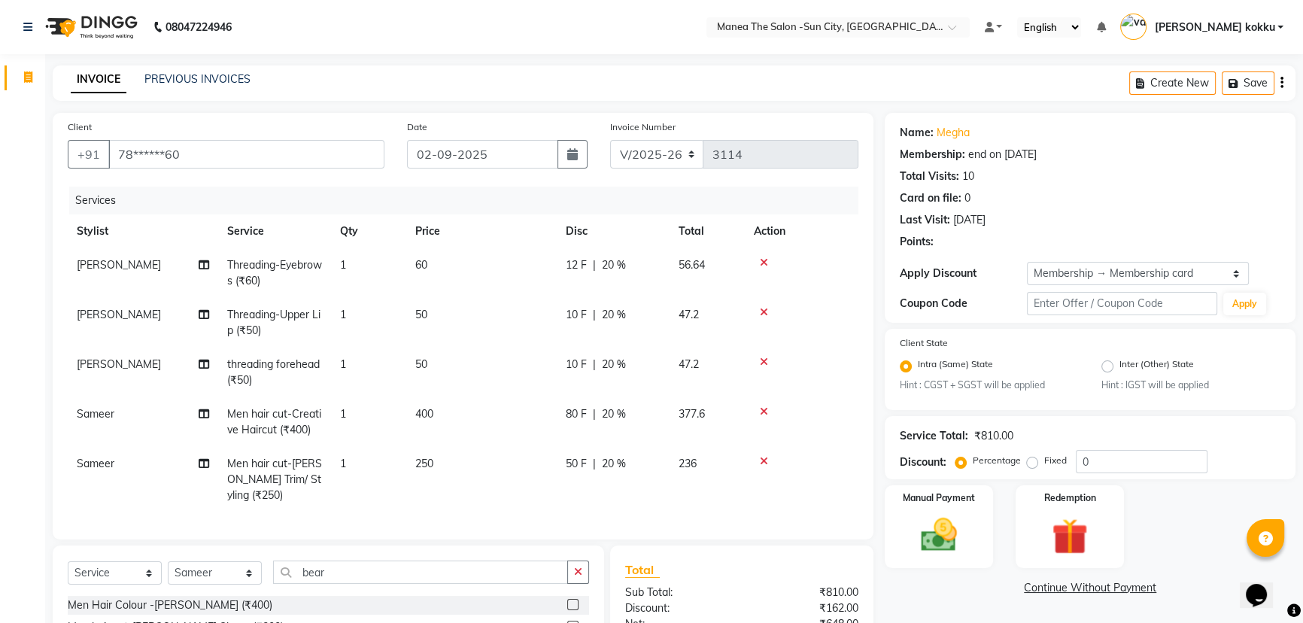
type input "20"
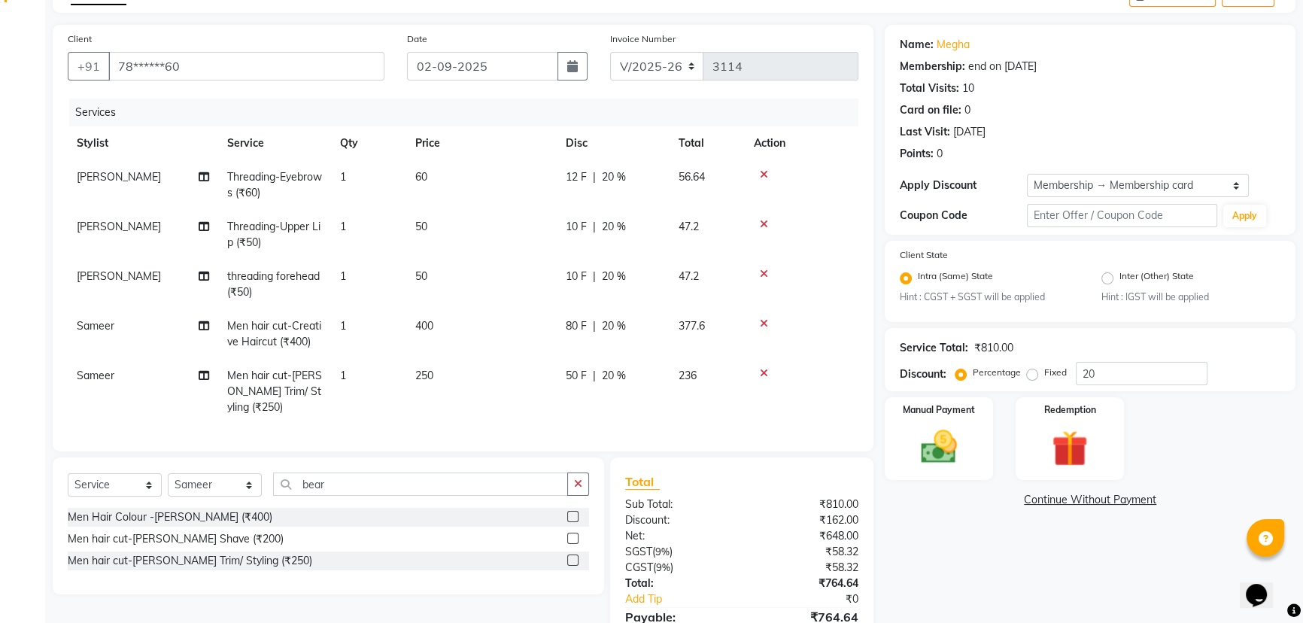
scroll to position [177, 0]
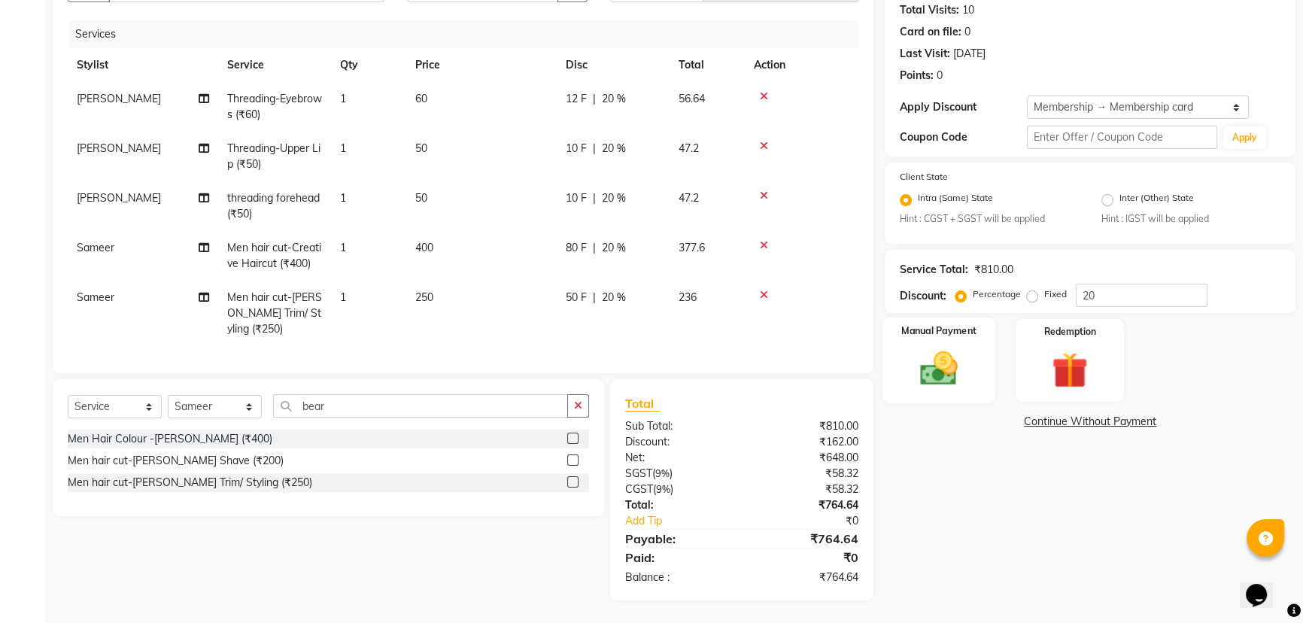
click at [944, 368] on img at bounding box center [939, 369] width 61 height 43
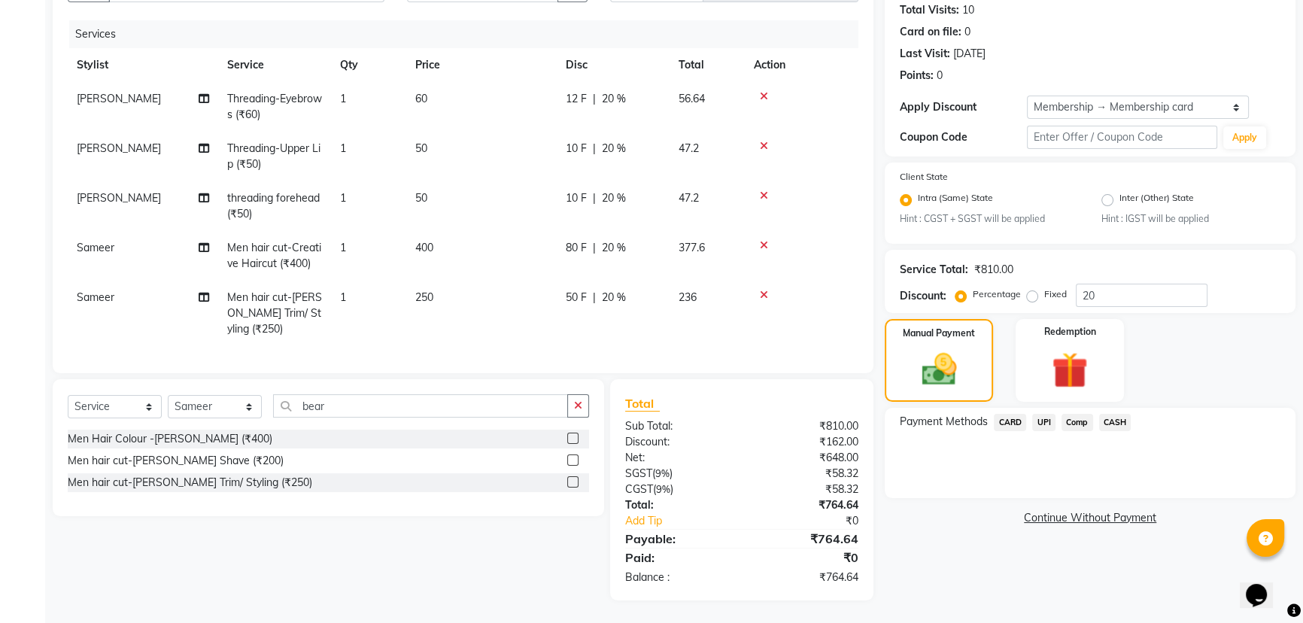
click at [1039, 414] on span "UPI" at bounding box center [1043, 422] width 23 height 17
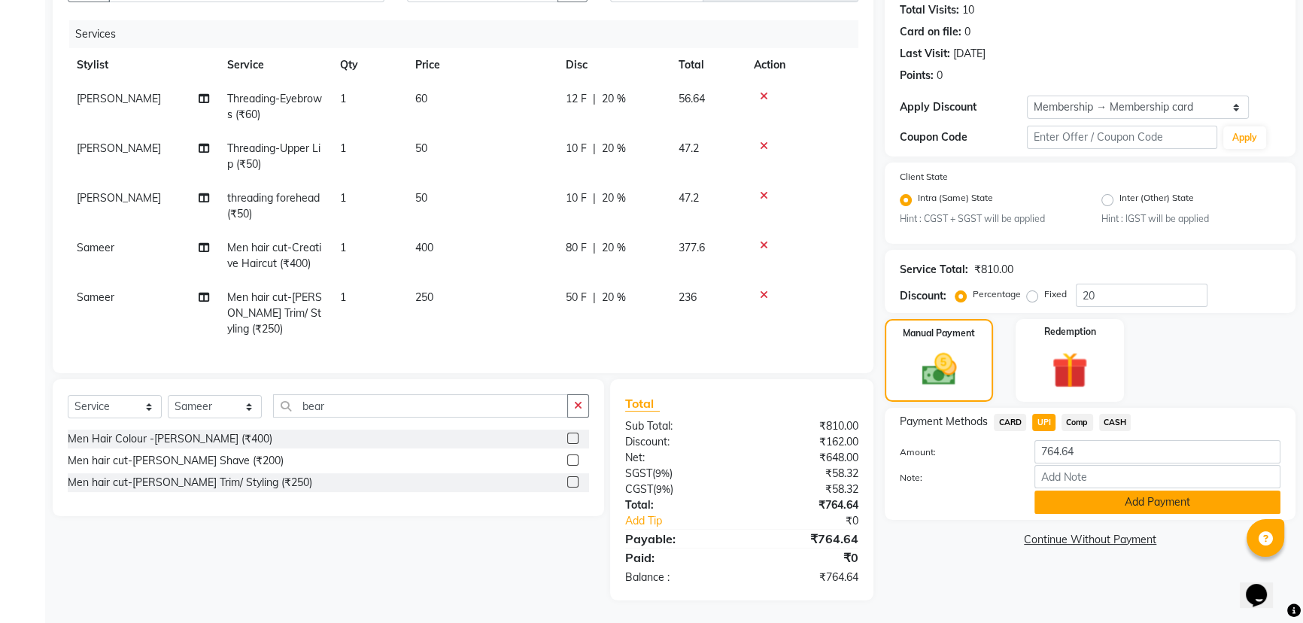
click at [1066, 491] on button "Add Payment" at bounding box center [1158, 502] width 246 height 23
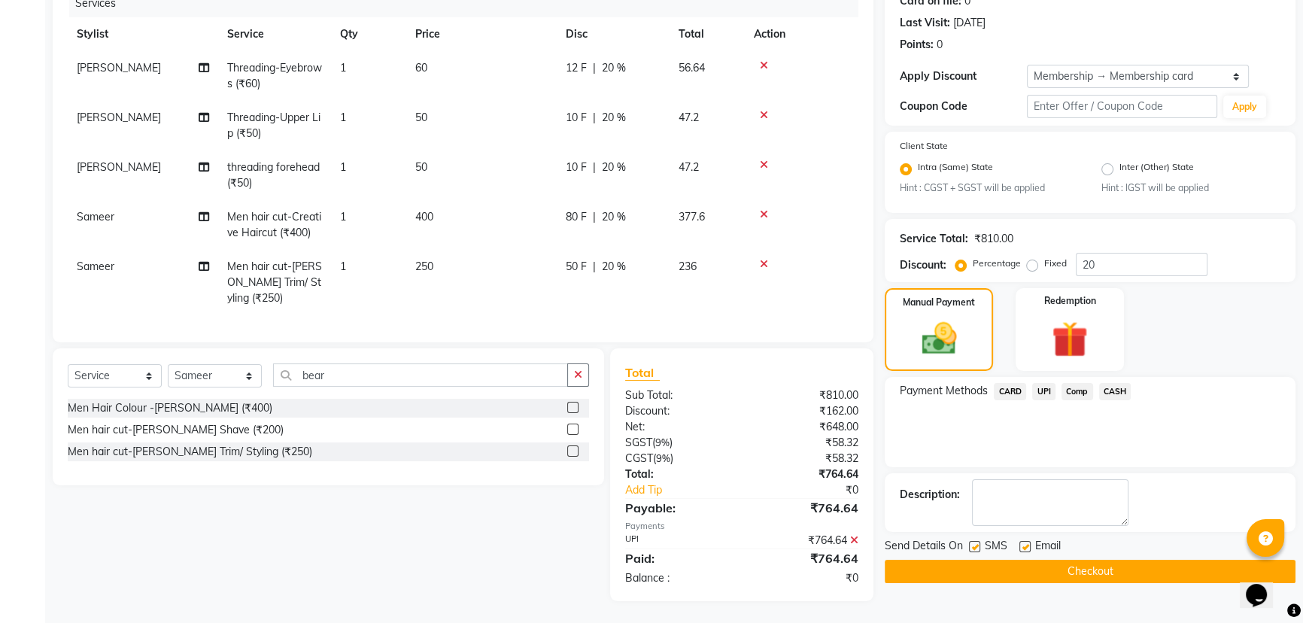
scroll to position [208, 0]
click at [977, 540] on label at bounding box center [974, 545] width 11 height 11
click at [977, 542] on input "checkbox" at bounding box center [974, 547] width 10 height 10
checkbox input "false"
click at [1023, 540] on label at bounding box center [1025, 545] width 11 height 11
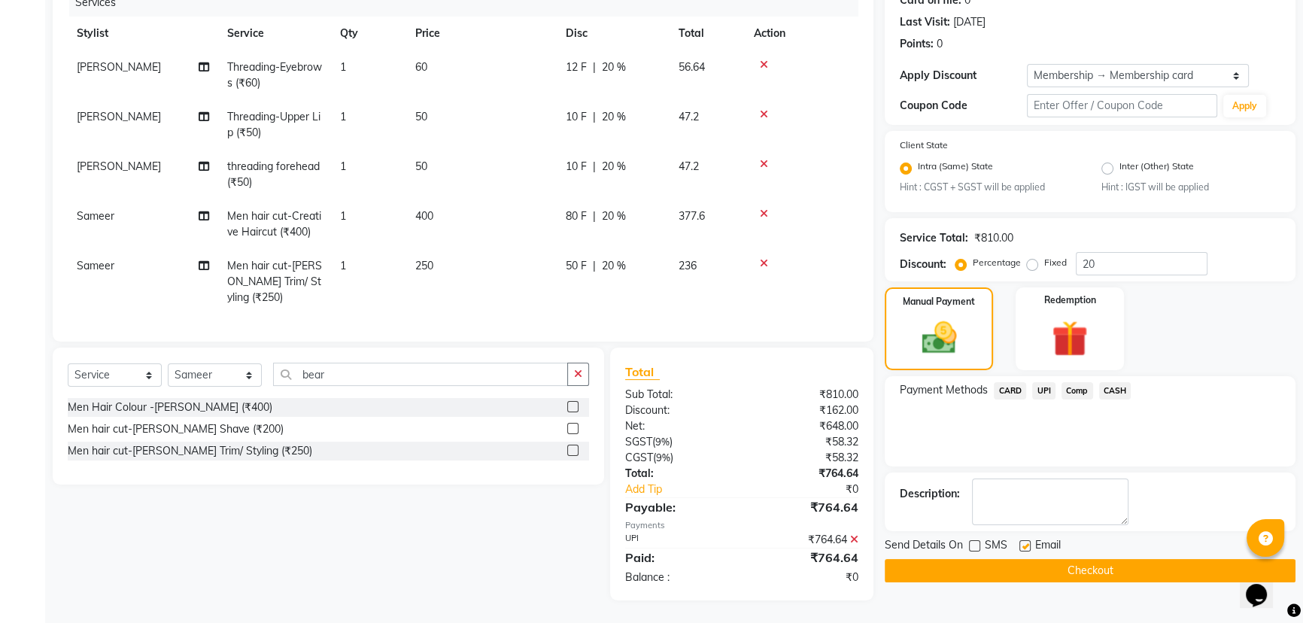
click at [1023, 542] on input "checkbox" at bounding box center [1025, 547] width 10 height 10
checkbox input "false"
click at [1055, 561] on button "Checkout" at bounding box center [1090, 570] width 411 height 23
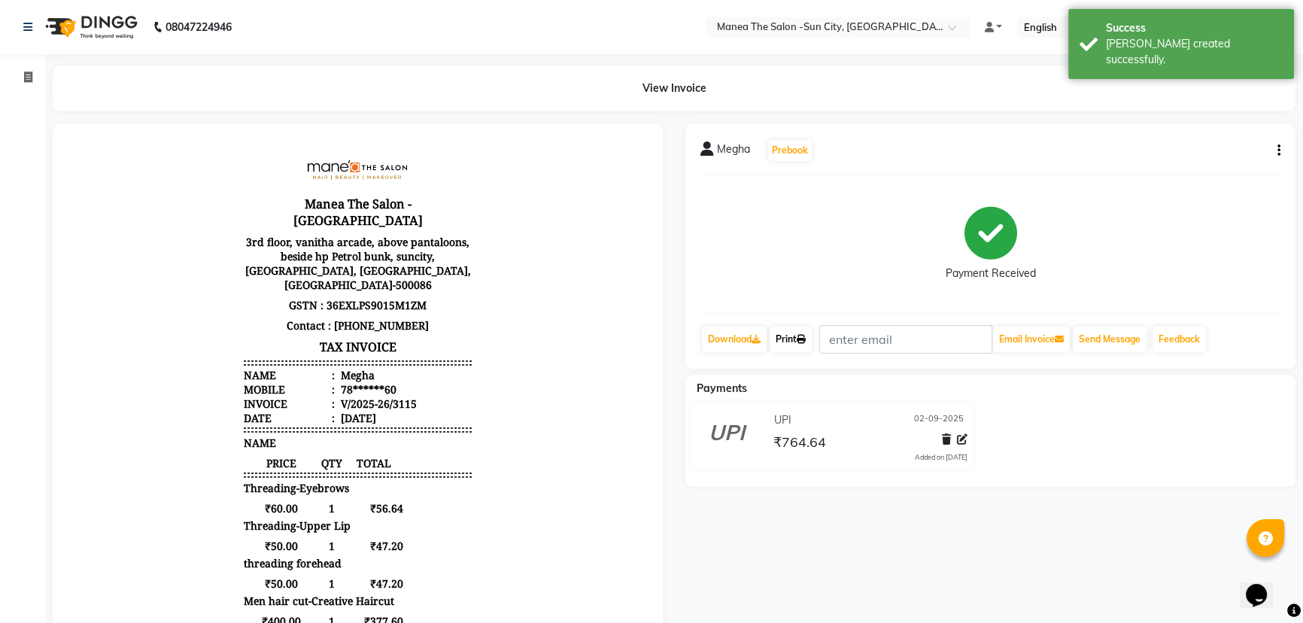
click at [792, 336] on link "Print" at bounding box center [791, 340] width 42 height 26
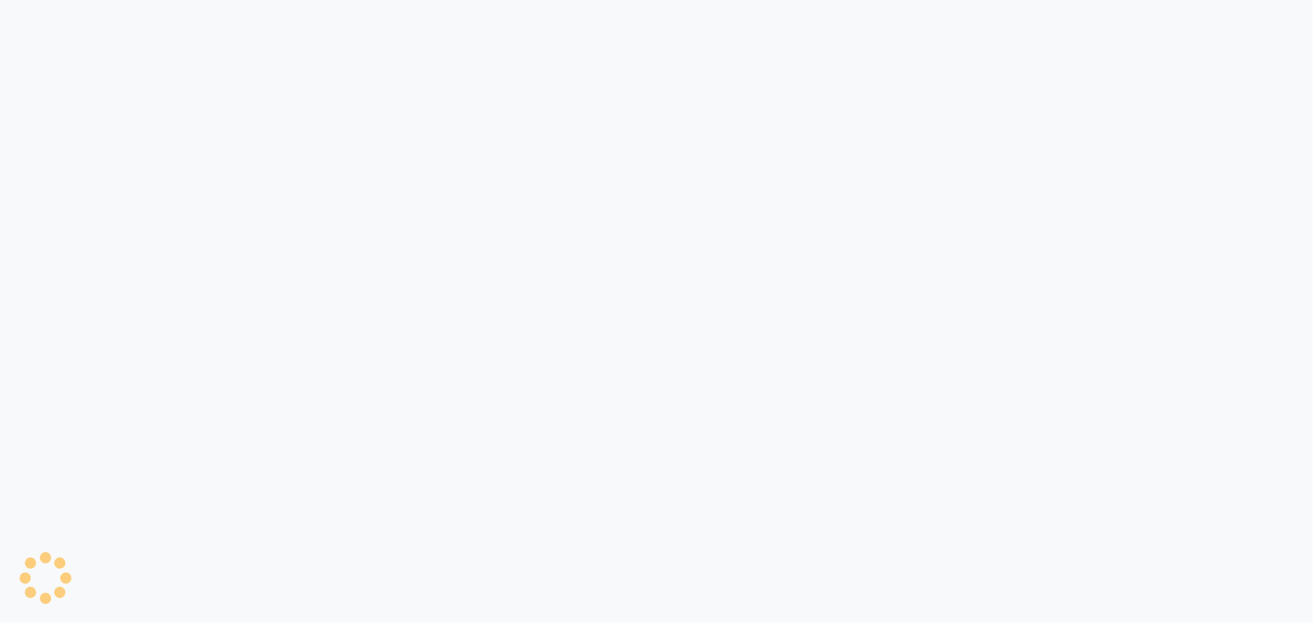
select select "service"
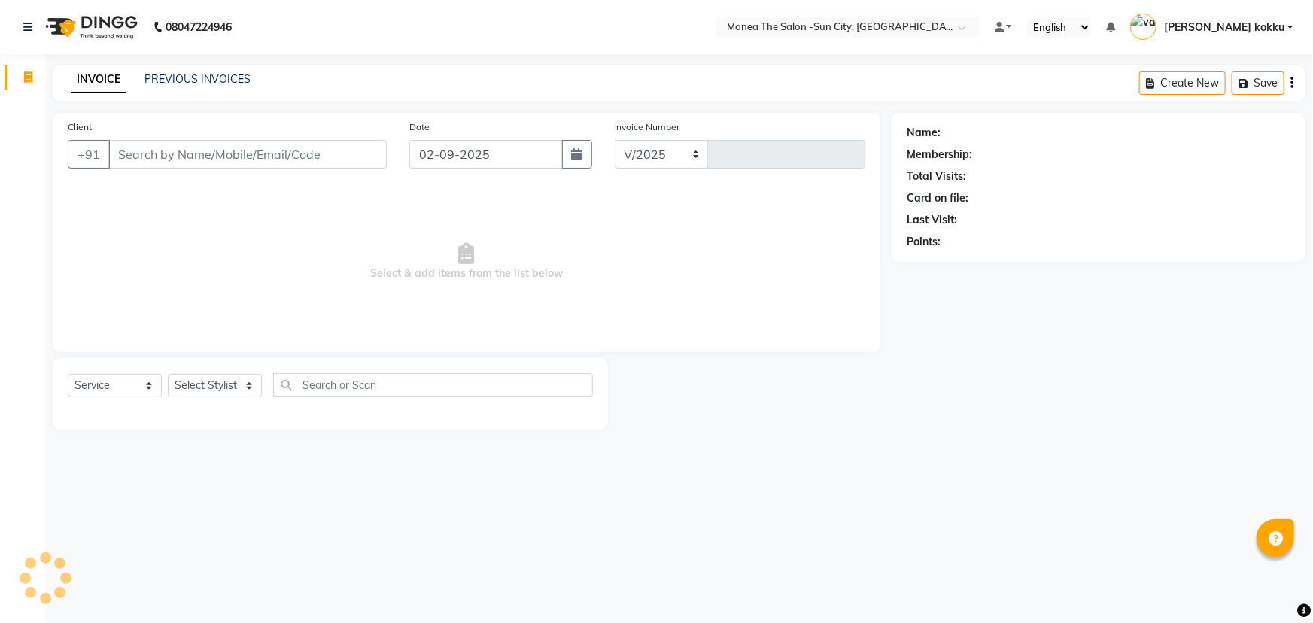
select select "5822"
type input "3115"
click at [242, 389] on select "Select Stylist" at bounding box center [215, 385] width 94 height 23
select select "60026"
click at [168, 374] on select "Select Stylist basanth kumar BHURA KHAN Chandrika Ikrar Kavya K sai sruthi Lali…" at bounding box center [215, 385] width 94 height 23
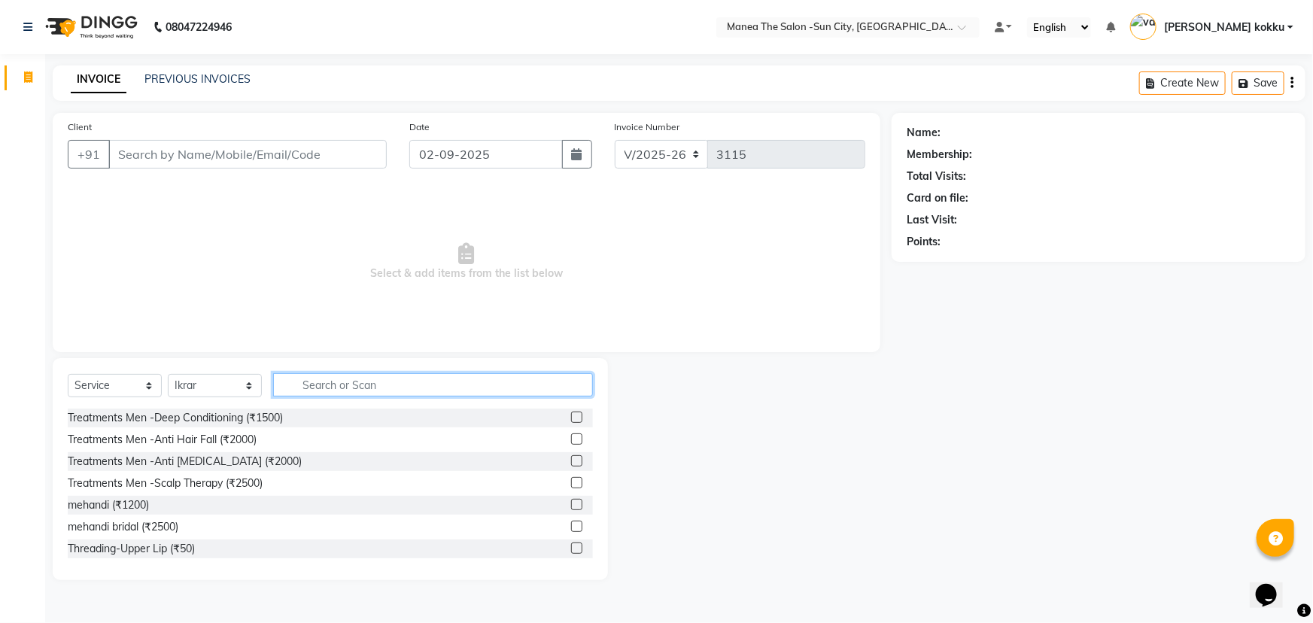
click at [334, 388] on input "text" at bounding box center [433, 384] width 320 height 23
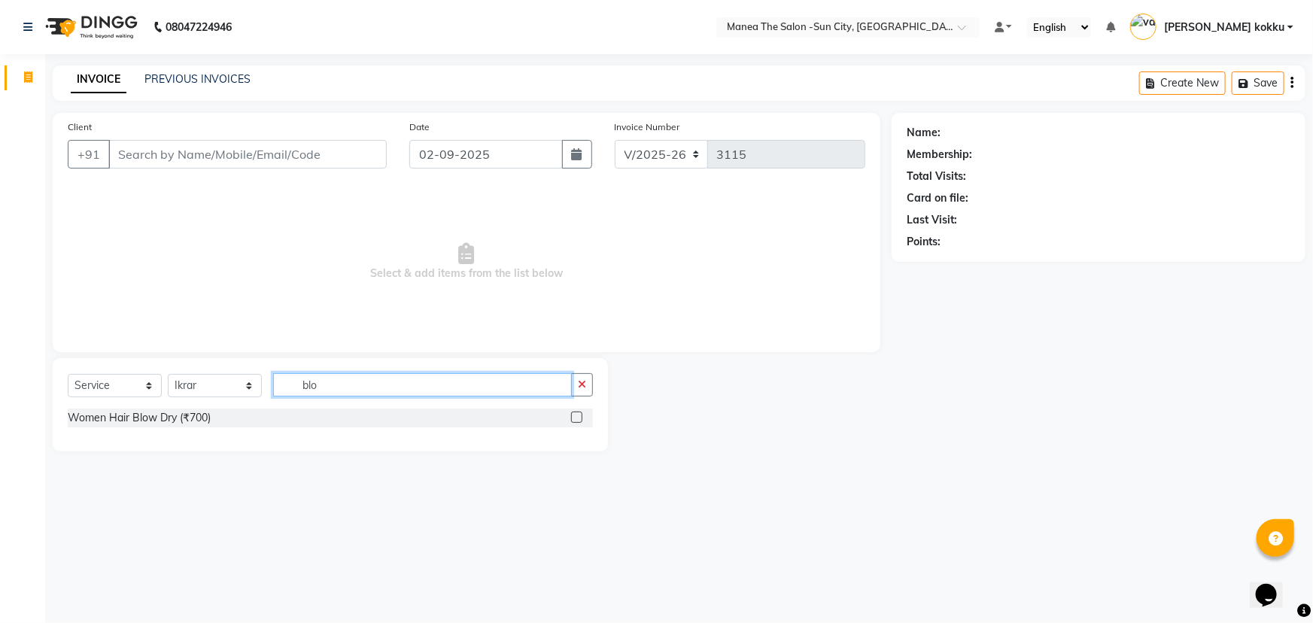
type input "blo"
click at [577, 418] on label at bounding box center [576, 417] width 11 height 11
click at [577, 418] on input "checkbox" at bounding box center [576, 418] width 10 height 10
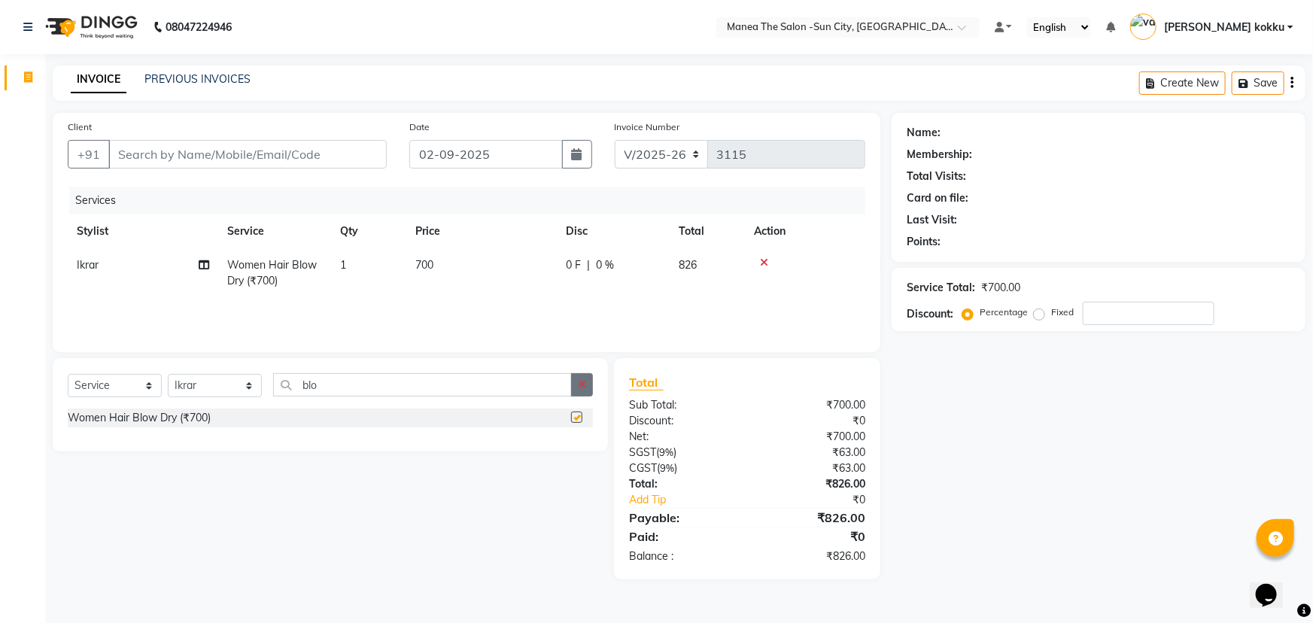
checkbox input "false"
click at [583, 385] on icon "button" at bounding box center [582, 384] width 8 height 11
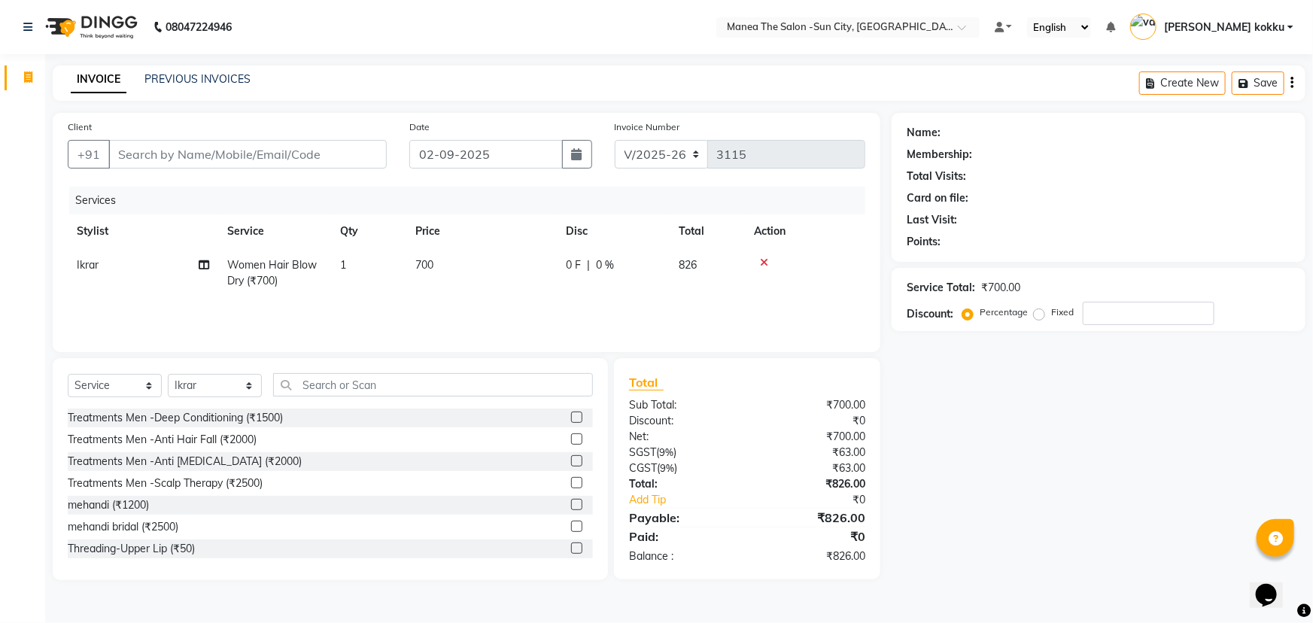
click at [767, 263] on icon at bounding box center [764, 262] width 8 height 11
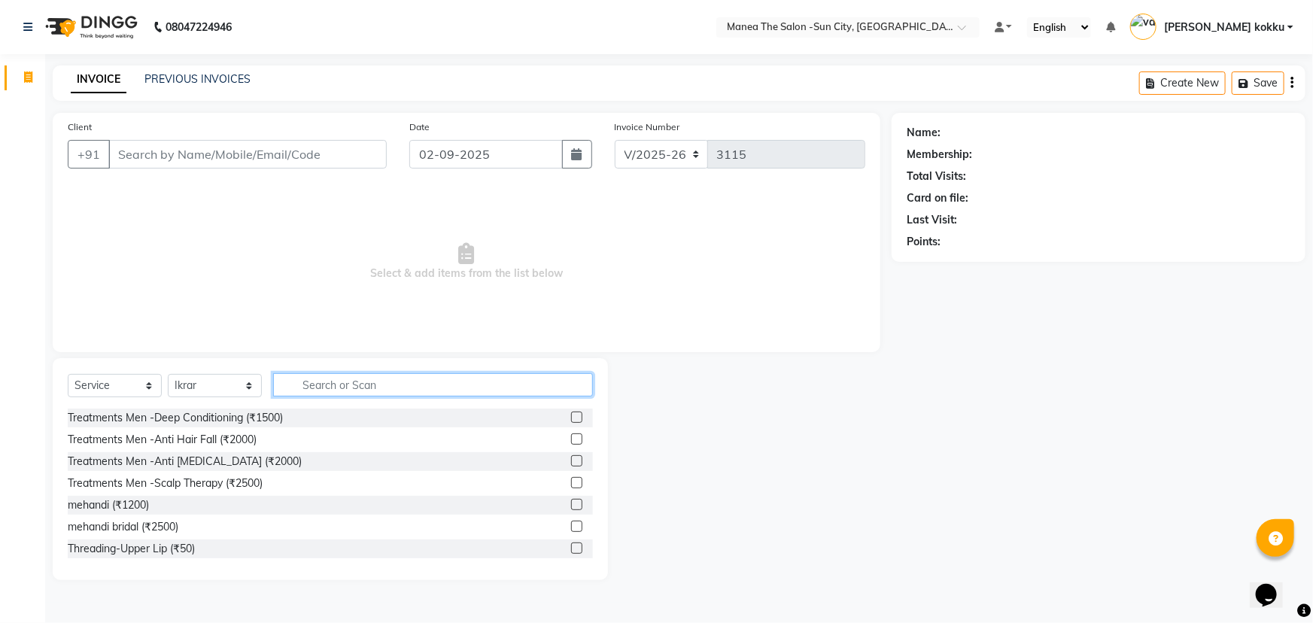
click at [515, 385] on input "text" at bounding box center [433, 384] width 320 height 23
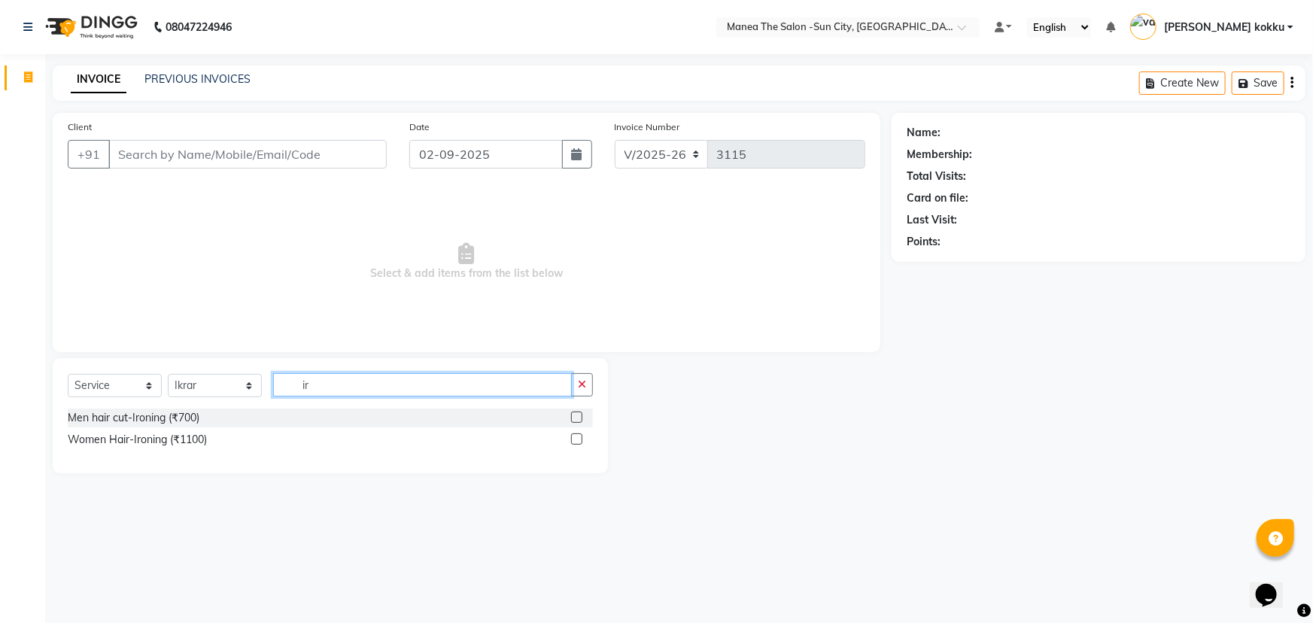
type input "i"
type input "ton"
click at [573, 440] on label at bounding box center [576, 438] width 11 height 11
click at [573, 440] on input "checkbox" at bounding box center [576, 440] width 10 height 10
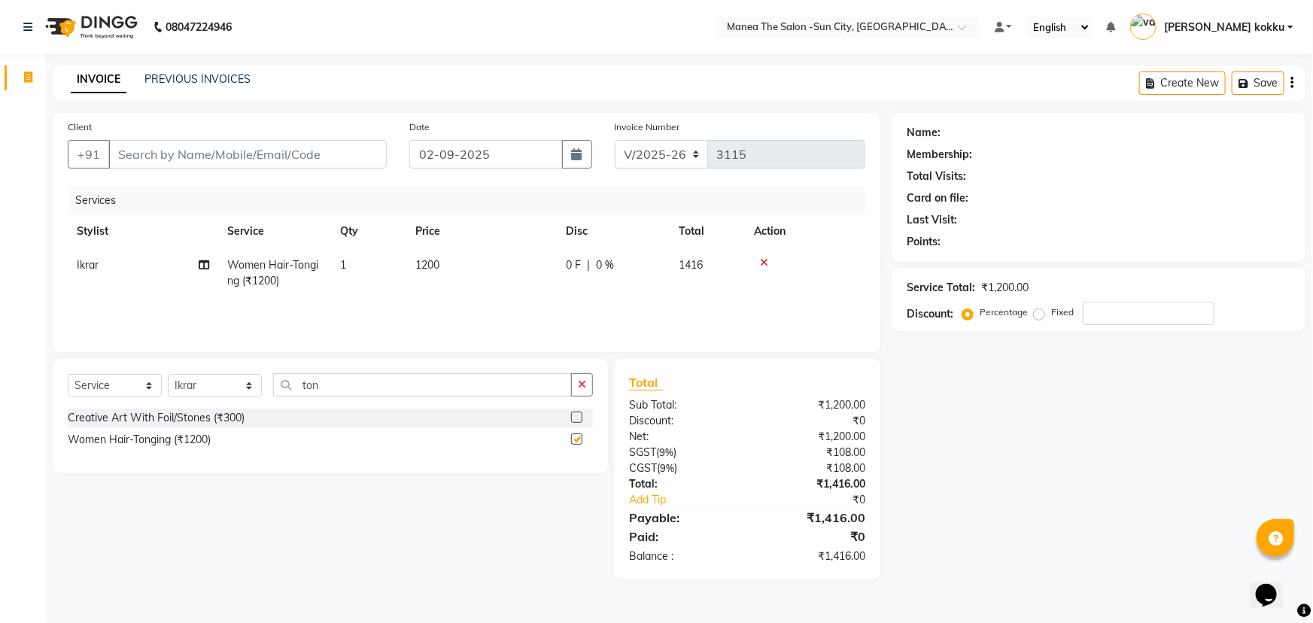
checkbox input "false"
click at [767, 263] on icon at bounding box center [764, 262] width 8 height 11
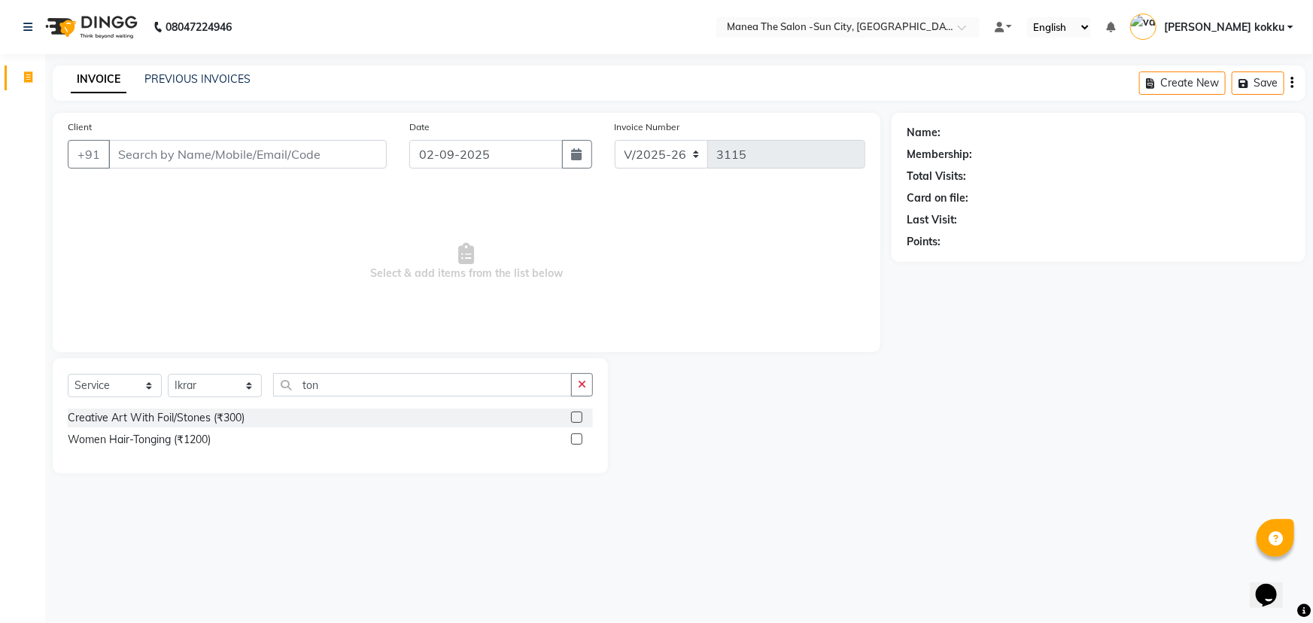
click at [205, 399] on div "Select Service Product Membership Package Voucher Prepaid Gift Card Select Styl…" at bounding box center [330, 390] width 525 height 35
click at [220, 385] on select "Select Stylist basanth kumar BHURA KHAN Chandrika Ikrar Kavya K sai sruthi Lali…" at bounding box center [215, 385] width 94 height 23
select select "85974"
click at [168, 374] on select "Select Stylist basanth kumar BHURA KHAN Chandrika Ikrar Kavya K sai sruthi Lali…" at bounding box center [215, 385] width 94 height 23
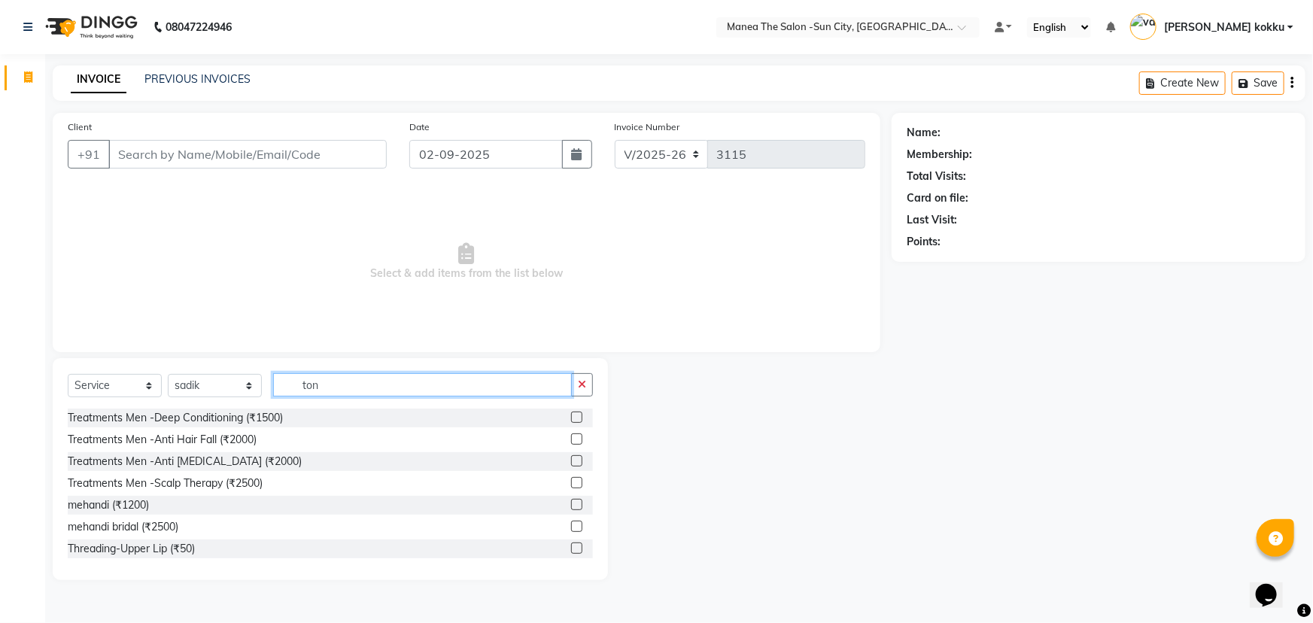
click at [342, 384] on input "ton" at bounding box center [422, 384] width 299 height 23
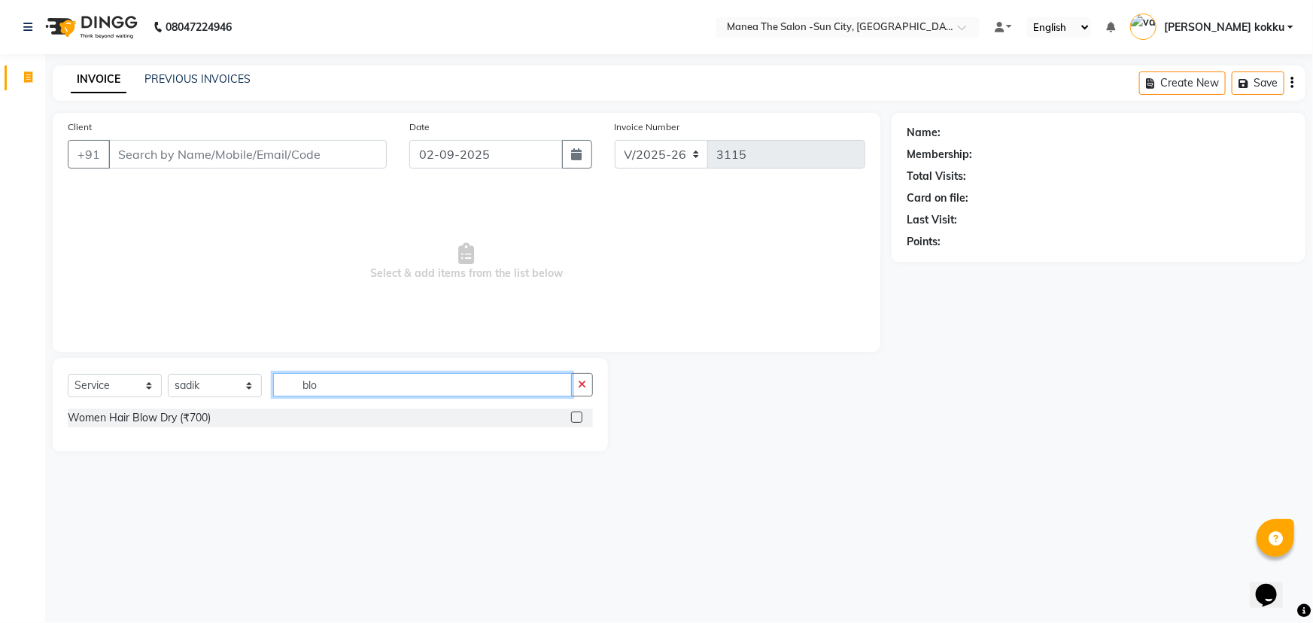
type input "blo"
click at [579, 415] on label at bounding box center [576, 417] width 11 height 11
click at [579, 415] on input "checkbox" at bounding box center [576, 418] width 10 height 10
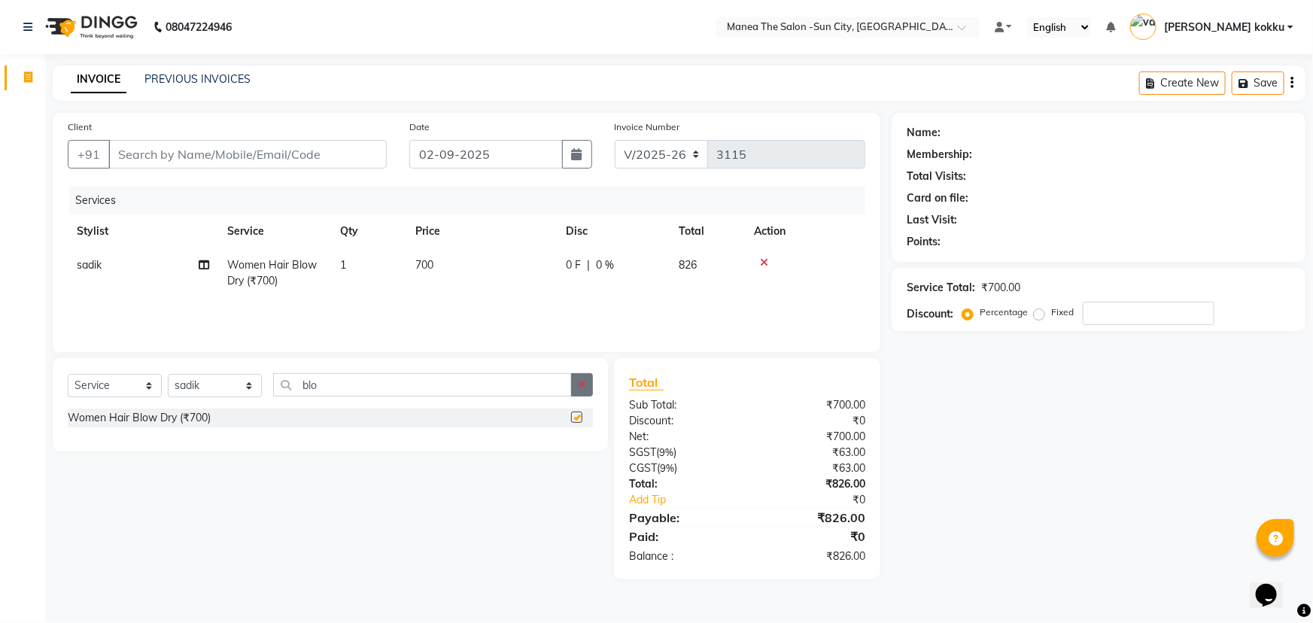
checkbox input "false"
click at [584, 378] on button "button" at bounding box center [582, 384] width 22 height 23
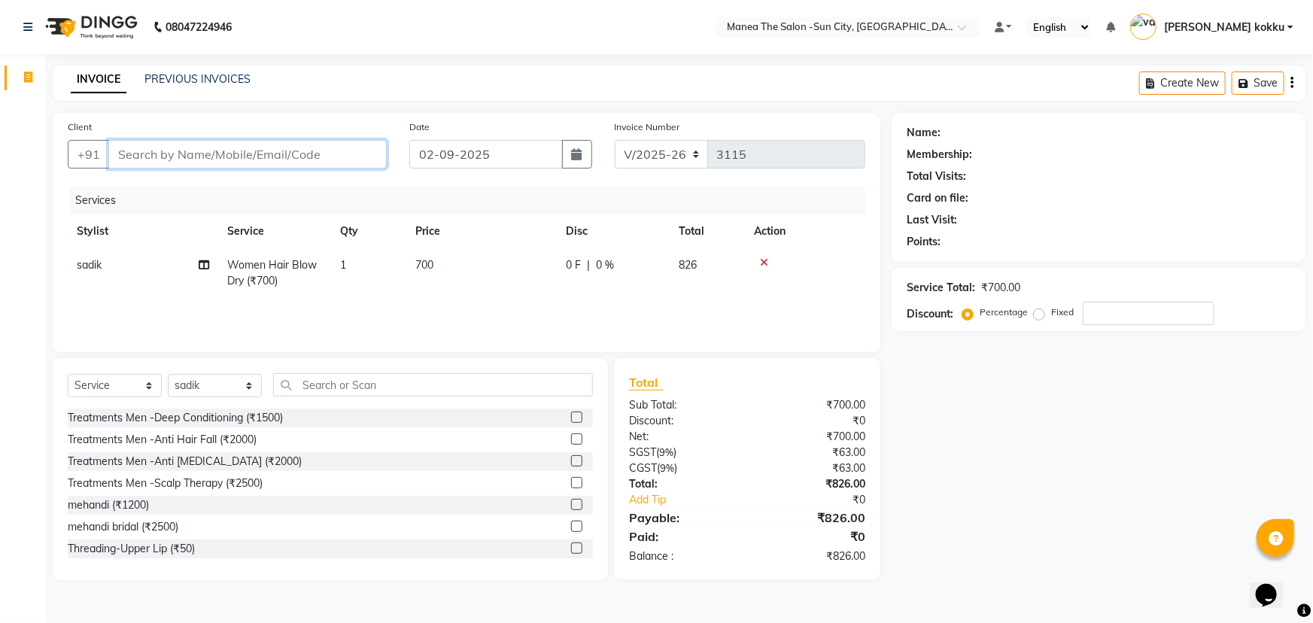
click at [333, 144] on input "Client" at bounding box center [247, 154] width 278 height 29
type input "7"
type input "0"
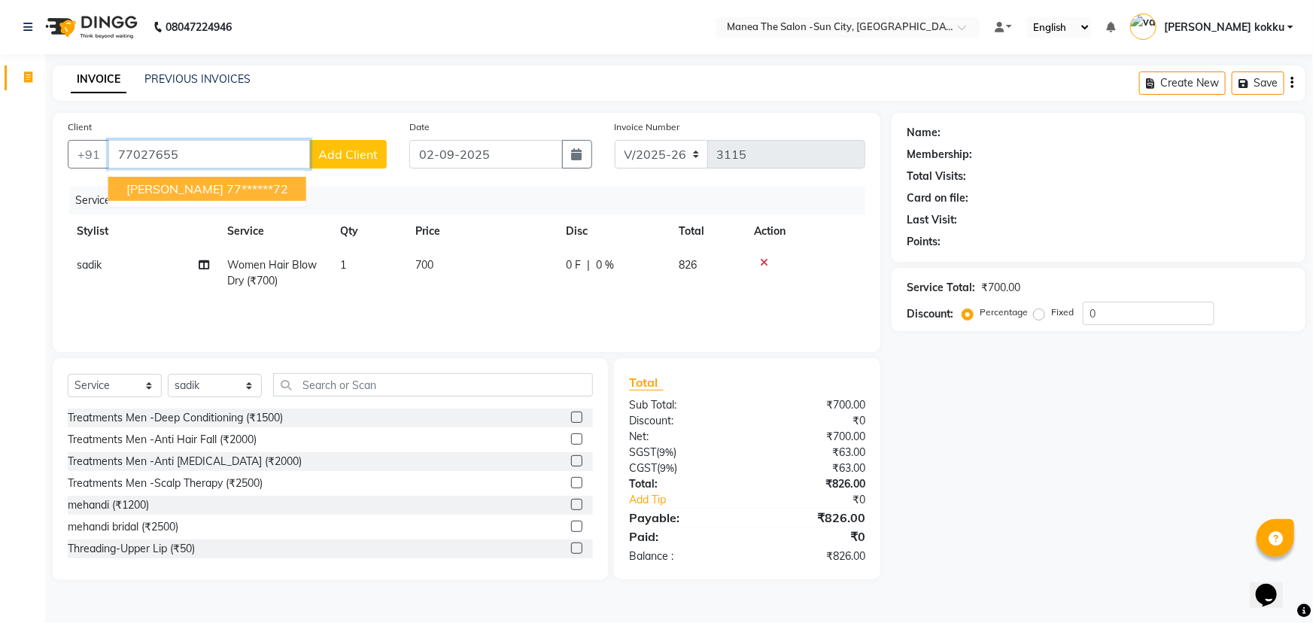
click at [187, 183] on button "Divya sree 77******72" at bounding box center [207, 189] width 198 height 24
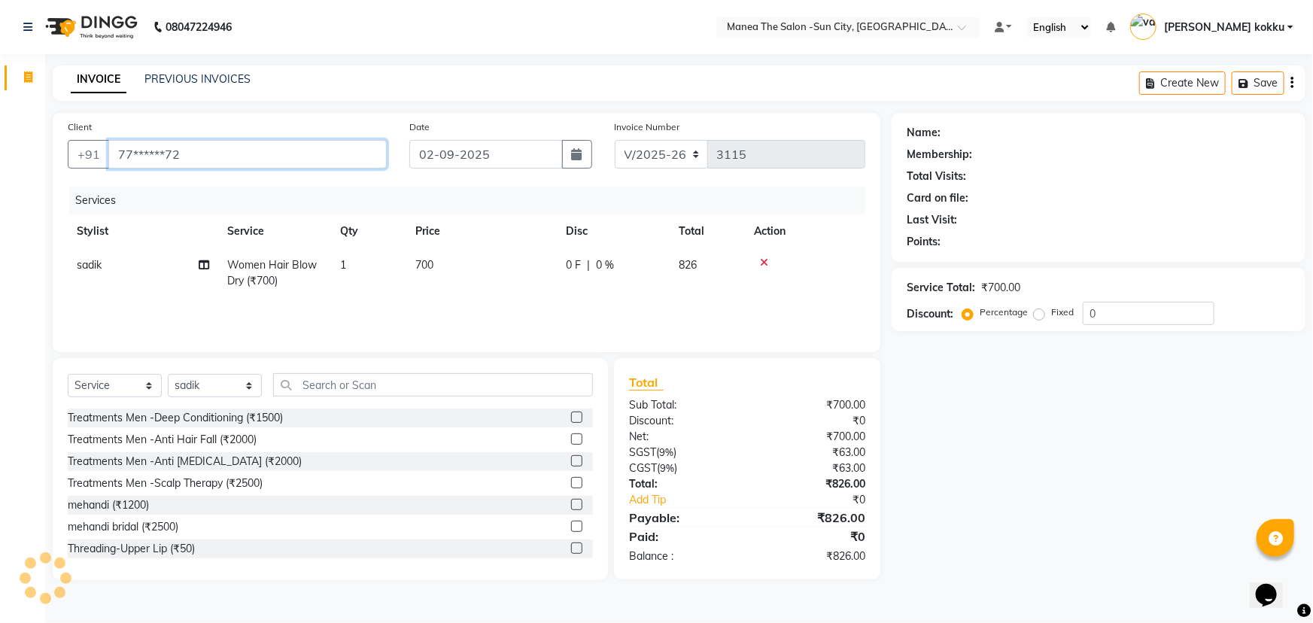
type input "77******72"
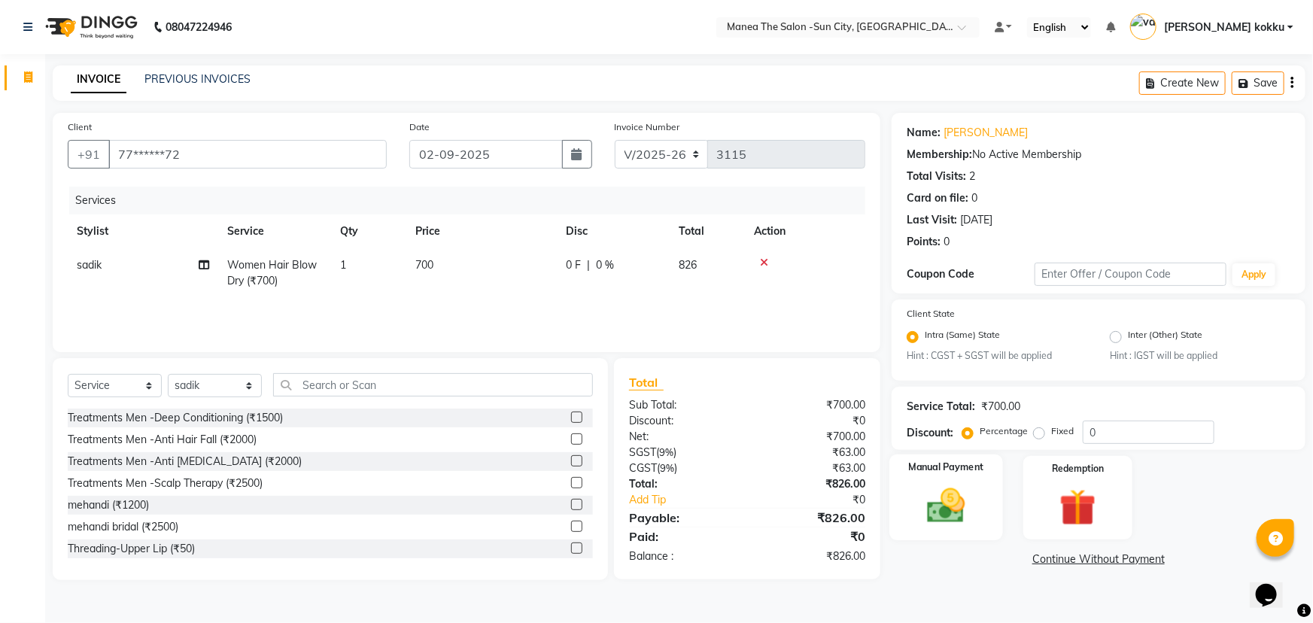
click at [940, 510] on img at bounding box center [947, 507] width 62 height 44
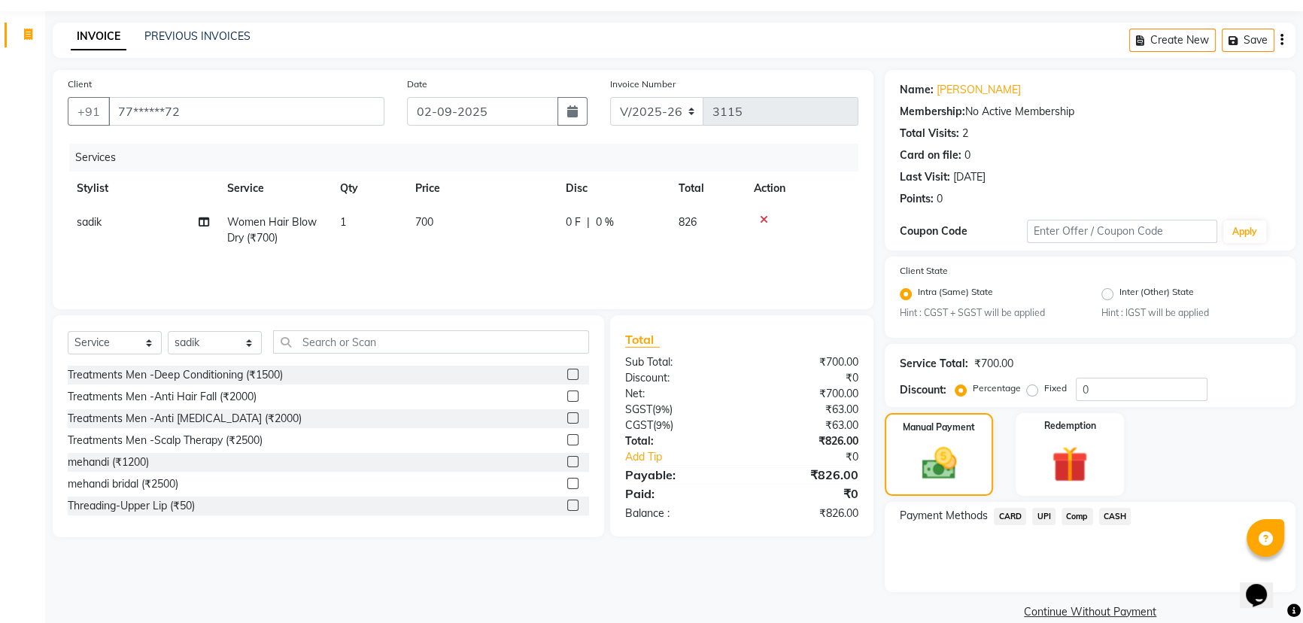
scroll to position [66, 0]
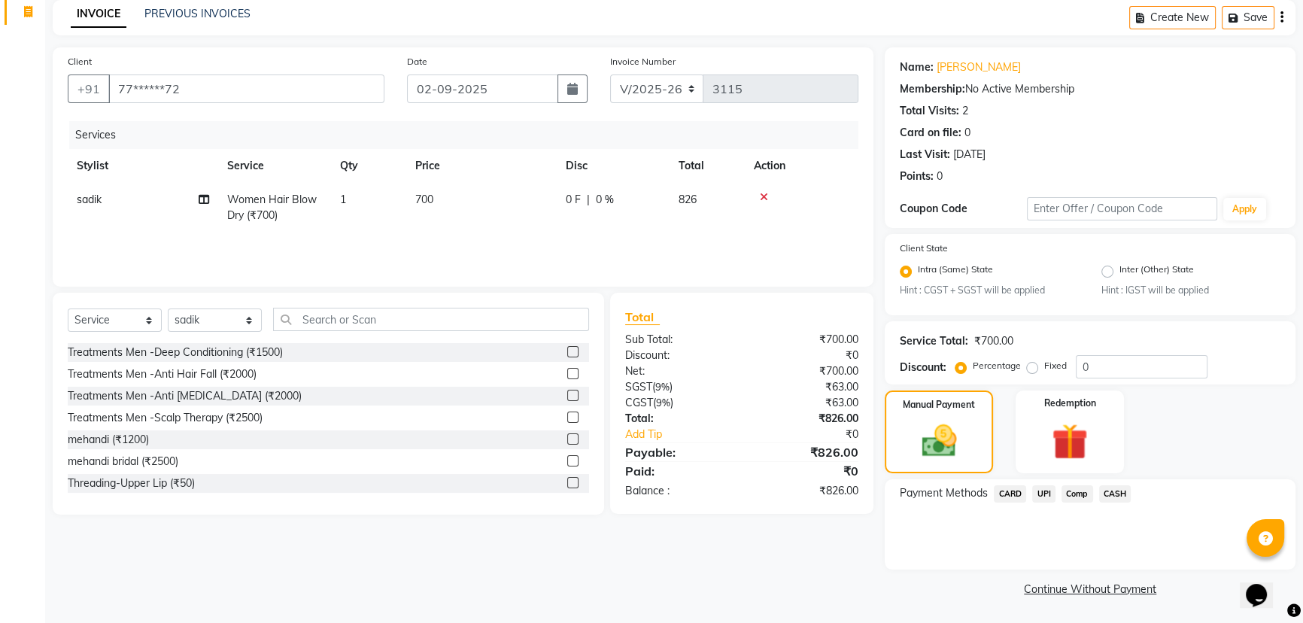
click at [1049, 496] on span "UPI" at bounding box center [1043, 493] width 23 height 17
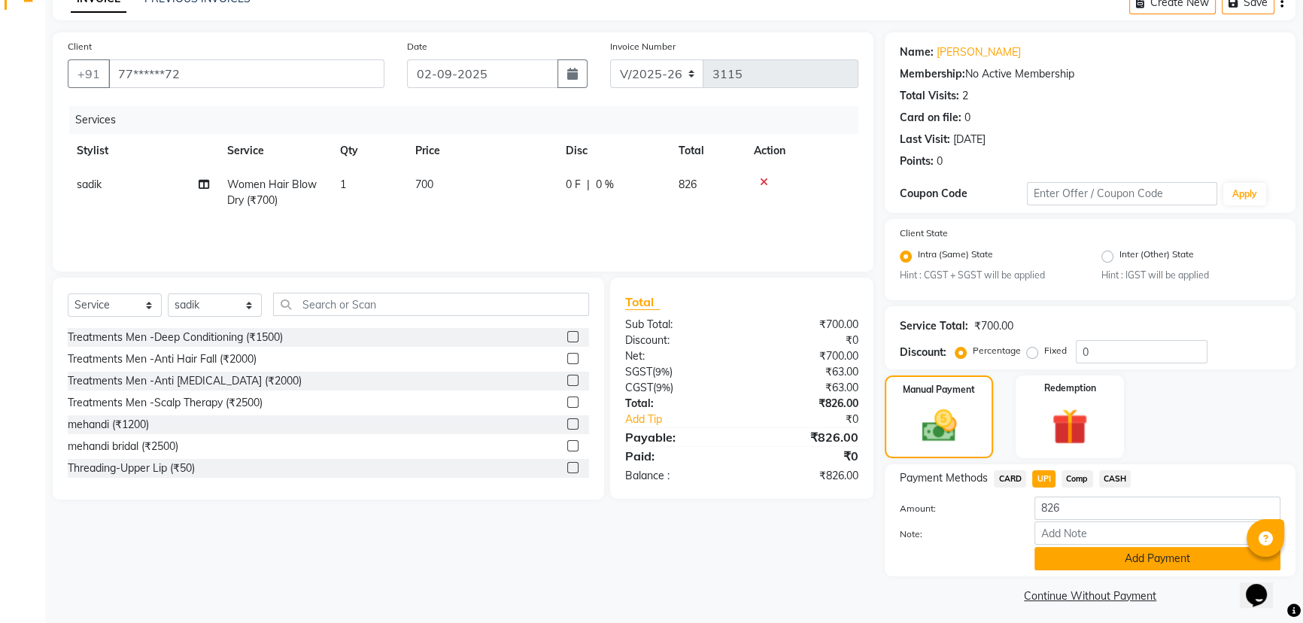
scroll to position [88, 0]
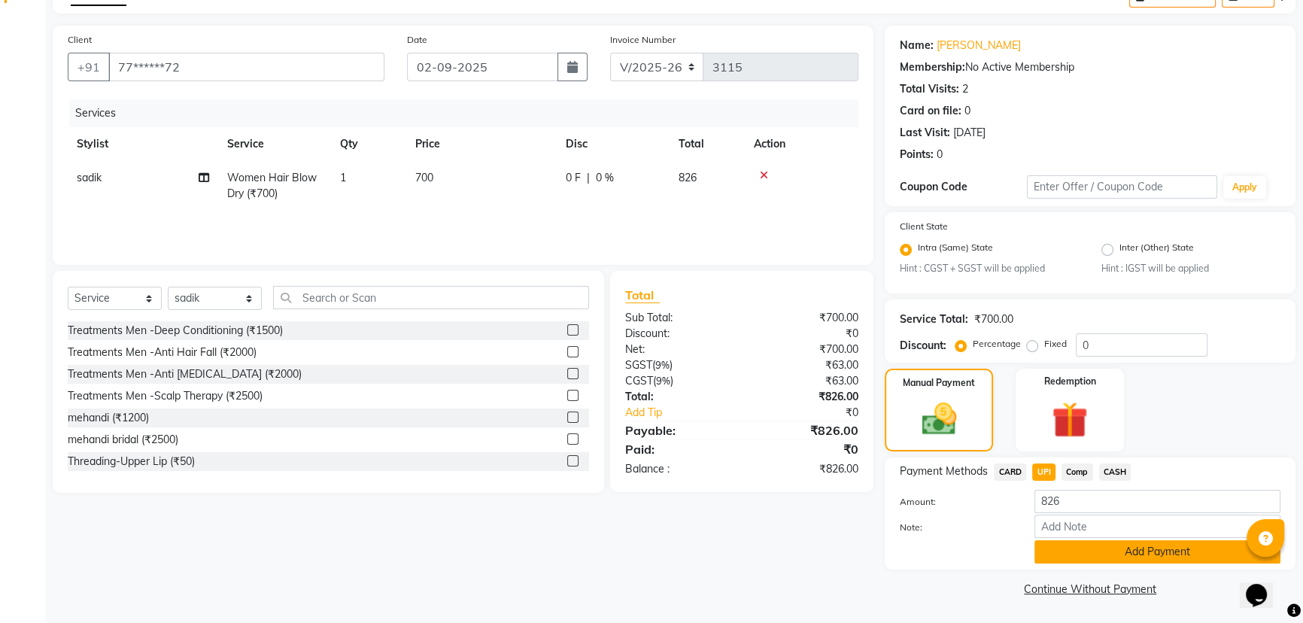
click at [1094, 557] on button "Add Payment" at bounding box center [1158, 551] width 246 height 23
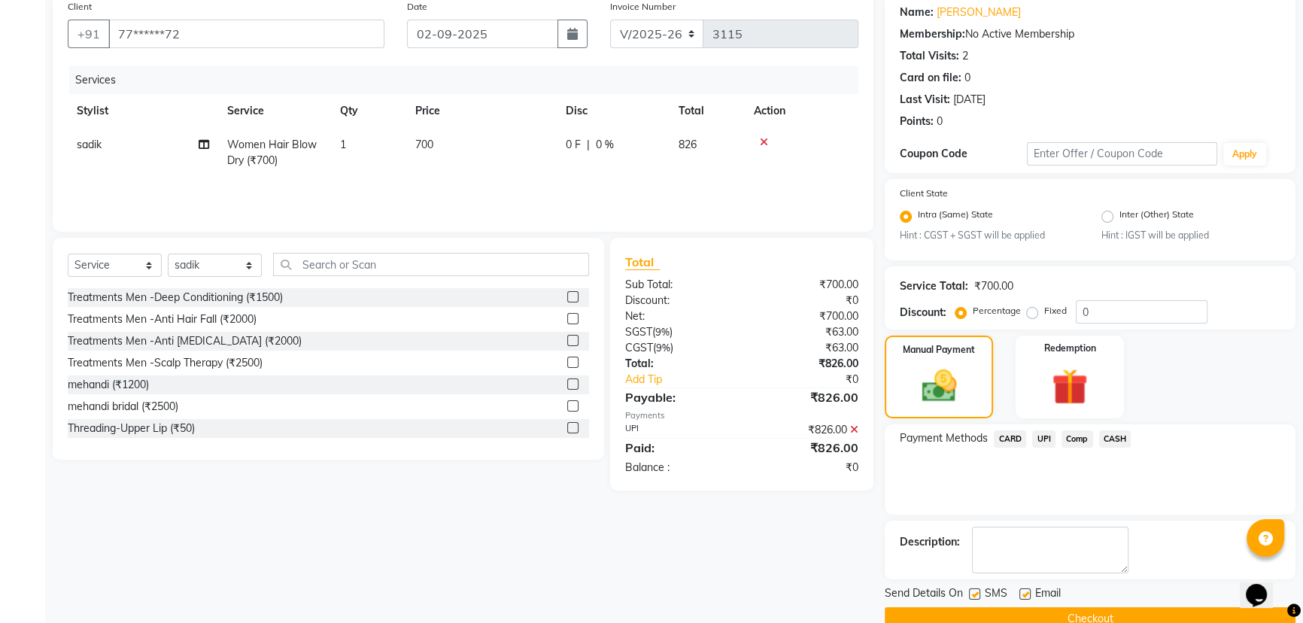
scroll to position [150, 0]
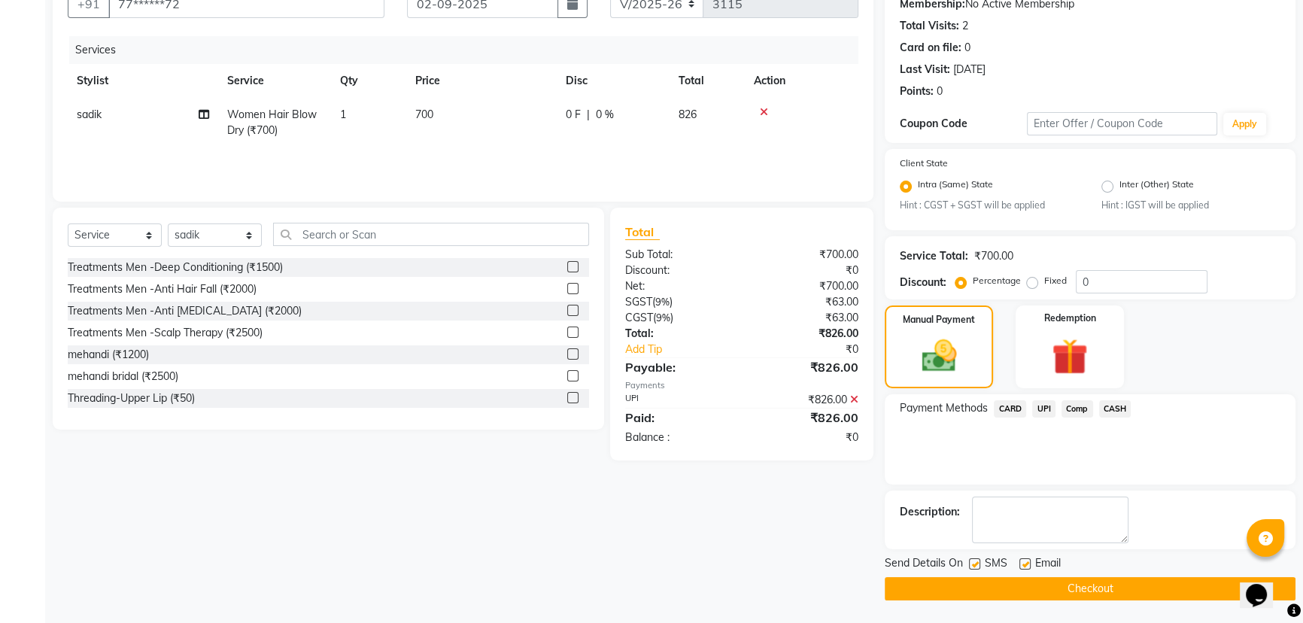
click at [978, 561] on label at bounding box center [974, 563] width 11 height 11
click at [978, 561] on input "checkbox" at bounding box center [974, 565] width 10 height 10
checkbox input "false"
click at [1029, 560] on label at bounding box center [1025, 563] width 11 height 11
click at [1029, 560] on input "checkbox" at bounding box center [1025, 565] width 10 height 10
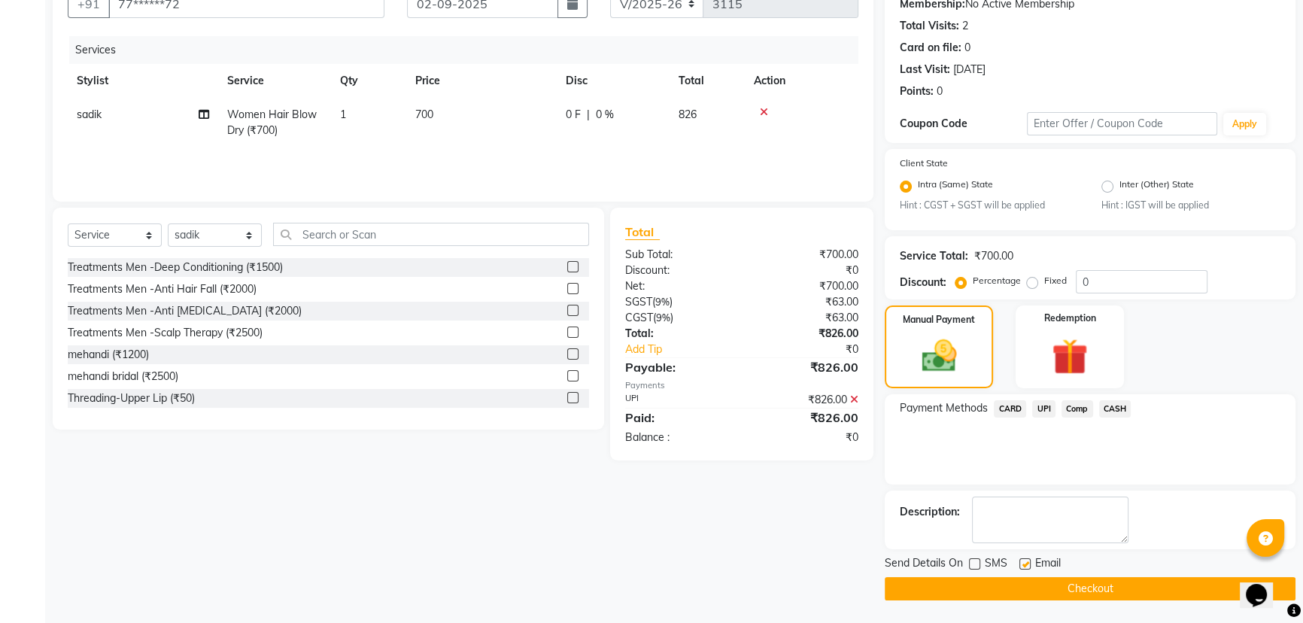
checkbox input "false"
click at [1062, 591] on button "Checkout" at bounding box center [1090, 588] width 411 height 23
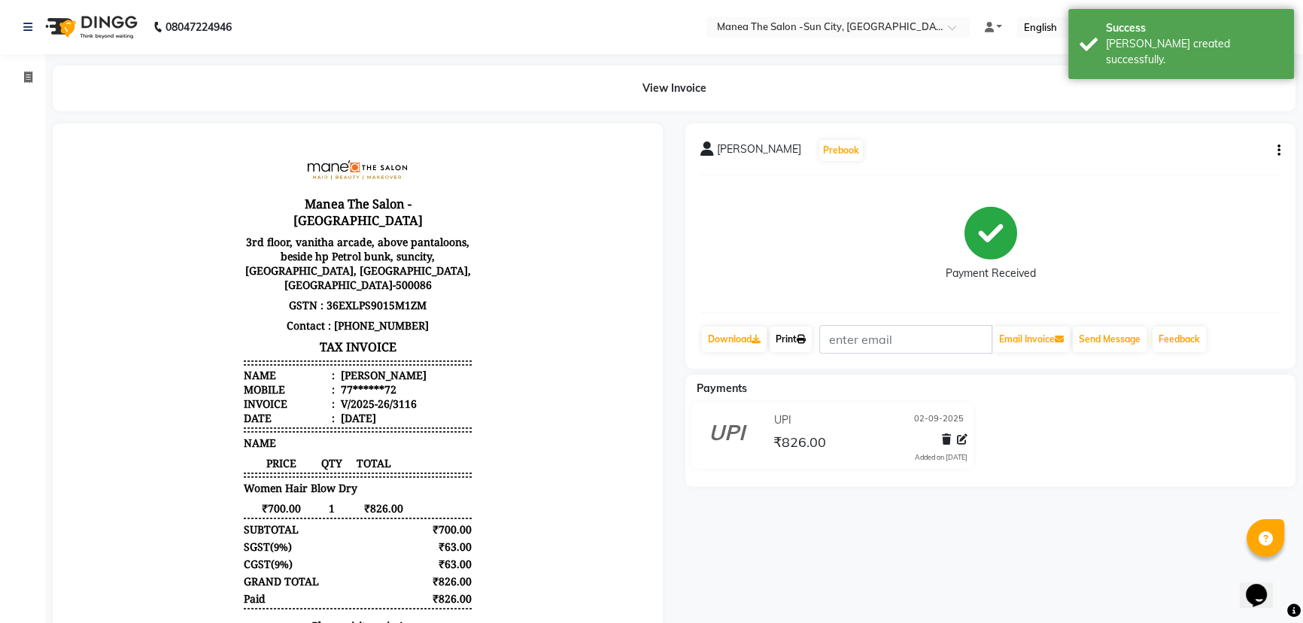
click at [797, 338] on link "Print" at bounding box center [791, 340] width 42 height 26
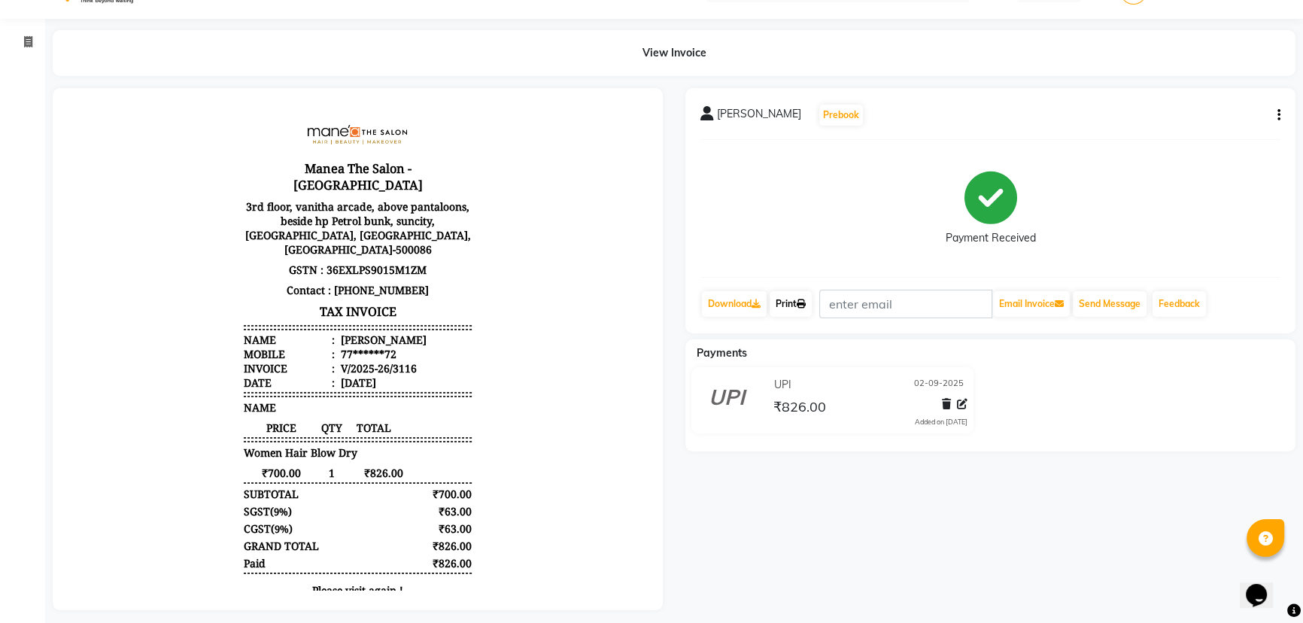
scroll to position [54, 0]
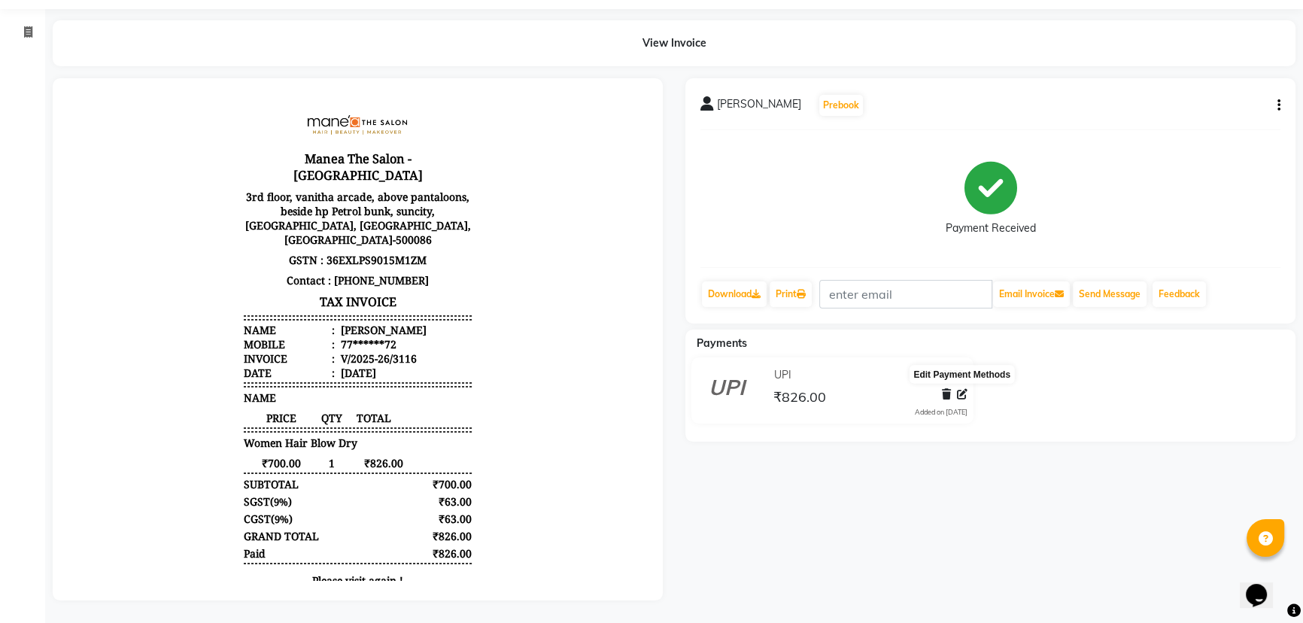
click at [959, 389] on icon at bounding box center [962, 394] width 11 height 11
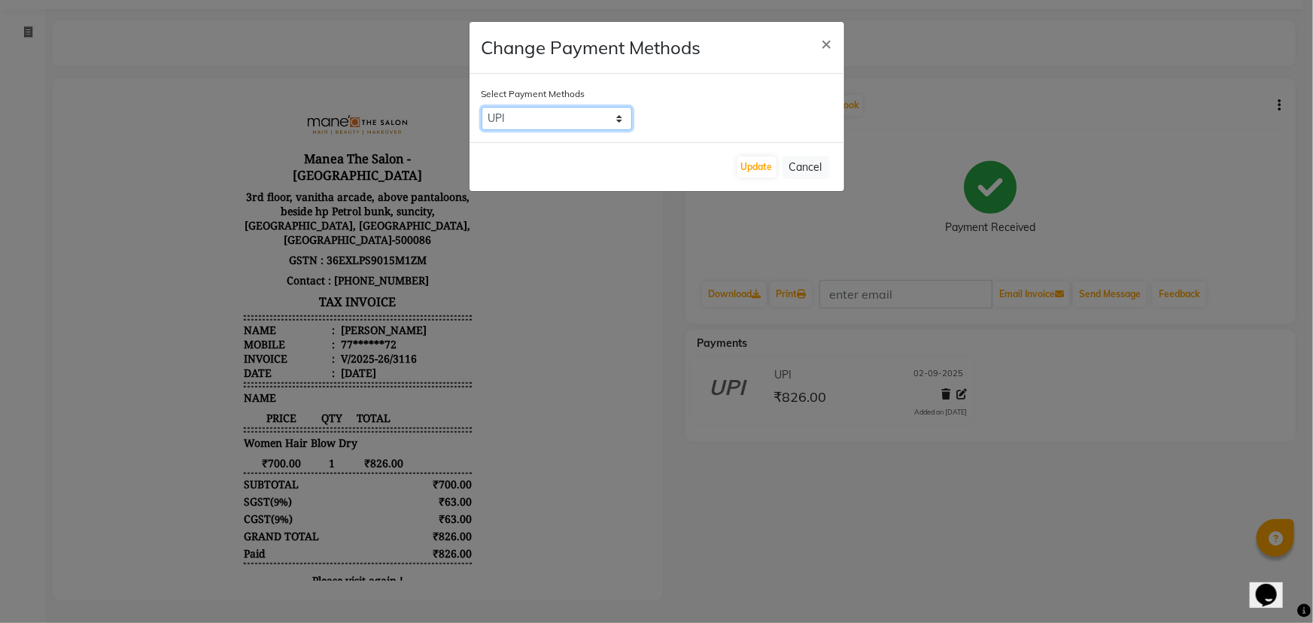
click at [598, 117] on select "CARD UPI Comp CASH" at bounding box center [557, 118] width 150 height 23
select select "2"
click at [482, 107] on select "CARD UPI Comp CASH" at bounding box center [557, 118] width 150 height 23
click at [750, 164] on button "Update" at bounding box center [756, 167] width 39 height 21
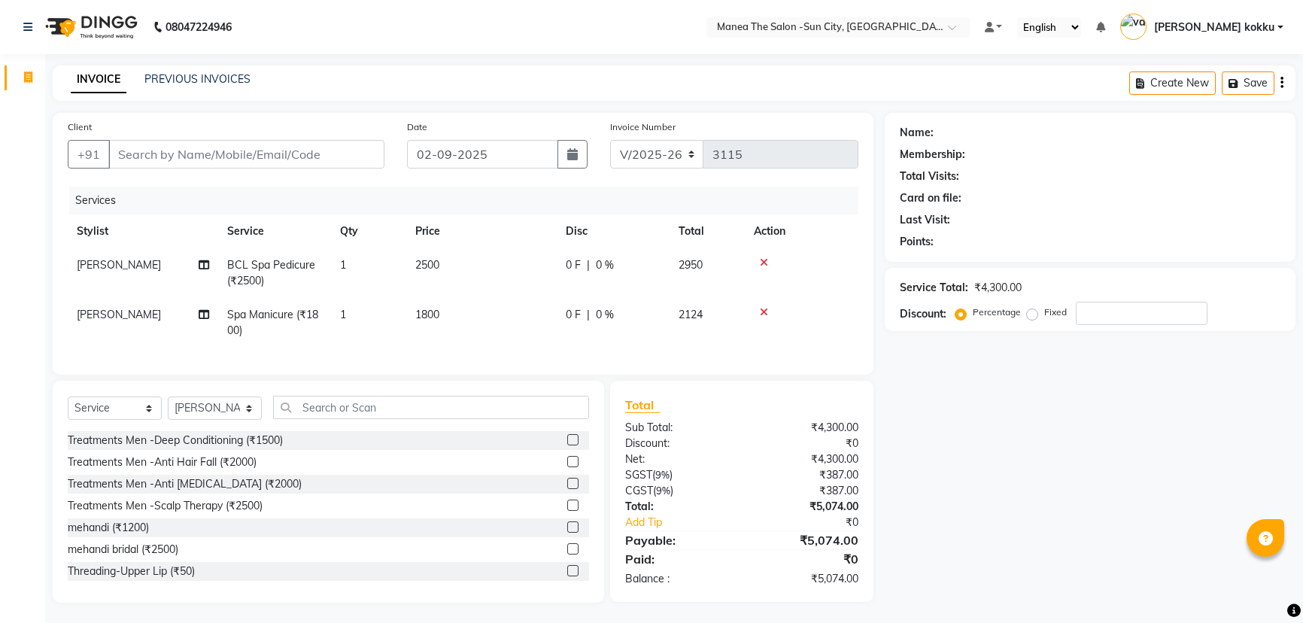
select select "5822"
select select "service"
select select "84191"
click at [445, 313] on td "1800" at bounding box center [481, 323] width 150 height 50
select select "84191"
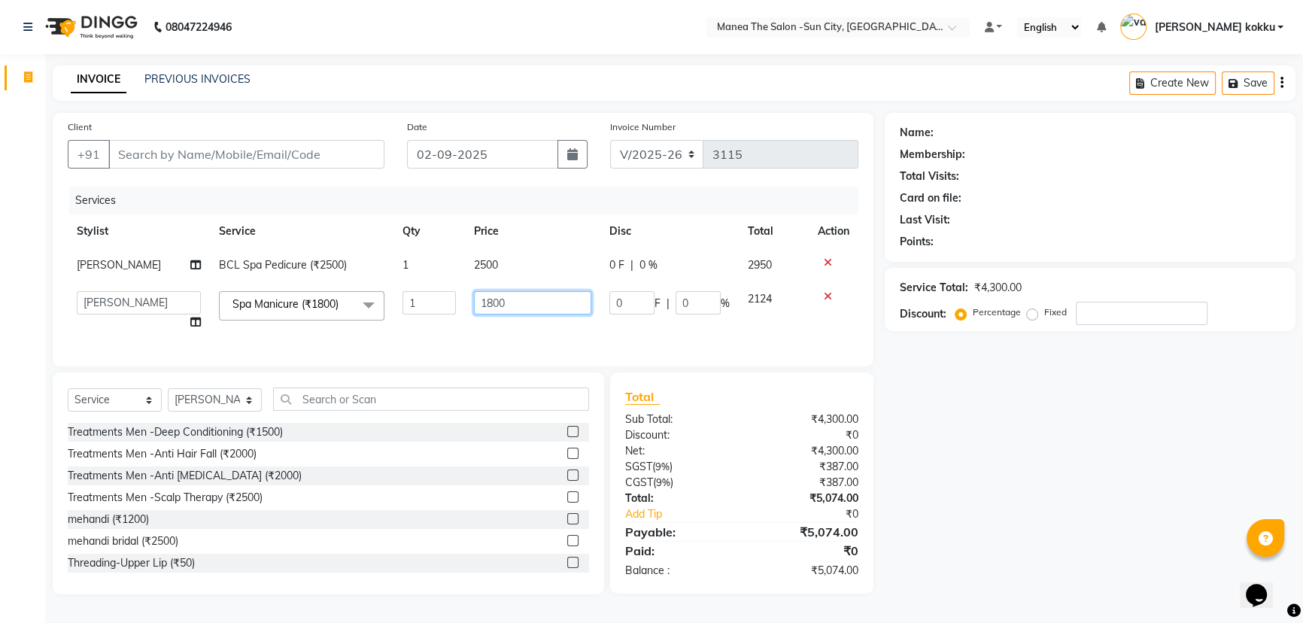
drag, startPoint x: 524, startPoint y: 301, endPoint x: 440, endPoint y: 527, distance: 240.7
click at [429, 521] on div "Client +91 Date [DATE] Invoice Number V/2025 V/[PHONE_NUMBER] Services Stylist …" at bounding box center [463, 354] width 844 height 482
type input "2000"
click at [468, 521] on div "Treatments Men -Deep Conditioning (₹1500) Treatments Men -Anti Hair Fall (₹2000…" at bounding box center [328, 498] width 521 height 150
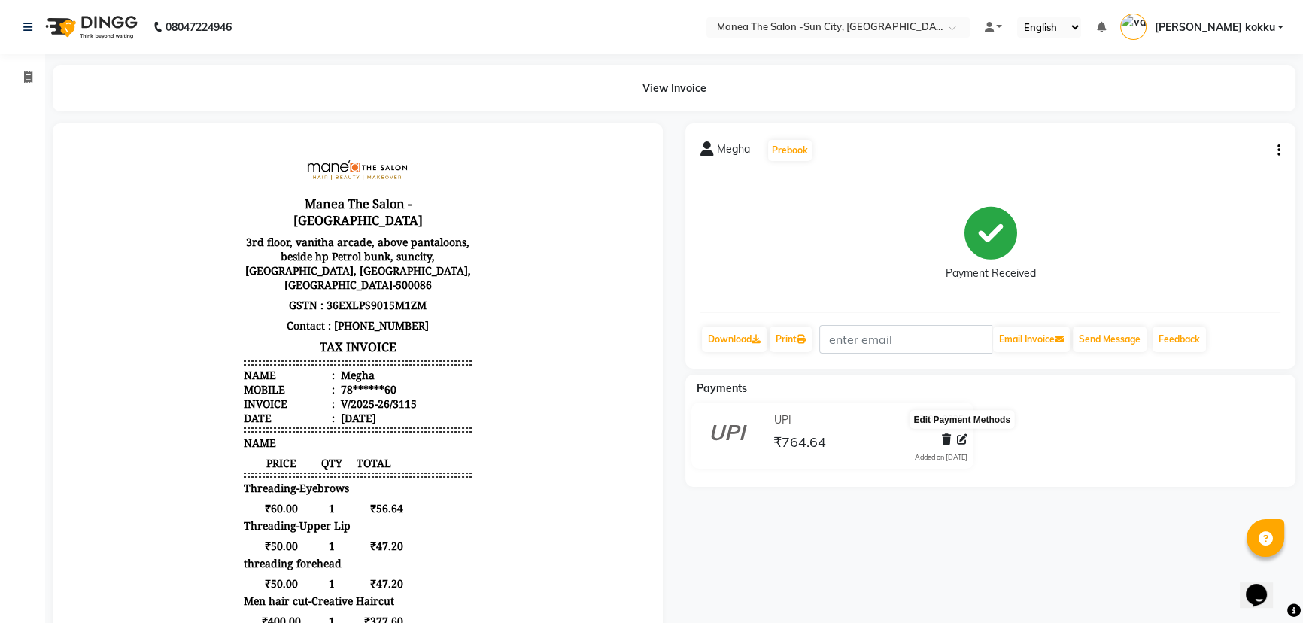
click at [959, 436] on icon at bounding box center [962, 439] width 11 height 11
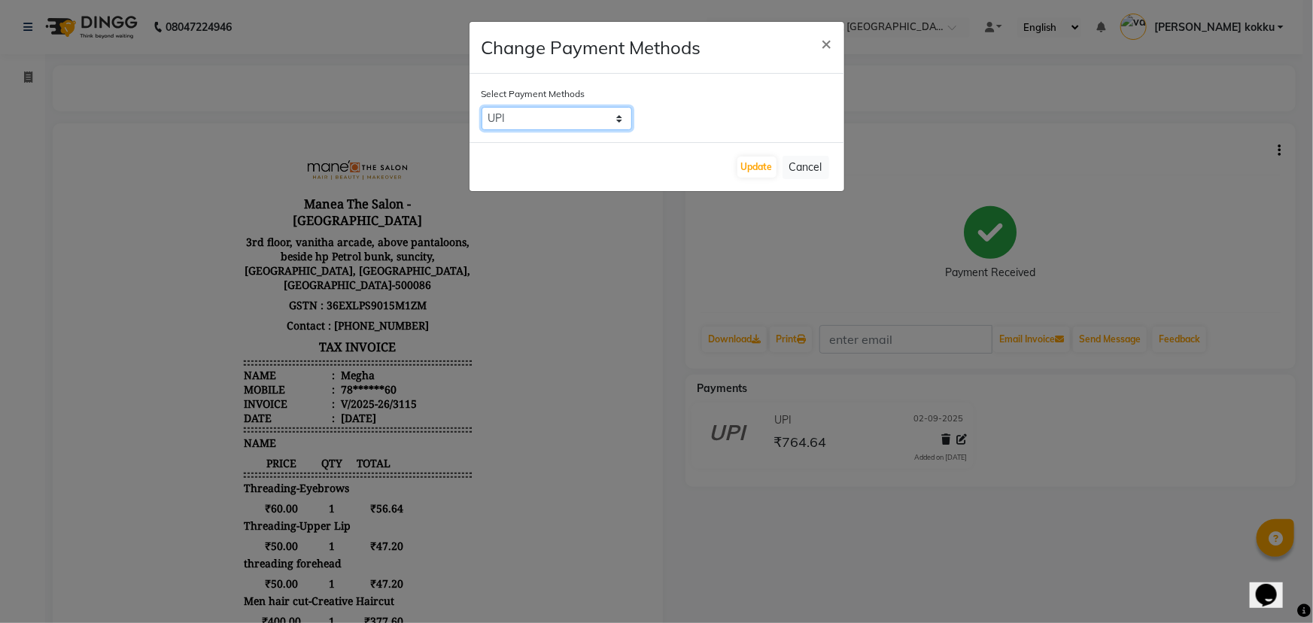
click at [559, 118] on select "CARD UPI Comp CASH" at bounding box center [557, 118] width 150 height 23
select select "2"
click at [482, 107] on select "CARD UPI Comp CASH" at bounding box center [557, 118] width 150 height 23
click at [772, 167] on button "Update" at bounding box center [756, 167] width 39 height 21
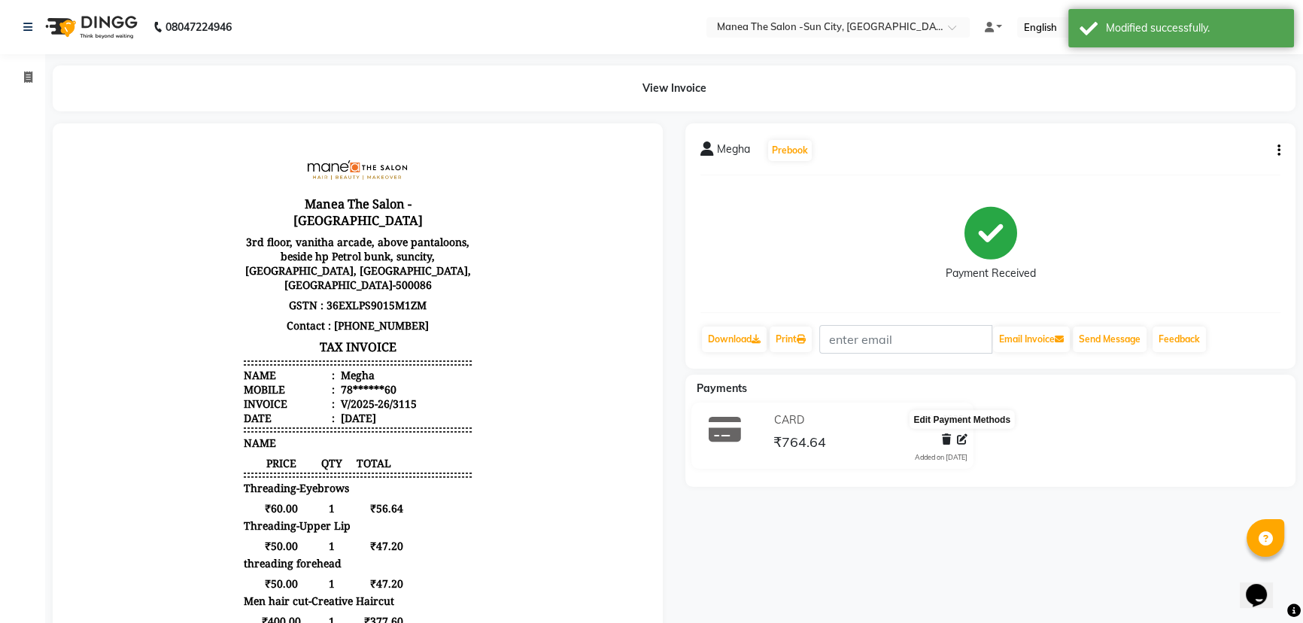
click at [961, 439] on icon at bounding box center [962, 439] width 11 height 11
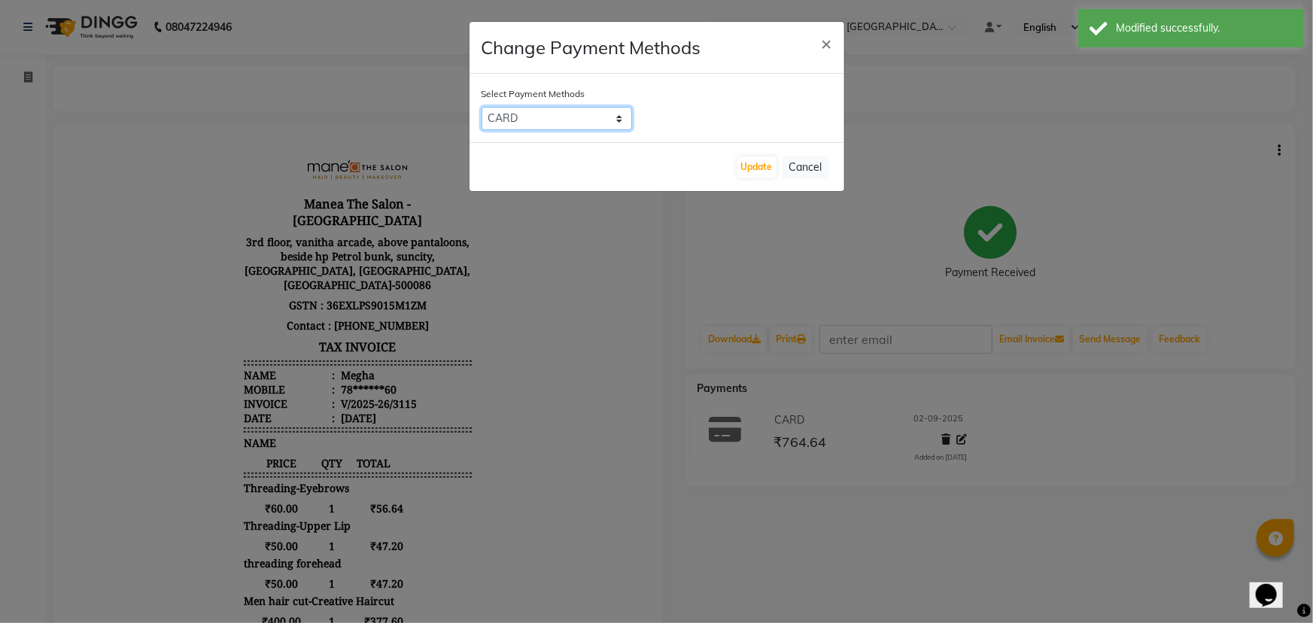
click at [612, 123] on select "CARD UPI Comp CASH" at bounding box center [557, 118] width 150 height 23
select select "8"
click at [482, 107] on select "CARD UPI Comp CASH" at bounding box center [557, 118] width 150 height 23
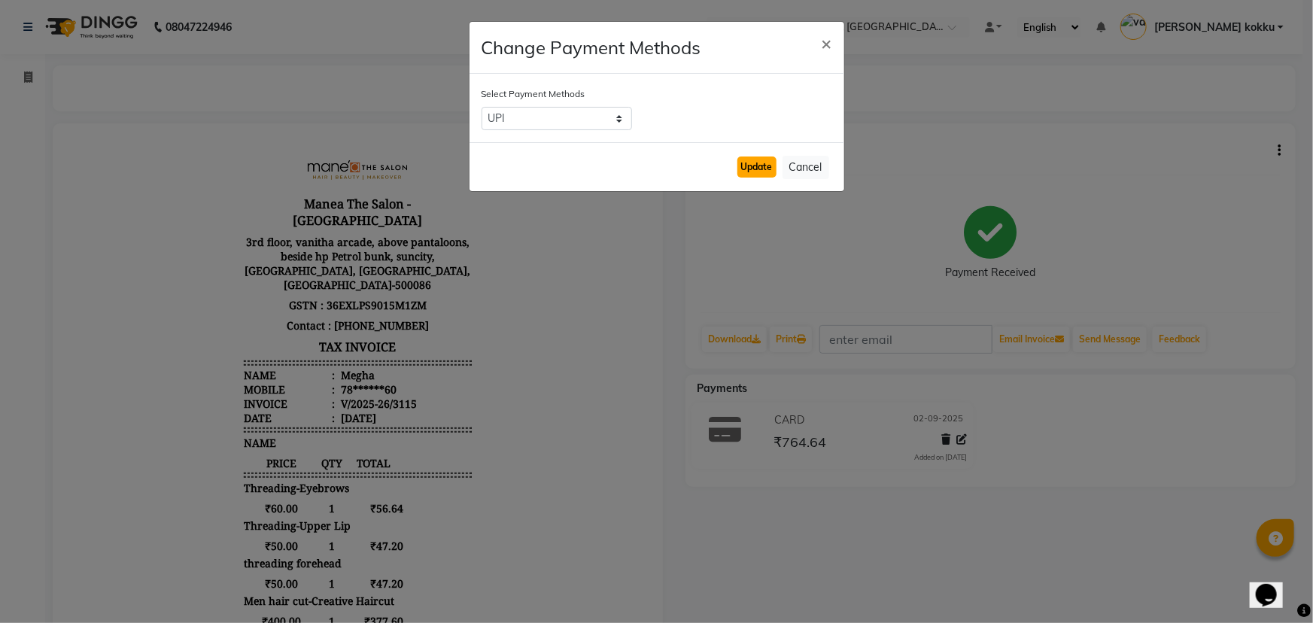
click at [754, 166] on button "Update" at bounding box center [756, 167] width 39 height 21
